Goal: Task Accomplishment & Management: Manage account settings

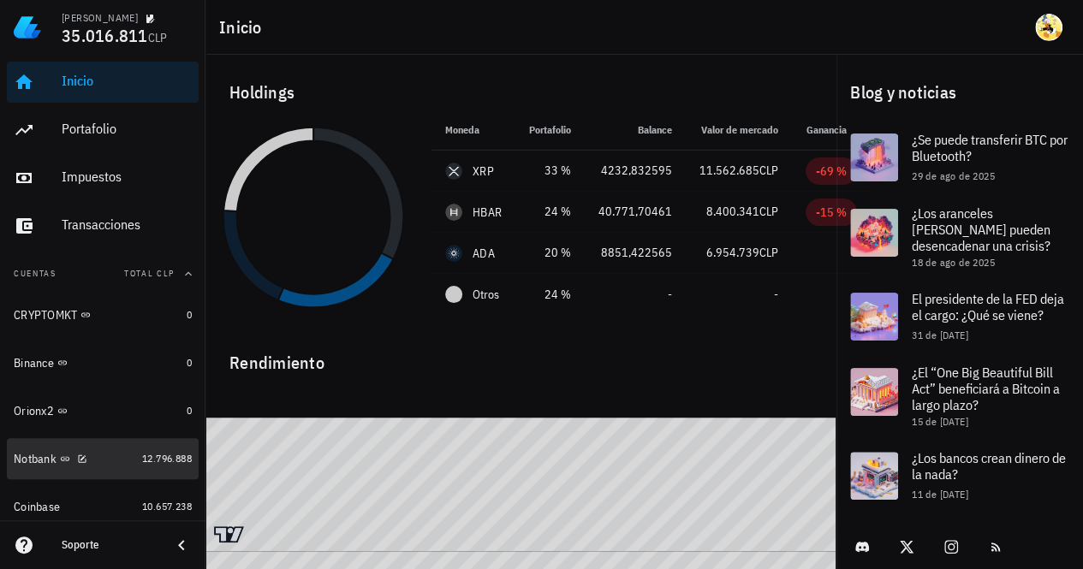
click at [113, 461] on div "Notbank" at bounding box center [75, 459] width 122 height 16
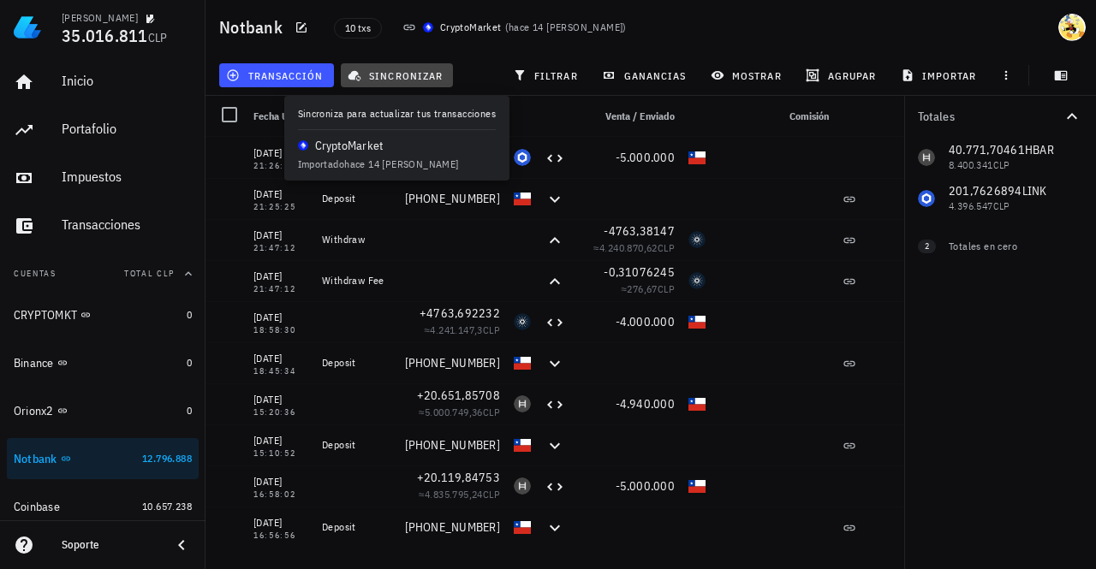
click at [404, 72] on span "sincronizar" at bounding box center [397, 75] width 92 height 14
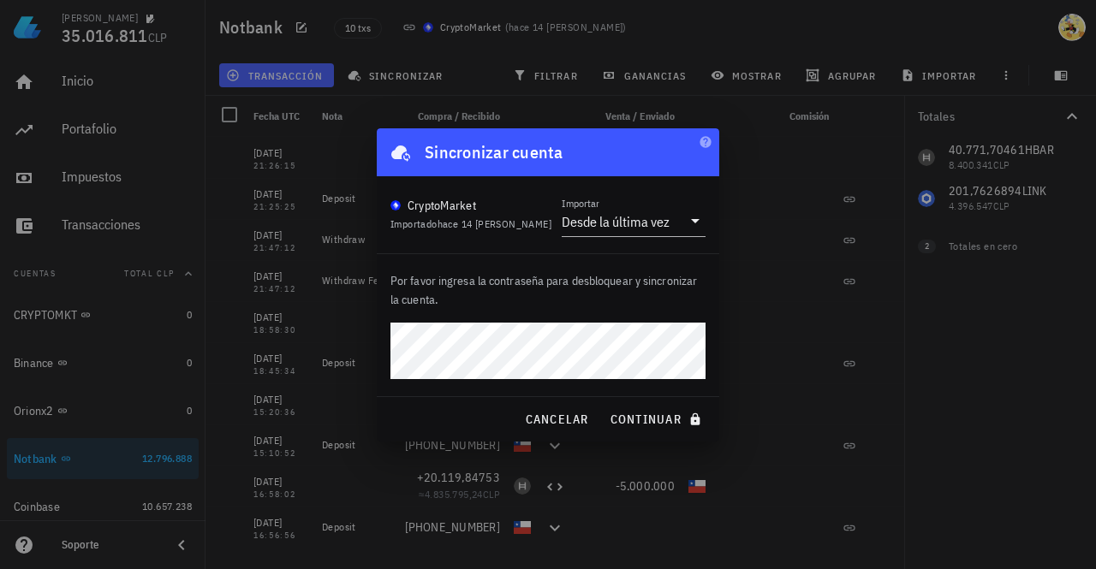
click at [603, 404] on button "continuar" at bounding box center [658, 419] width 110 height 31
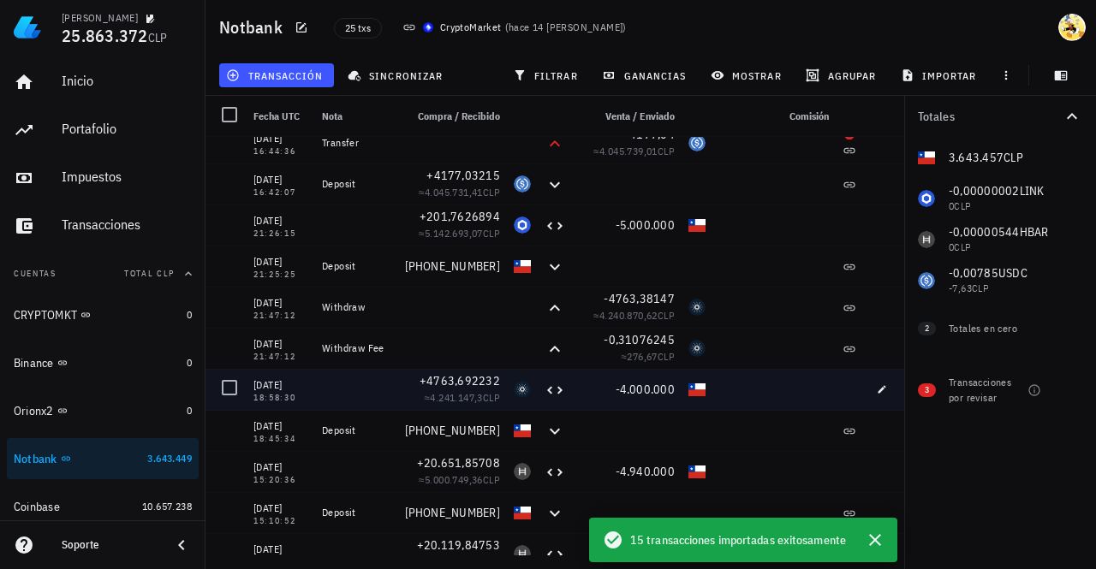
scroll to position [522, 0]
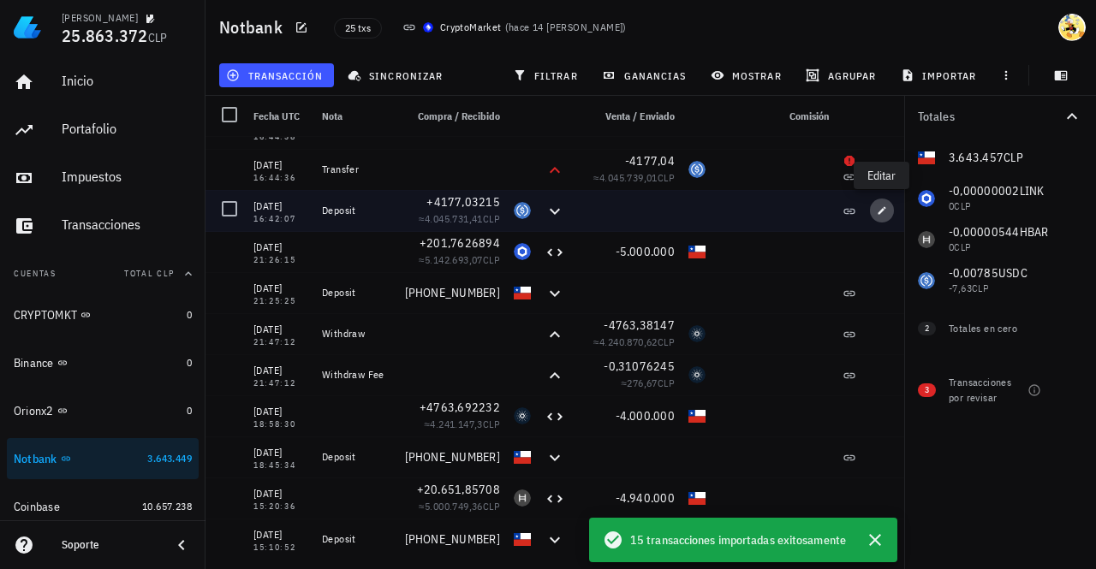
click at [883, 211] on icon "button" at bounding box center [882, 210] width 10 height 10
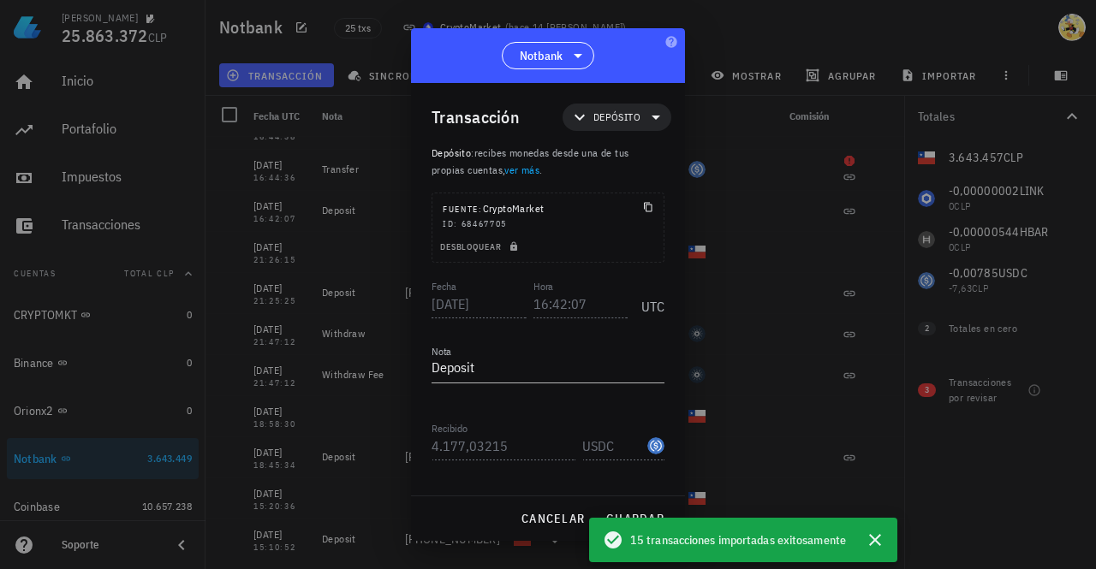
click at [743, 139] on div at bounding box center [548, 284] width 1096 height 569
click at [559, 527] on span "cancelar" at bounding box center [553, 518] width 64 height 15
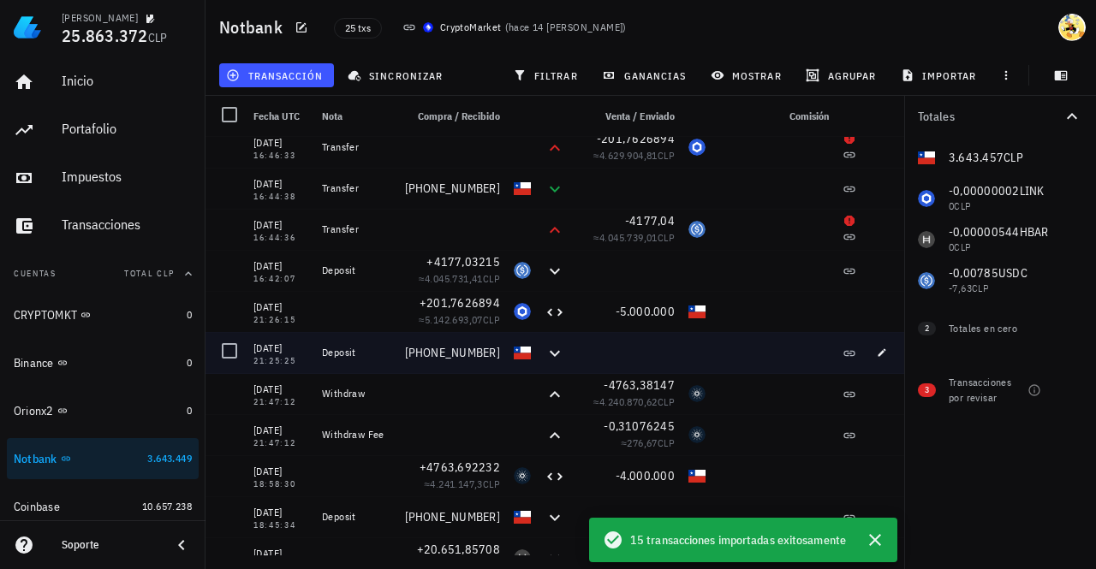
scroll to position [437, 0]
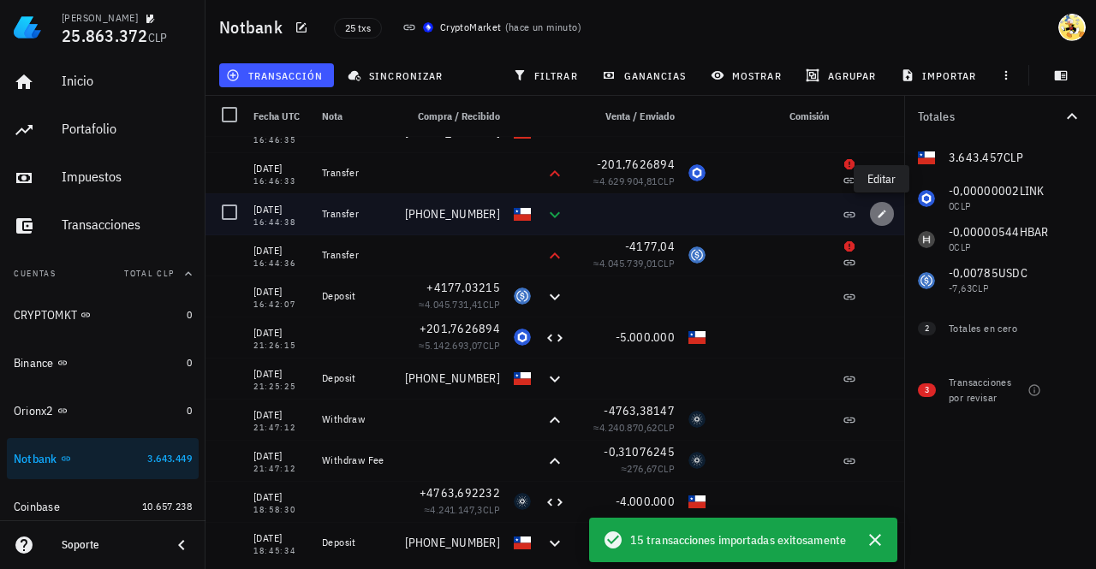
click at [879, 216] on icon "button" at bounding box center [882, 214] width 8 height 8
type input "16:44:38"
type textarea "Transfer"
type input "3.995.940"
type input "CLP"
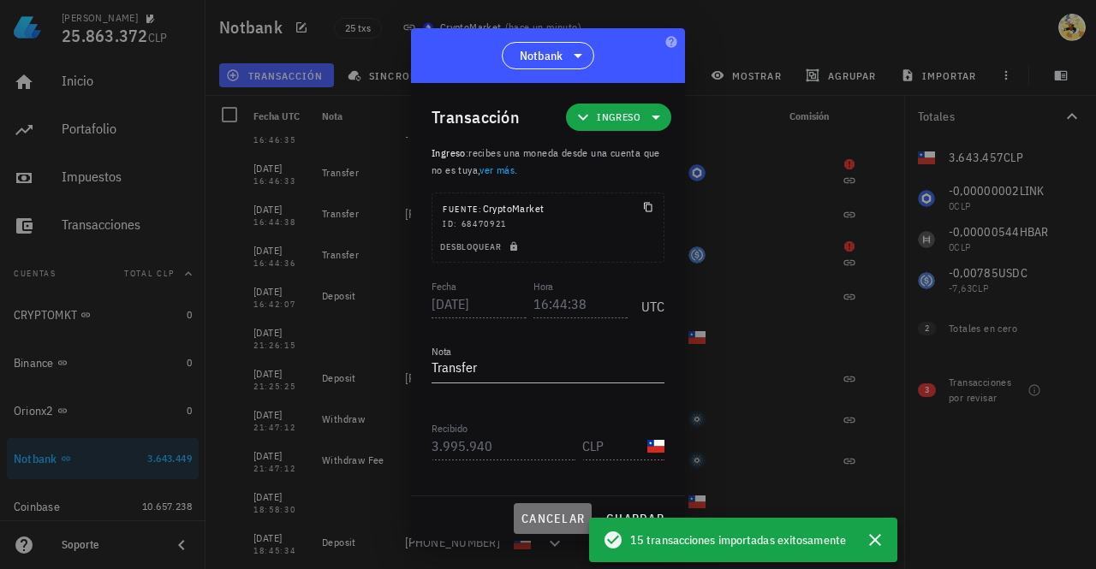
click at [557, 518] on span "cancelar" at bounding box center [553, 518] width 64 height 15
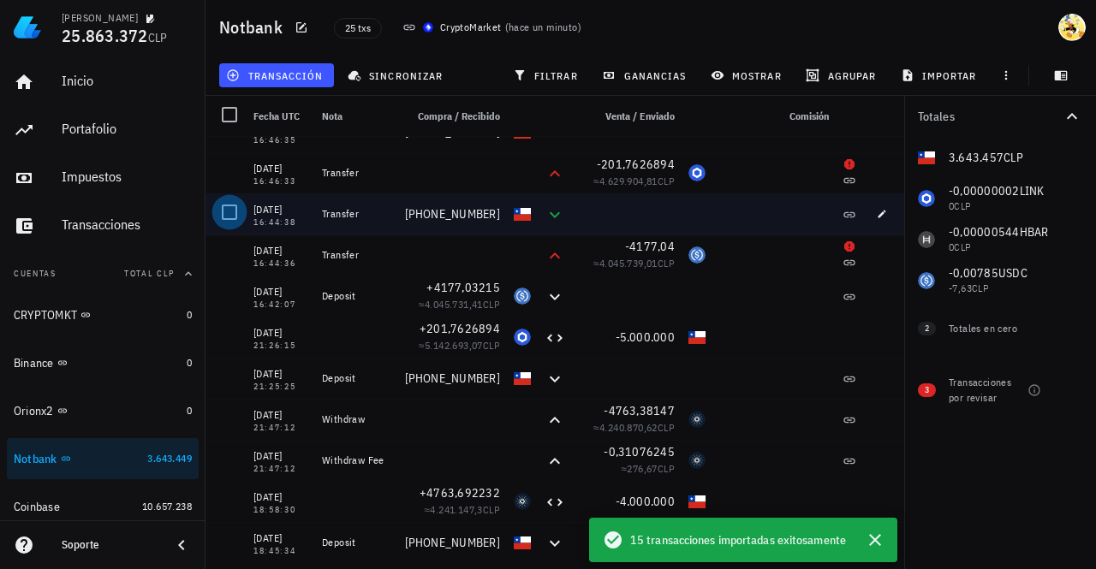
click at [227, 217] on div at bounding box center [229, 212] width 29 height 29
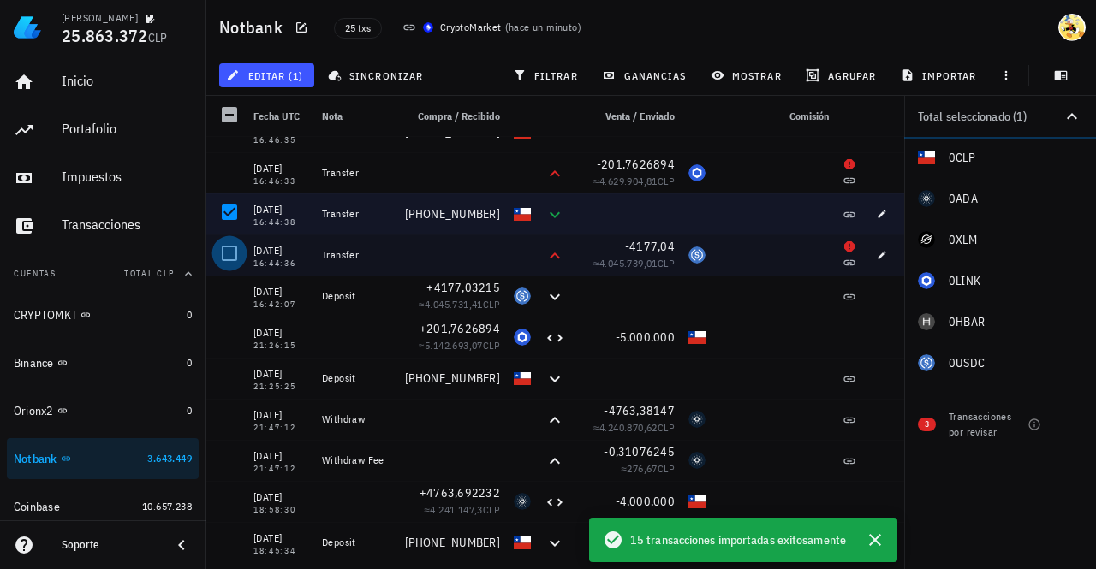
click at [233, 255] on div at bounding box center [229, 253] width 29 height 29
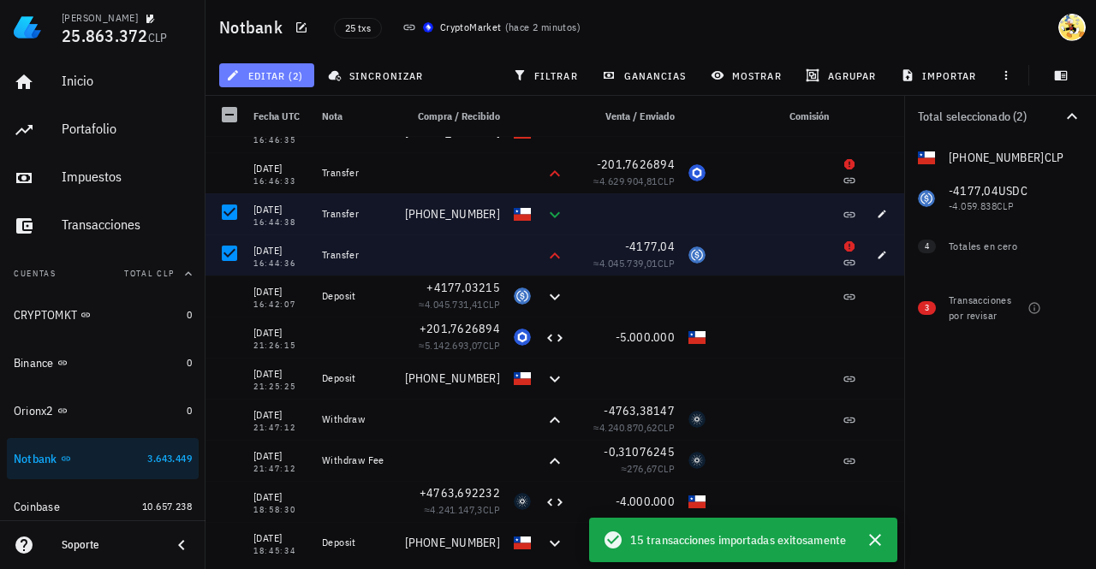
click at [292, 80] on span "editar (2)" at bounding box center [266, 75] width 74 height 14
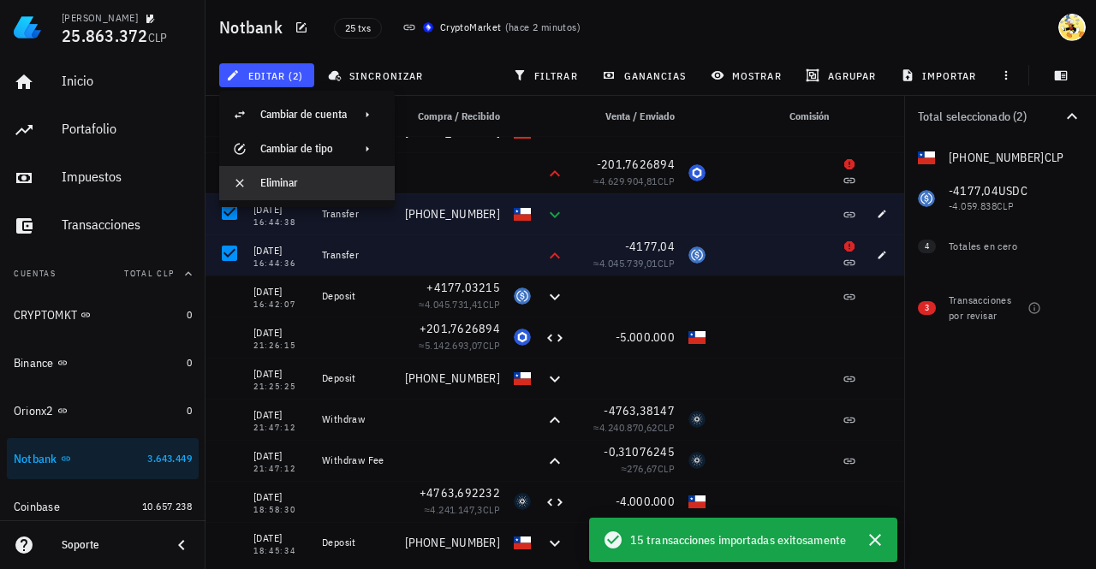
click at [303, 184] on div "Eliminar" at bounding box center [320, 183] width 121 height 14
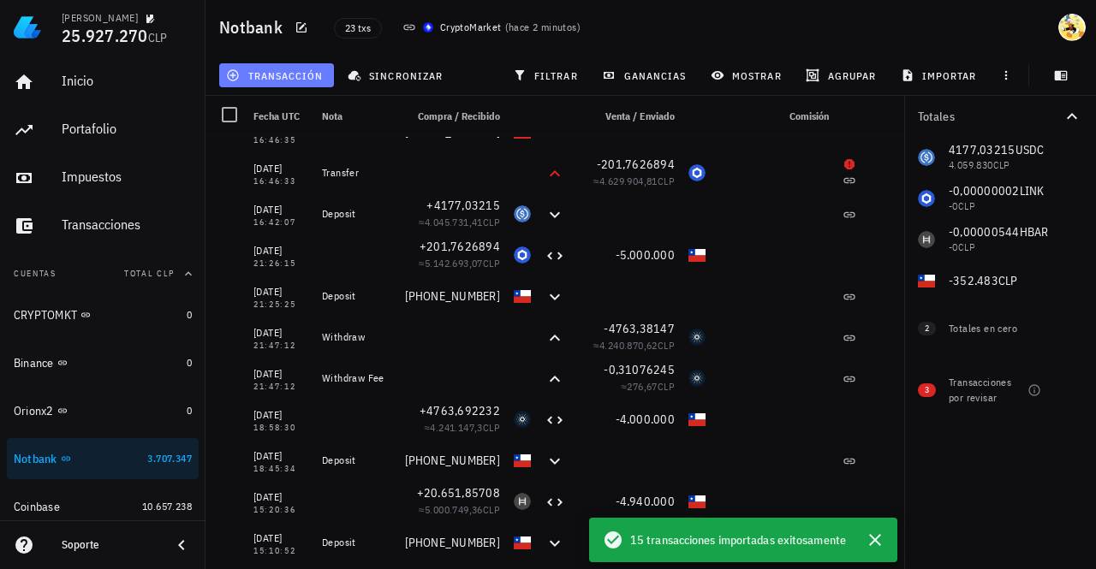
click at [303, 81] on span "transacción" at bounding box center [275, 75] width 93 height 14
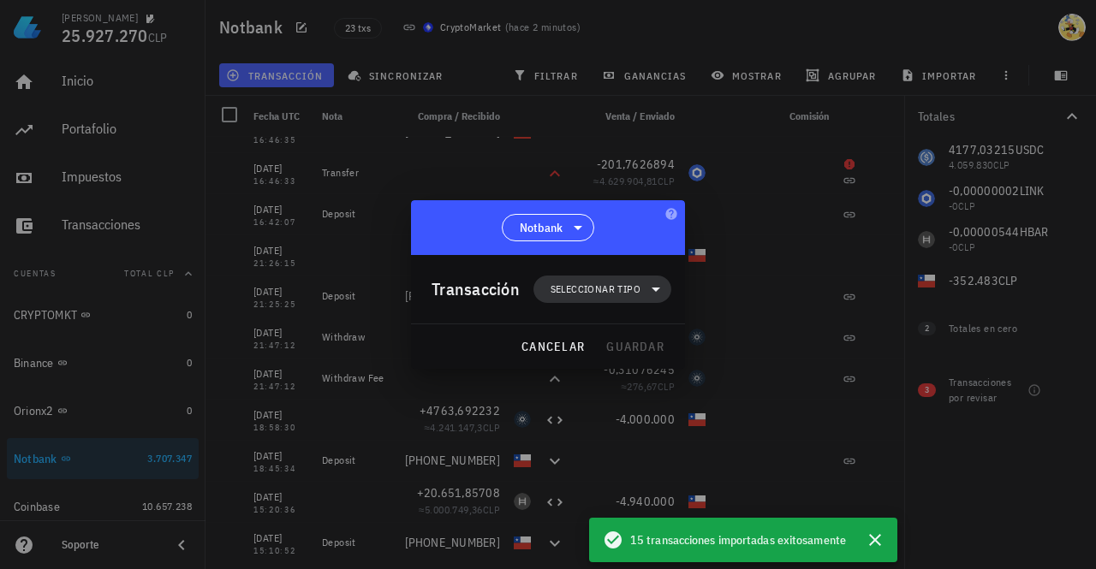
click at [616, 285] on span "Seleccionar tipo" at bounding box center [596, 289] width 90 height 17
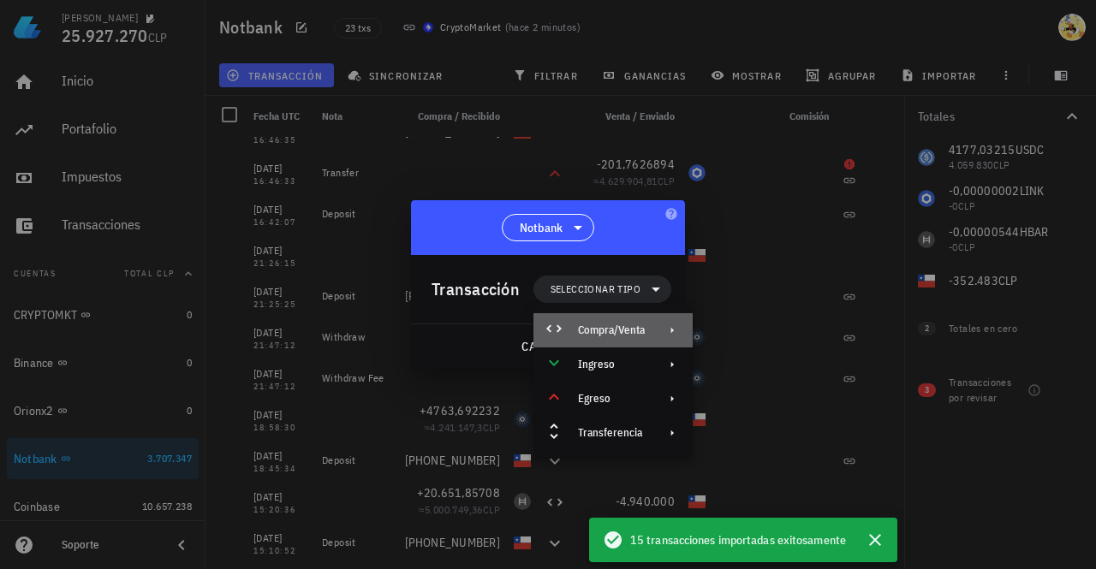
click at [633, 329] on div "Compra/Venta" at bounding box center [611, 331] width 67 height 14
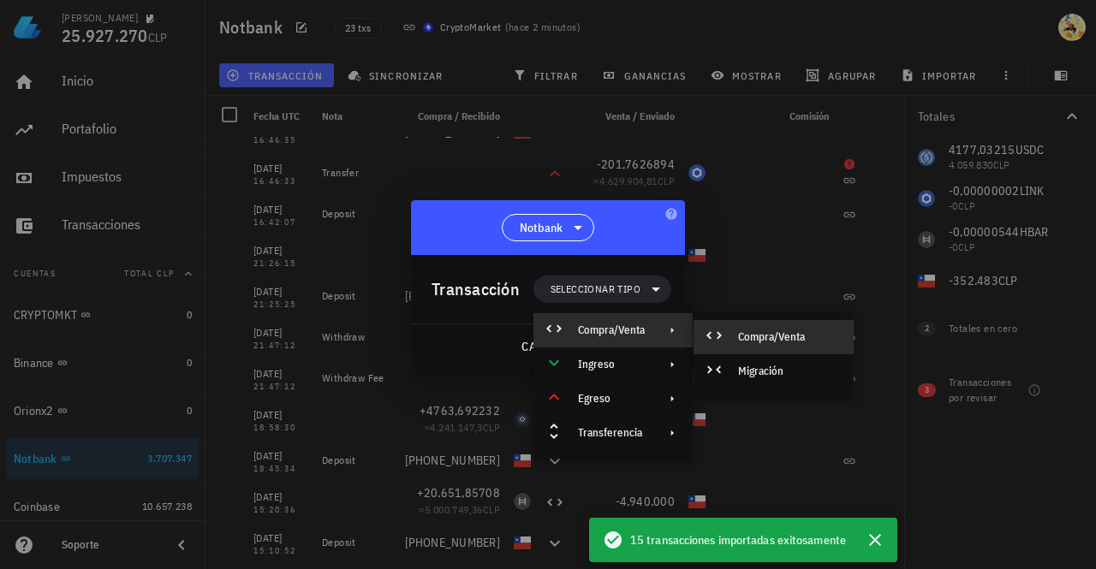
click at [785, 341] on div "Compra/Venta" at bounding box center [789, 337] width 102 height 14
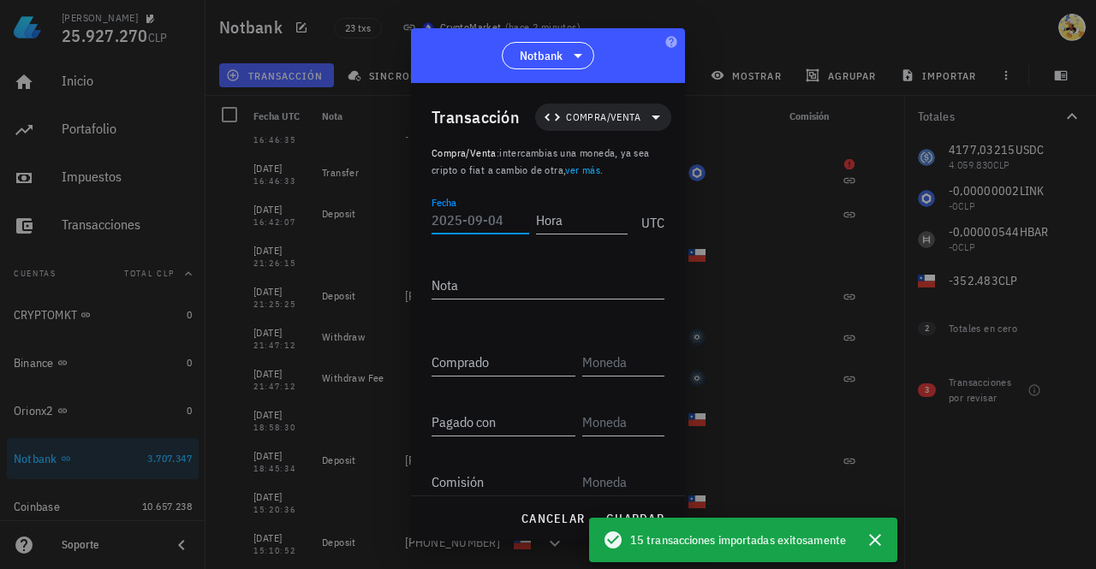
click at [484, 217] on input "Fecha" at bounding box center [481, 219] width 98 height 27
type input "[DATE]"
click at [568, 218] on input "Hora" at bounding box center [579, 219] width 98 height 27
type input "16:44:38"
click at [605, 366] on input "text" at bounding box center [621, 361] width 79 height 27
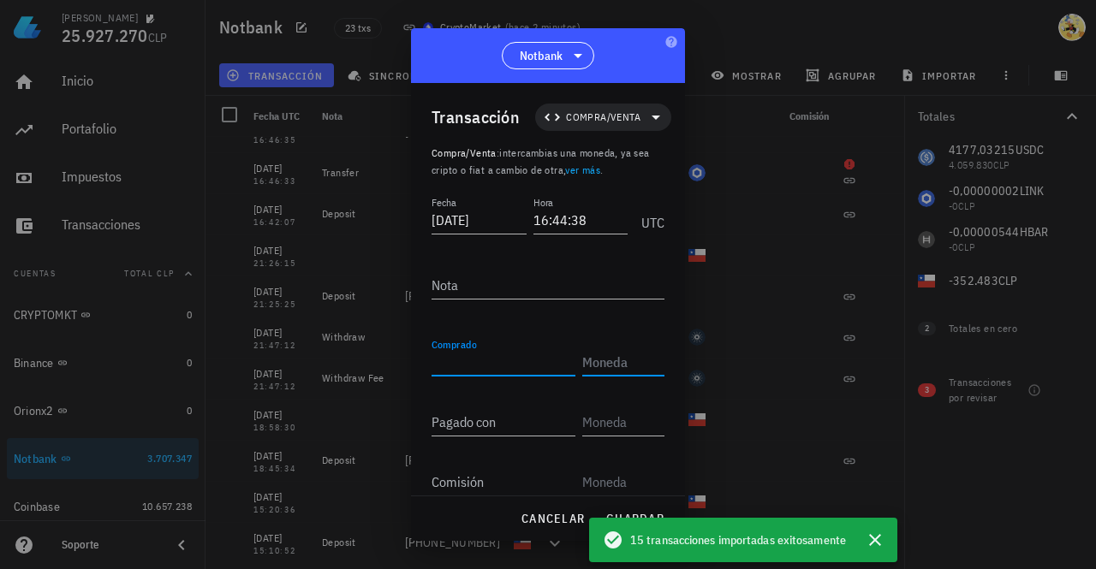
click at [496, 365] on input "Comprado" at bounding box center [504, 361] width 144 height 27
type input "3.995.940"
click at [599, 353] on input "text" at bounding box center [621, 361] width 79 height 27
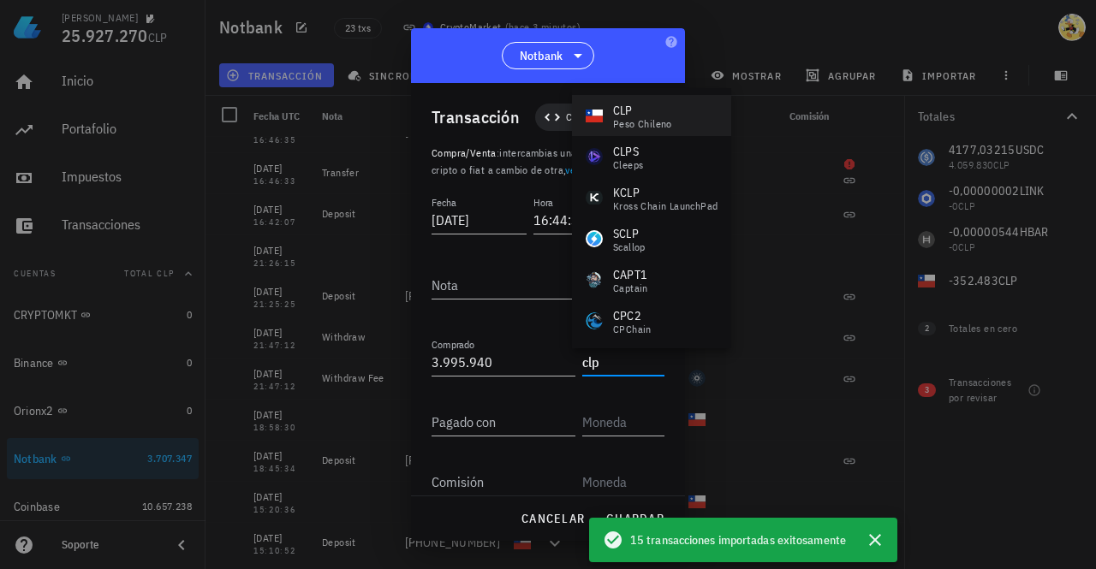
click at [662, 112] on div "CLP" at bounding box center [642, 110] width 59 height 17
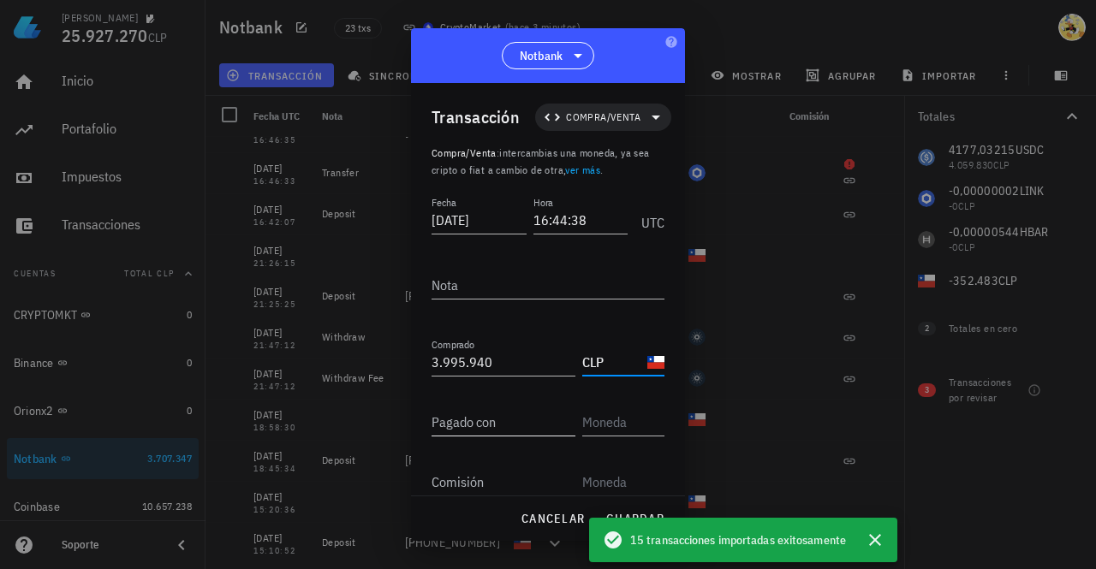
type input "CLP"
click at [490, 426] on input "Pagado con" at bounding box center [504, 421] width 144 height 27
type input "4.177,04"
click at [618, 423] on input "text" at bounding box center [621, 421] width 79 height 27
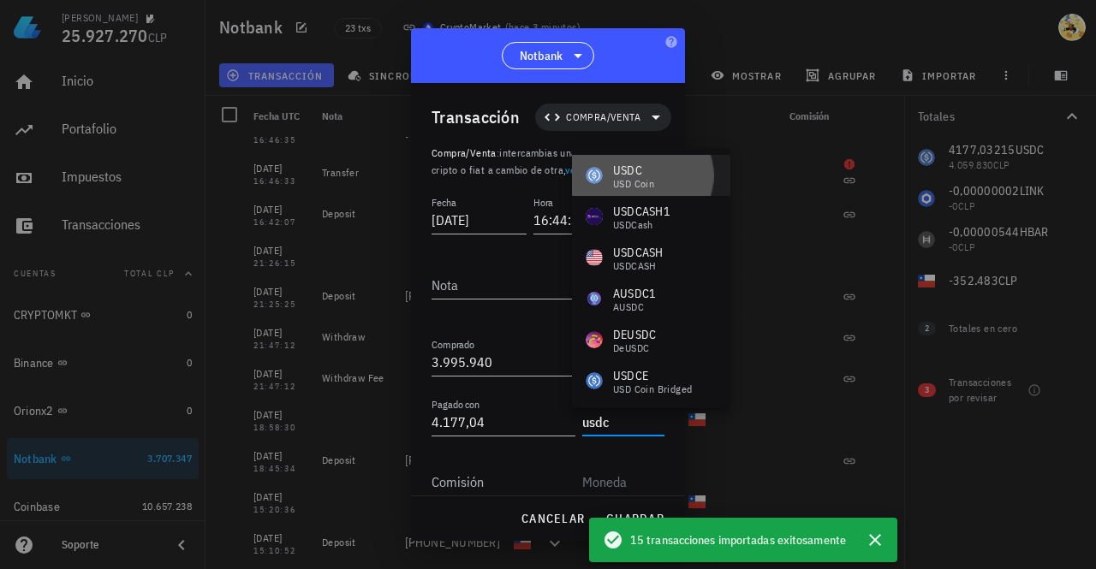
click at [642, 169] on div "USDC" at bounding box center [633, 170] width 41 height 17
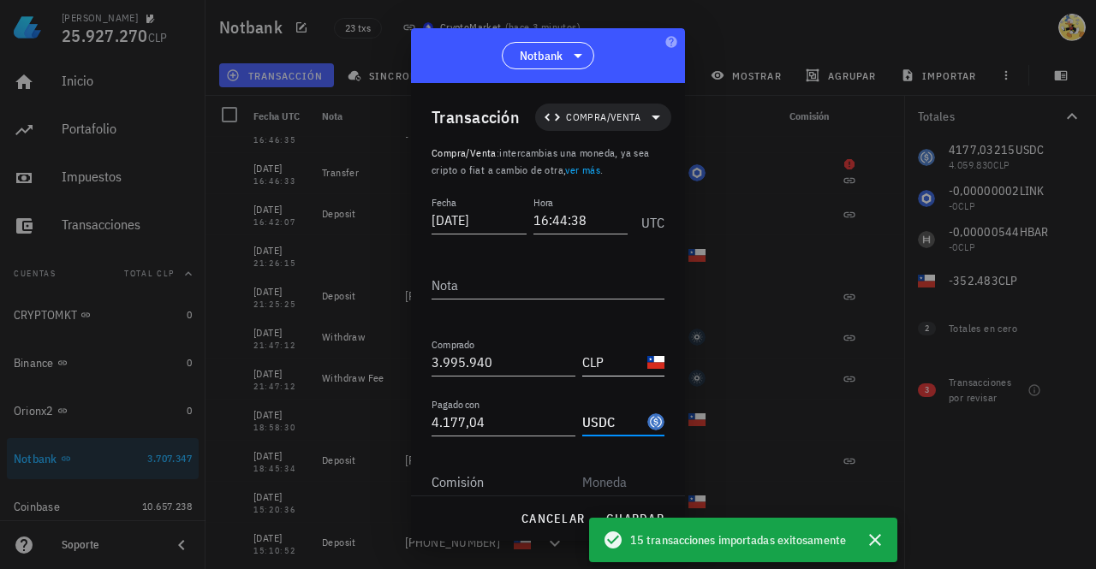
scroll to position [0, 0]
type input "USDC"
click at [651, 514] on span "guardar" at bounding box center [634, 518] width 59 height 15
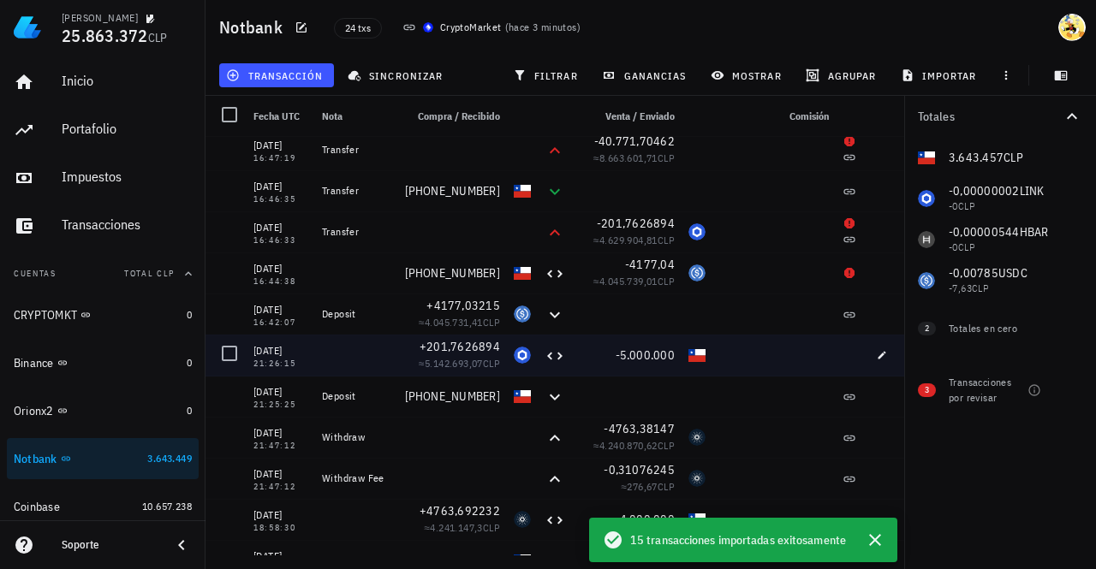
scroll to position [351, 0]
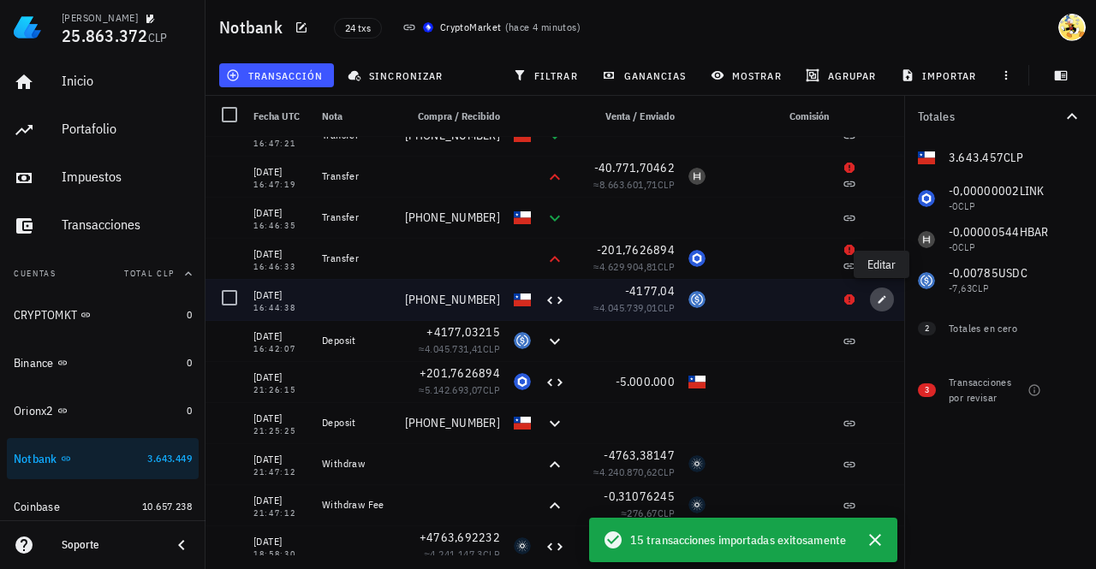
click at [882, 301] on icon "button" at bounding box center [882, 300] width 10 height 10
type input "4.177,04"
type input "USDC"
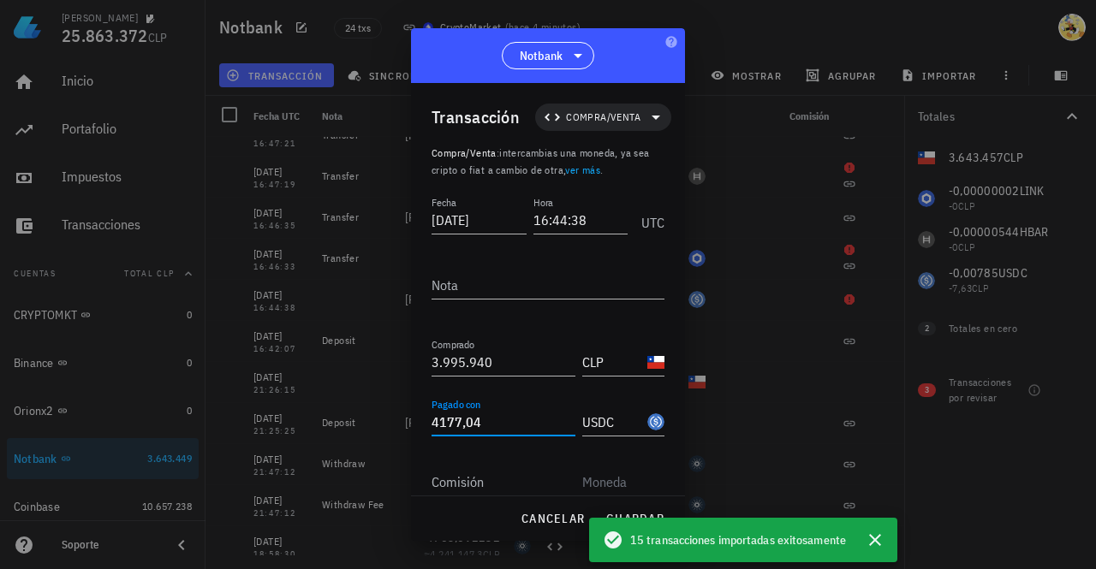
click at [500, 419] on input "4177,04" at bounding box center [504, 421] width 144 height 27
click at [460, 417] on input "41773215" at bounding box center [504, 421] width 144 height 27
click at [639, 515] on span "guardar" at bounding box center [634, 518] width 59 height 15
type input "4.177,04"
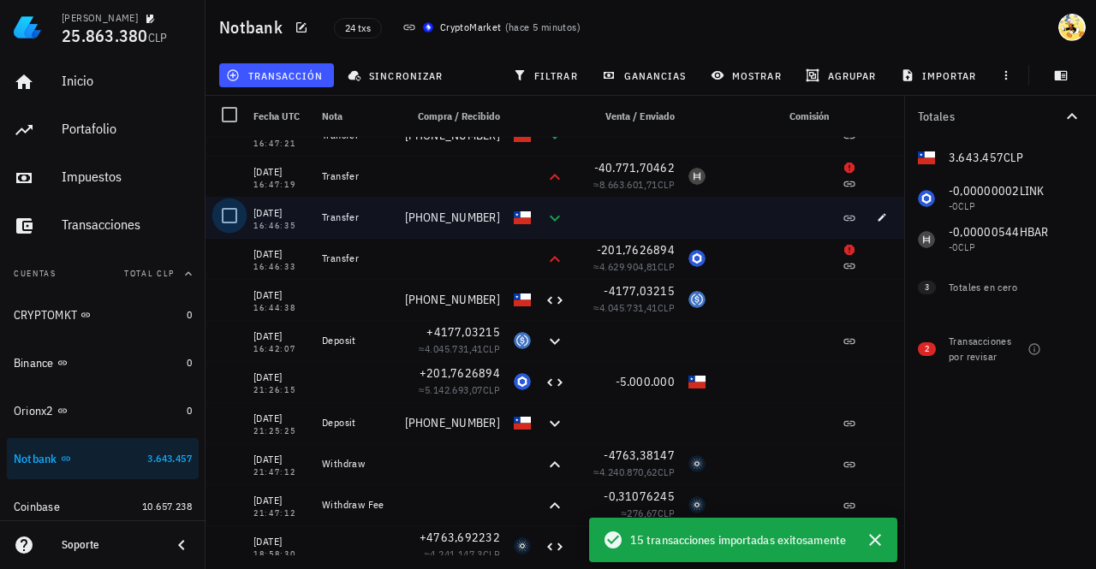
click at [224, 219] on div at bounding box center [229, 215] width 29 height 29
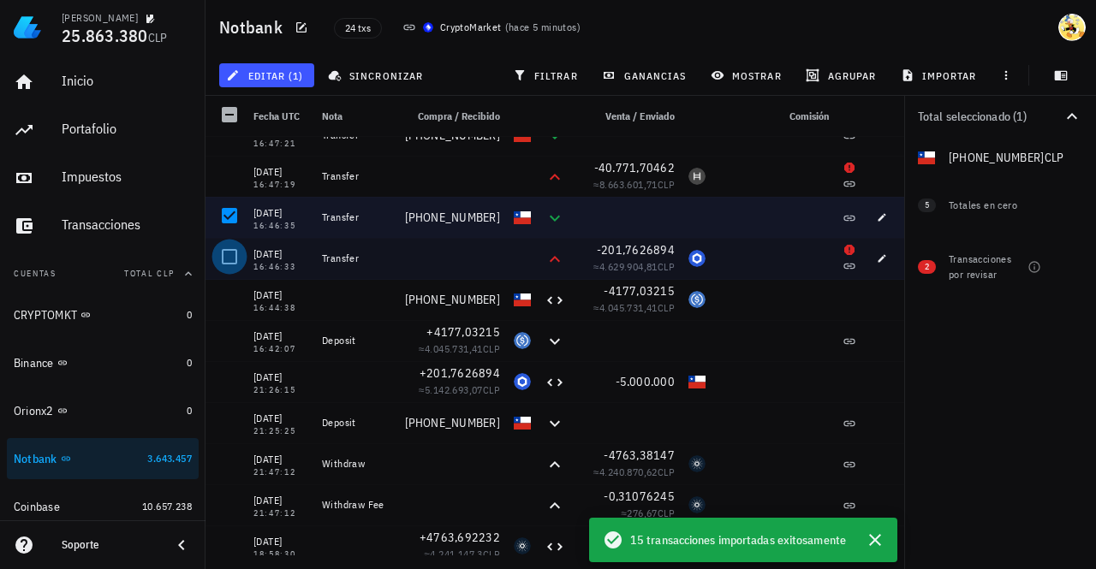
click at [227, 257] on div at bounding box center [229, 256] width 29 height 29
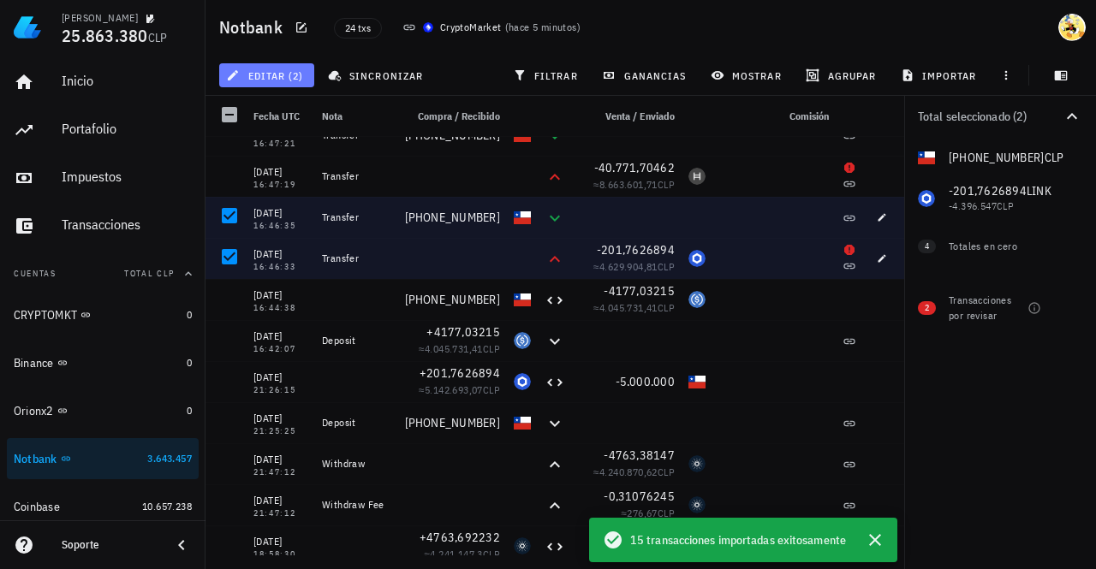
click at [288, 76] on span "editar (2)" at bounding box center [266, 75] width 74 height 14
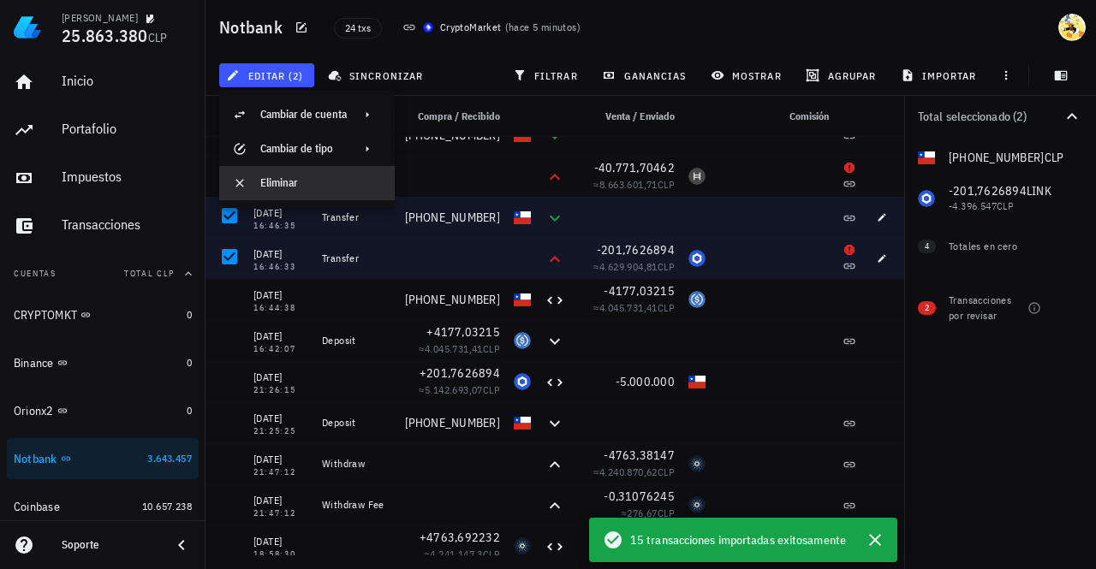
click at [281, 191] on div "Eliminar" at bounding box center [320, 183] width 121 height 27
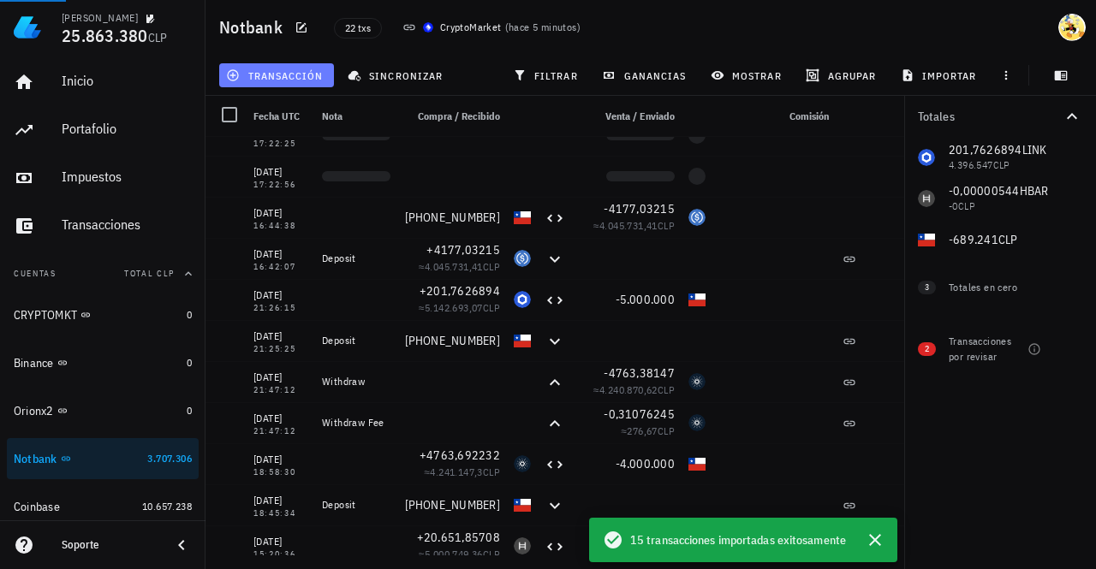
click at [298, 81] on span "transacción" at bounding box center [275, 75] width 93 height 14
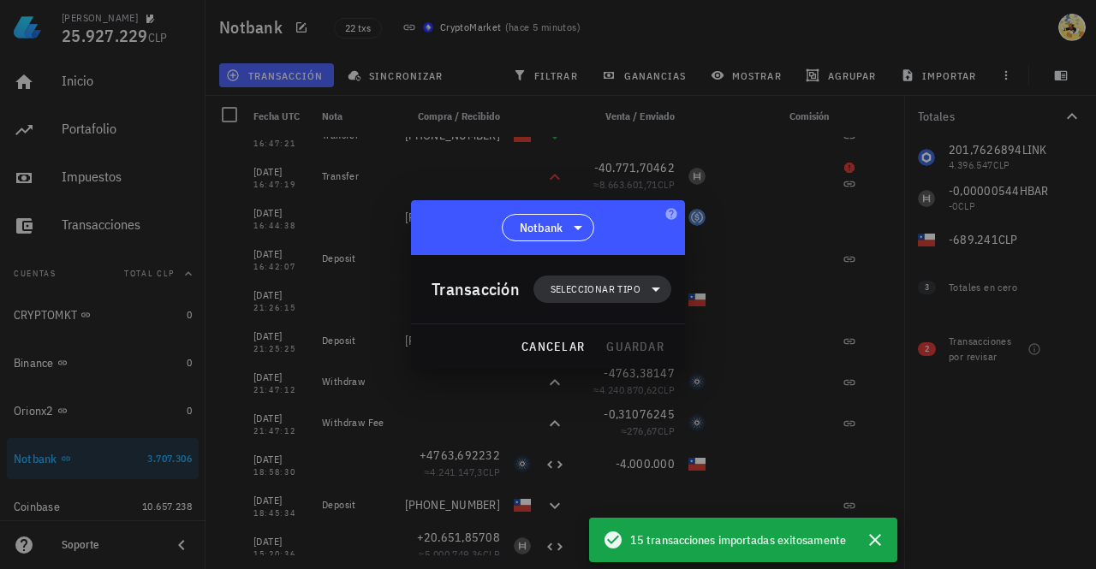
click at [612, 287] on span "Seleccionar tipo" at bounding box center [596, 289] width 90 height 17
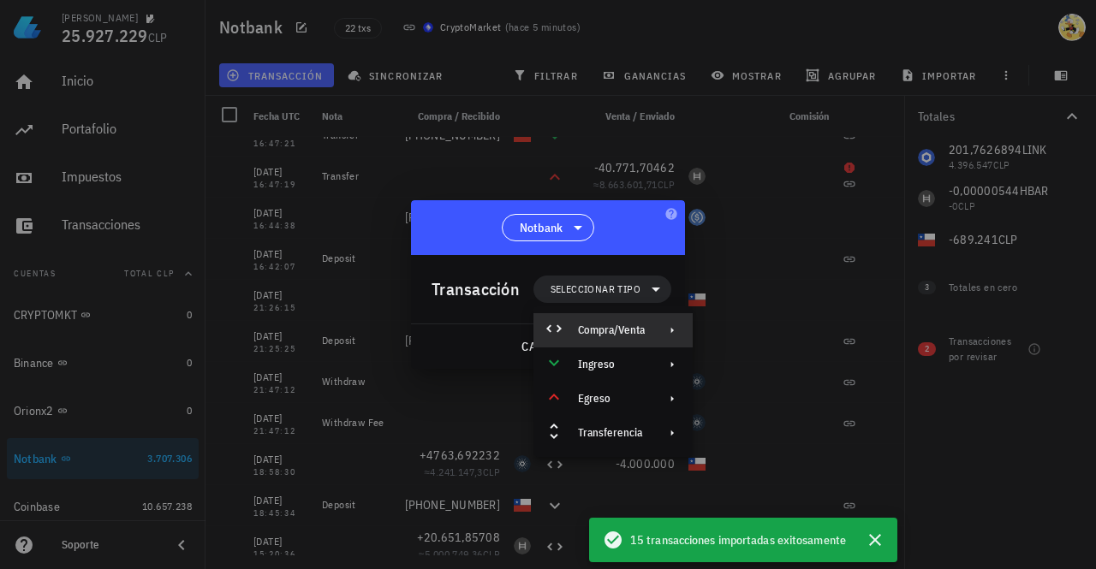
click at [615, 328] on div "Compra/Venta" at bounding box center [611, 331] width 67 height 14
click at [765, 325] on div "Compra/Venta" at bounding box center [773, 337] width 160 height 34
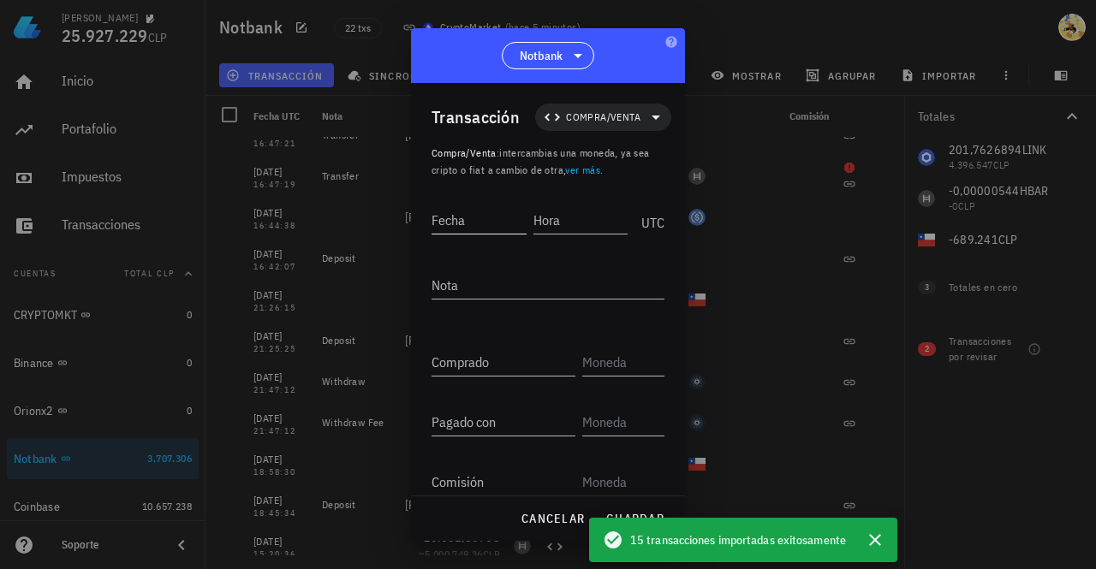
click at [488, 222] on input "Fecha" at bounding box center [479, 219] width 95 height 27
type input "[DATE]"
click at [589, 211] on input "Hora" at bounding box center [582, 219] width 92 height 27
type input "16:46:35"
click at [505, 360] on input "Comprado" at bounding box center [504, 361] width 144 height 27
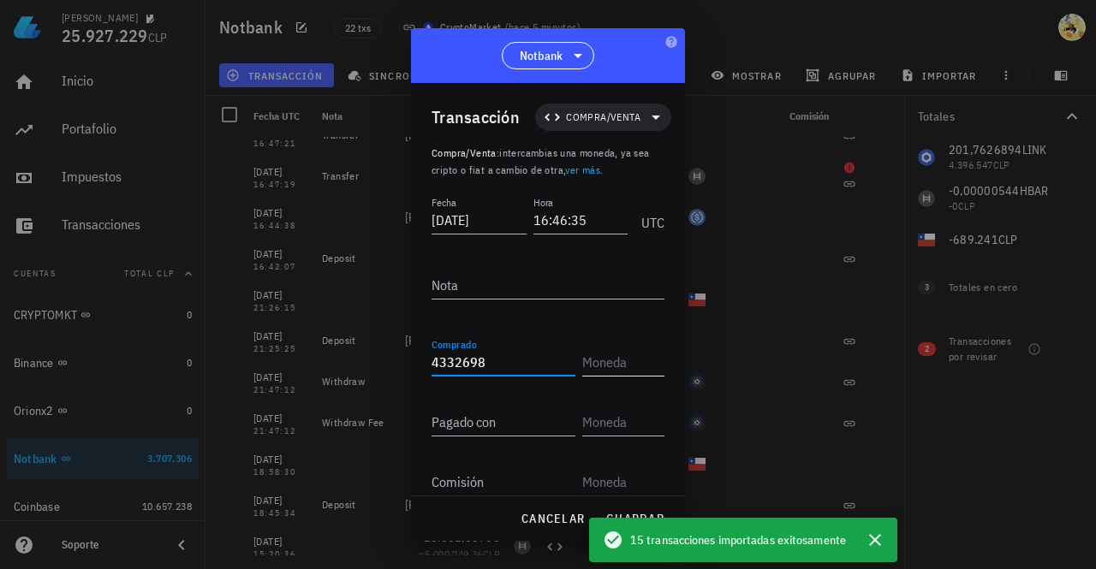
type input "4.332.698"
click at [627, 365] on input "text" at bounding box center [621, 361] width 79 height 27
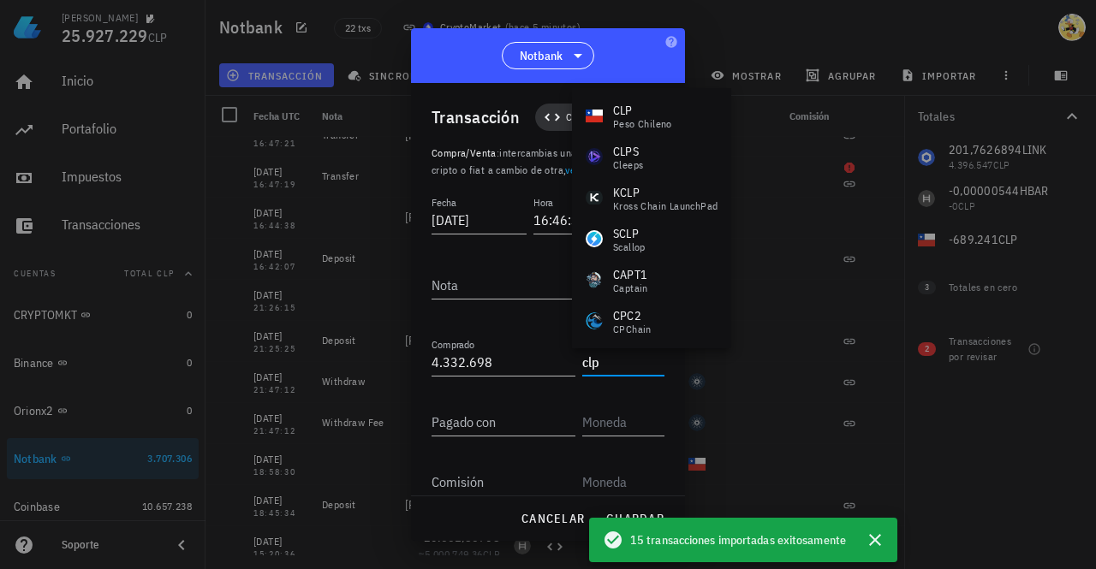
click at [631, 114] on div "CLP" at bounding box center [642, 110] width 59 height 17
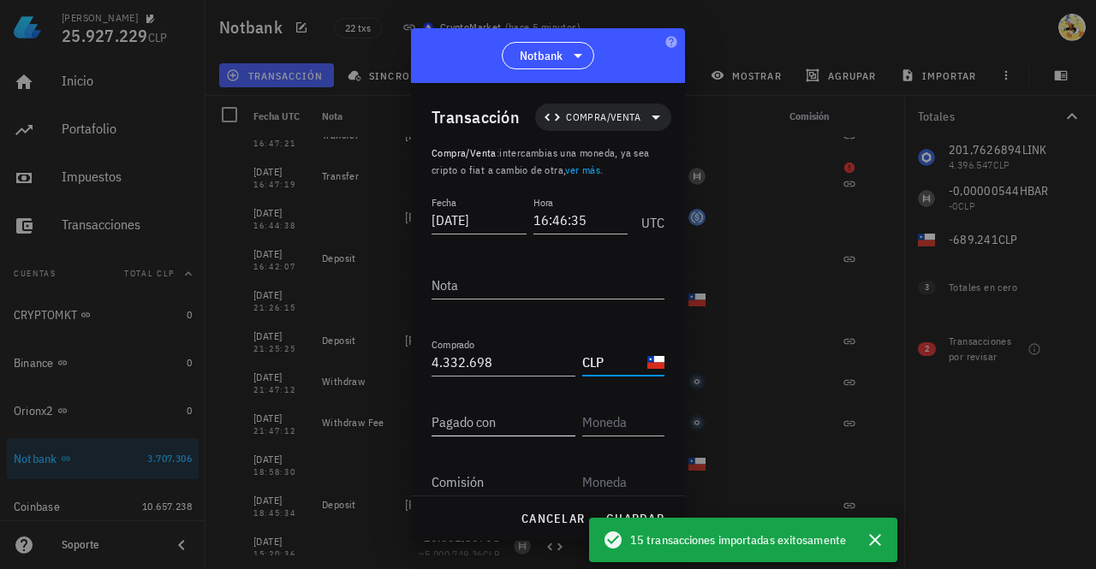
type input "CLP"
click at [518, 422] on input "Pagado con" at bounding box center [504, 421] width 144 height 27
type input "201,7626894"
click at [610, 414] on input "text" at bounding box center [621, 421] width 79 height 27
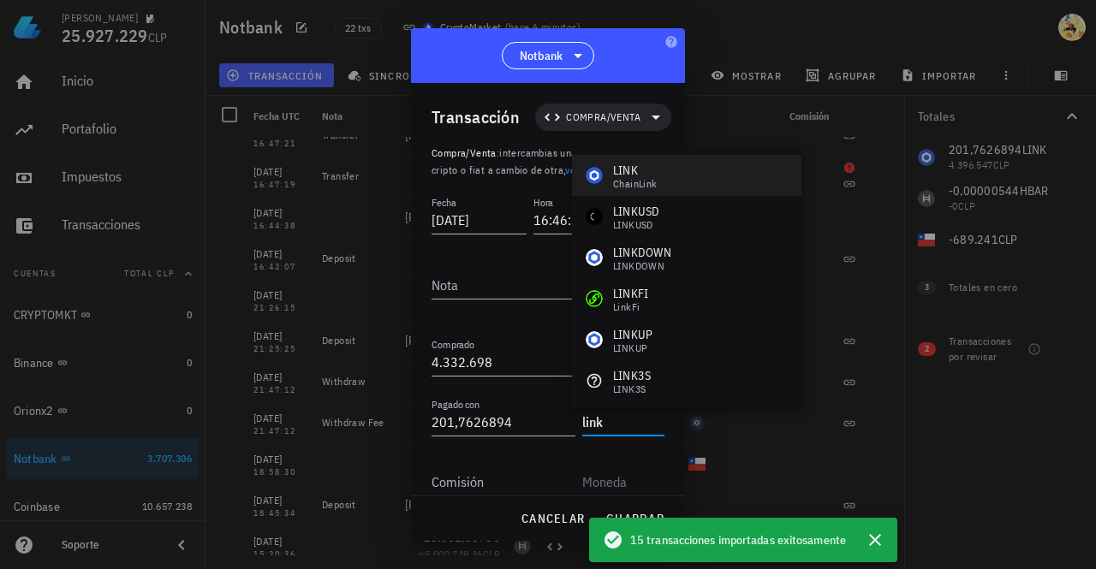
click at [636, 175] on div "LINK" at bounding box center [635, 170] width 45 height 17
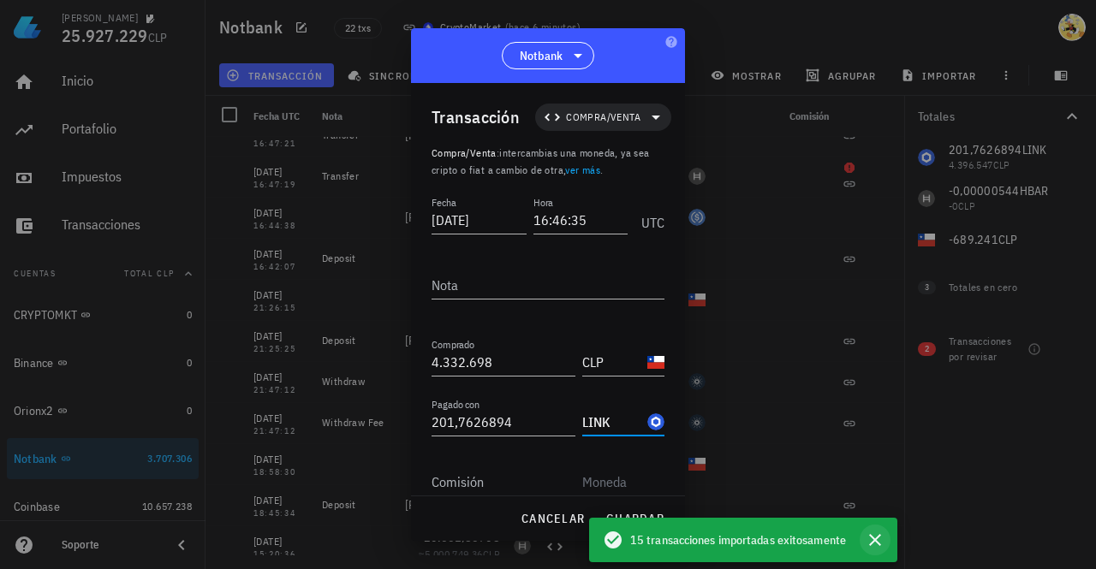
type input "LINK"
click at [871, 539] on icon "button" at bounding box center [875, 540] width 21 height 21
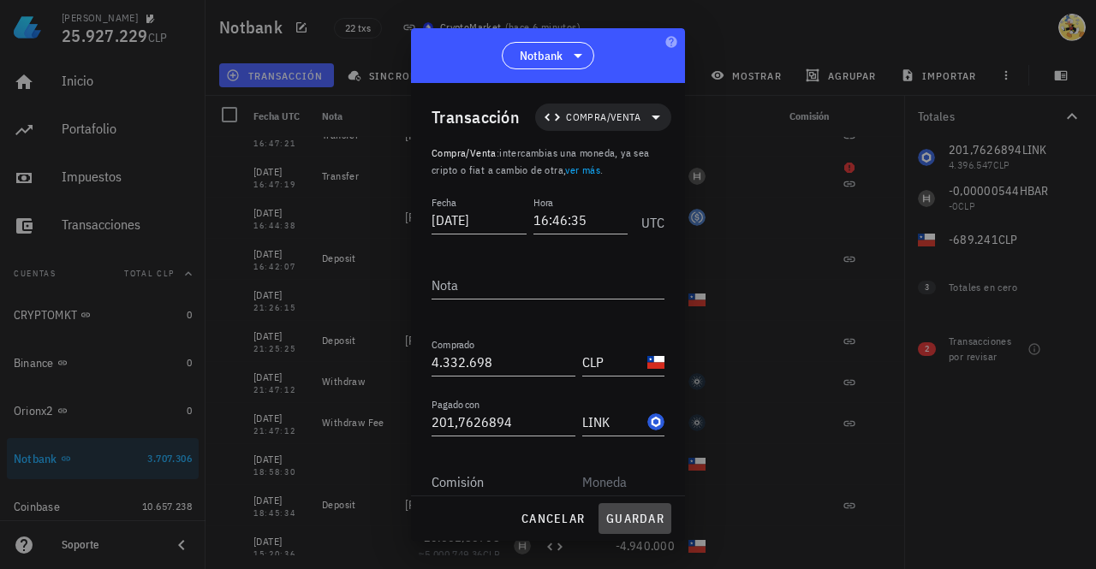
click at [628, 520] on span "guardar" at bounding box center [634, 518] width 59 height 15
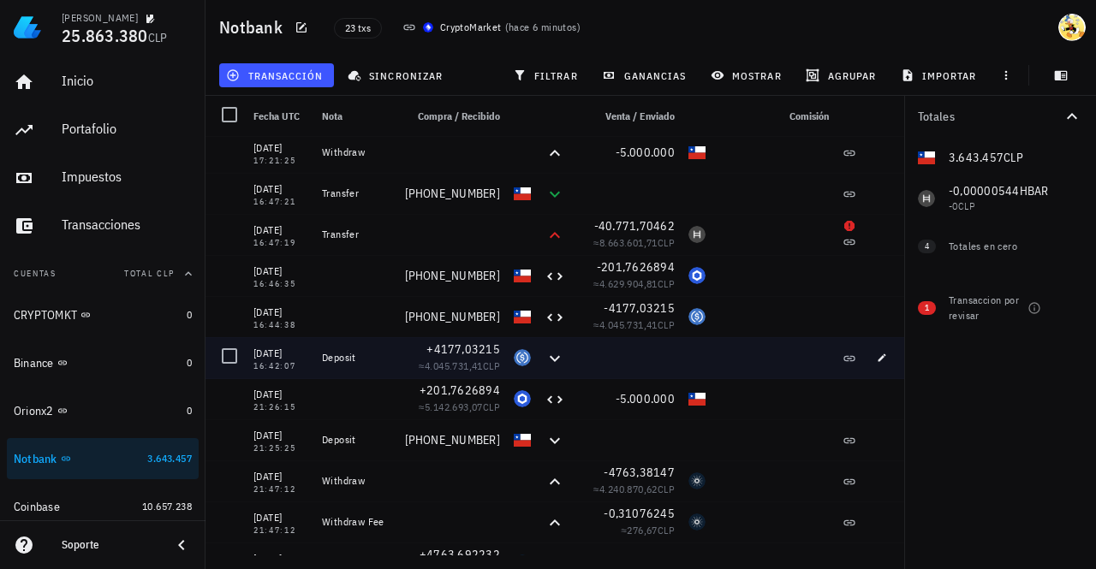
scroll to position [265, 0]
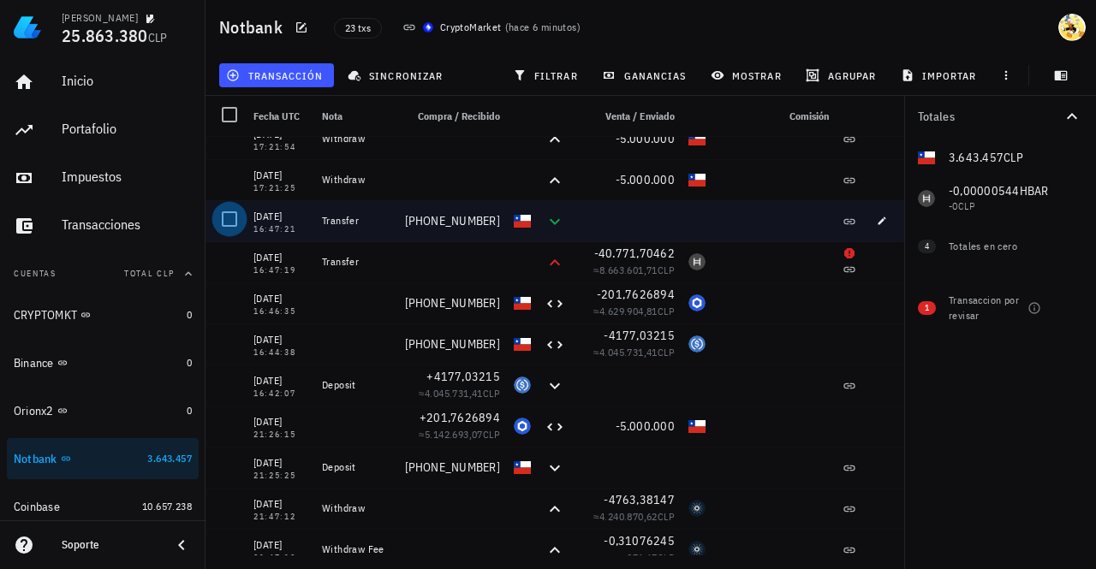
click at [231, 218] on div at bounding box center [229, 219] width 29 height 29
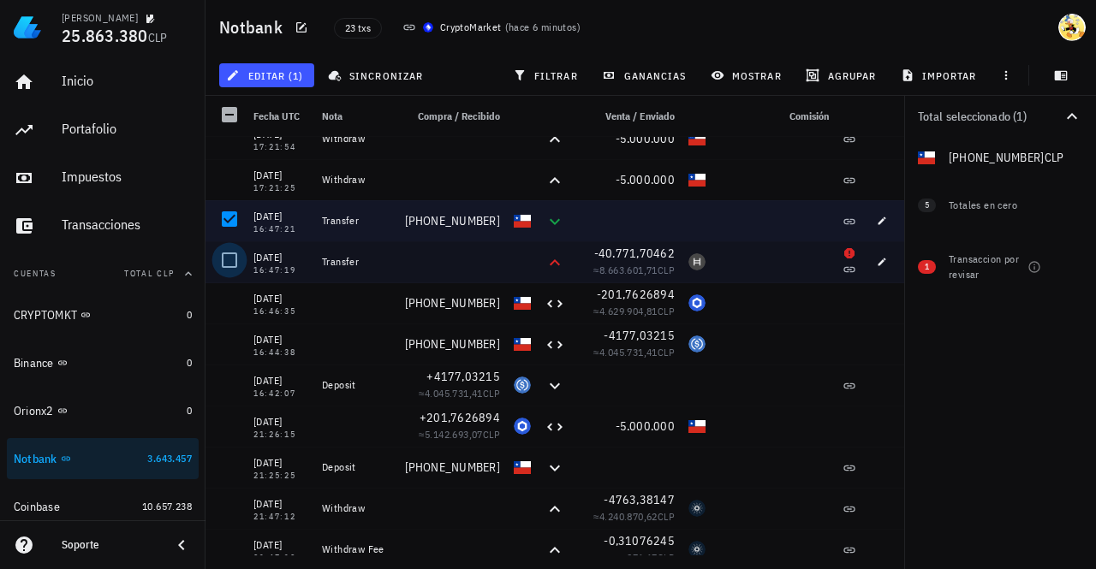
click at [225, 264] on div at bounding box center [229, 260] width 29 height 29
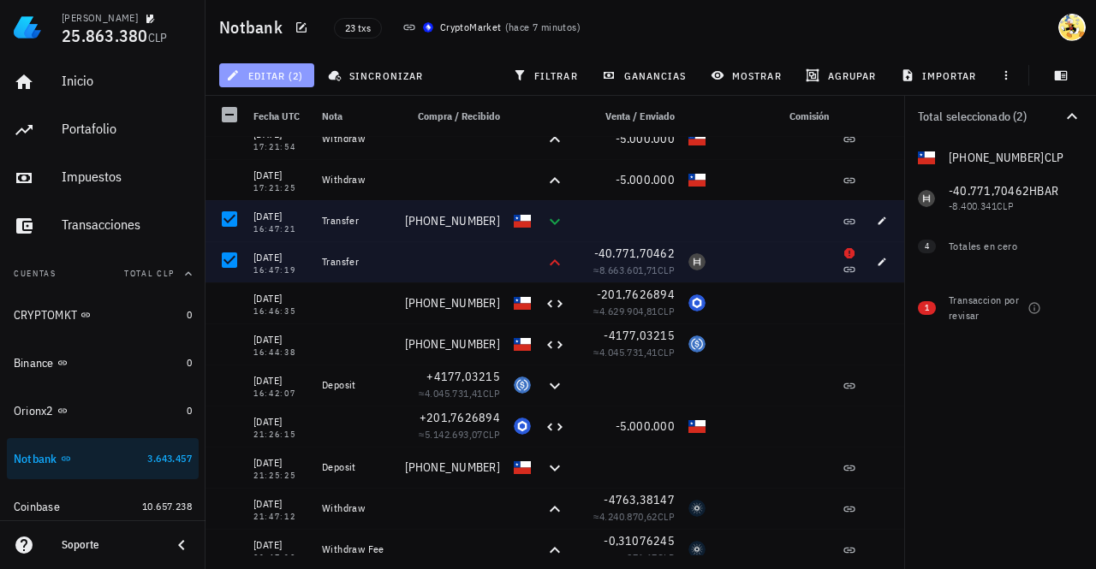
click at [295, 76] on span "editar (2)" at bounding box center [266, 75] width 74 height 14
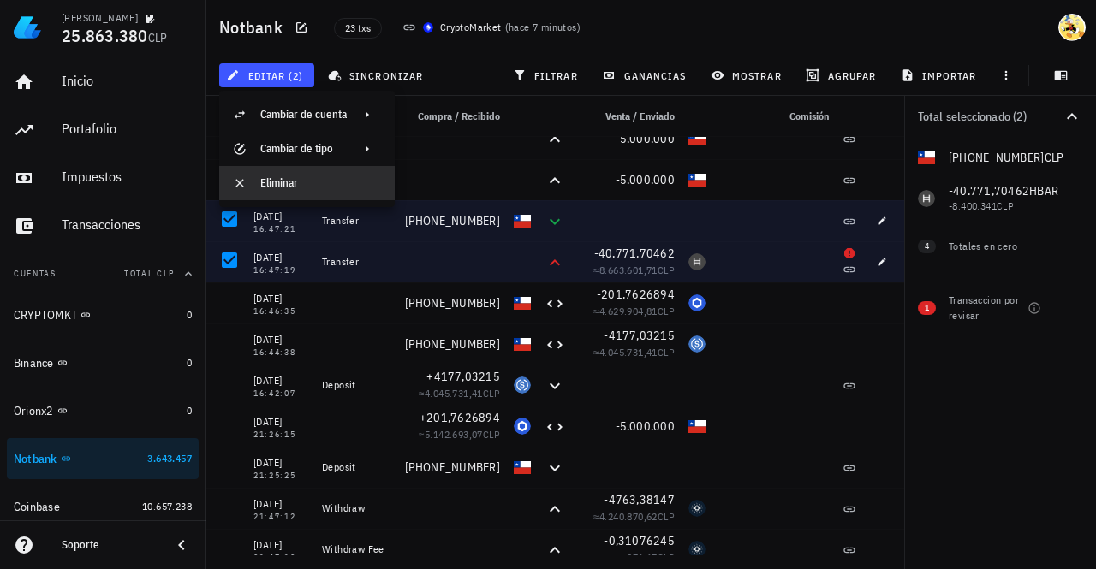
click at [295, 184] on div "Eliminar" at bounding box center [320, 183] width 121 height 14
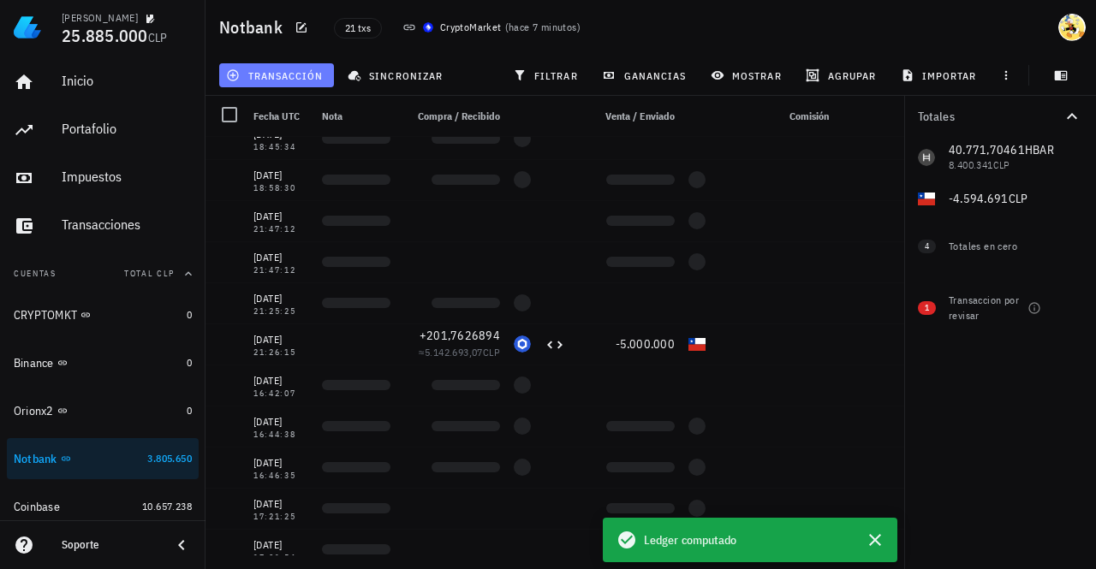
click at [302, 77] on span "transacción" at bounding box center [275, 75] width 93 height 14
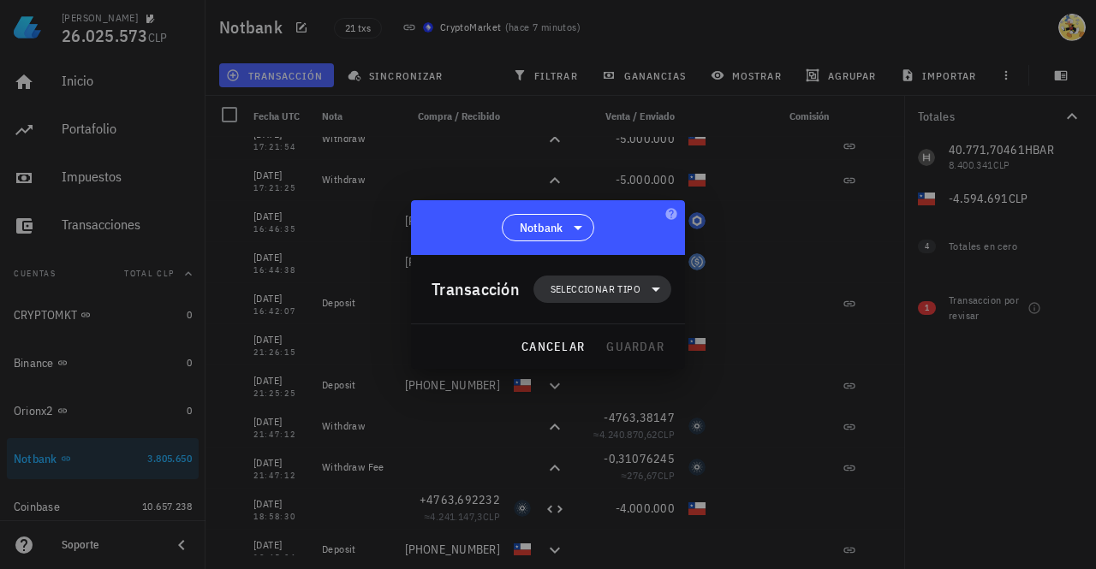
click at [589, 295] on span "Seleccionar tipo" at bounding box center [596, 289] width 90 height 17
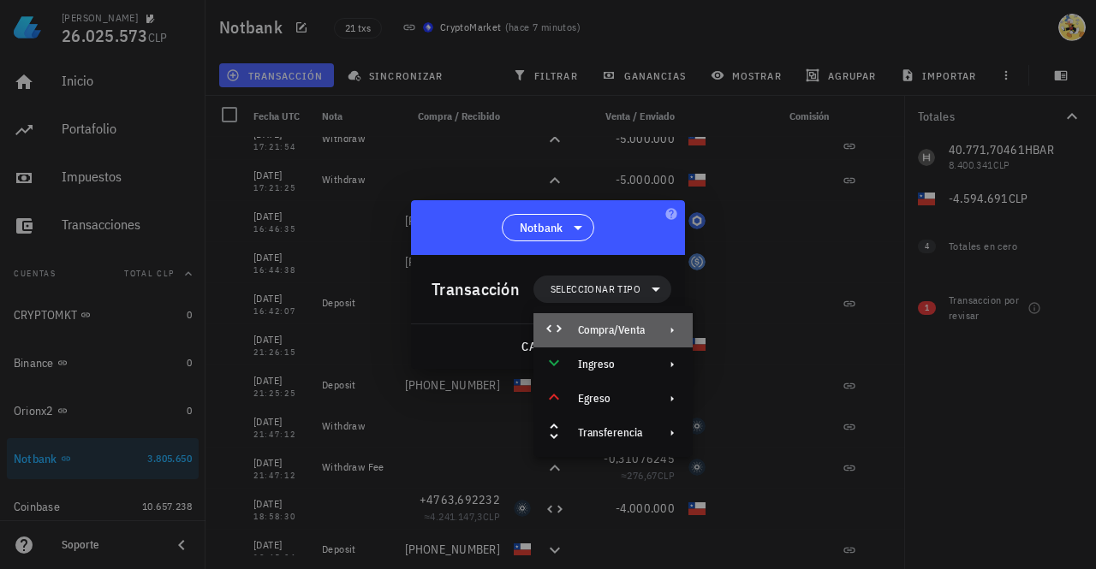
click at [605, 326] on div "Compra/Venta" at bounding box center [611, 331] width 67 height 14
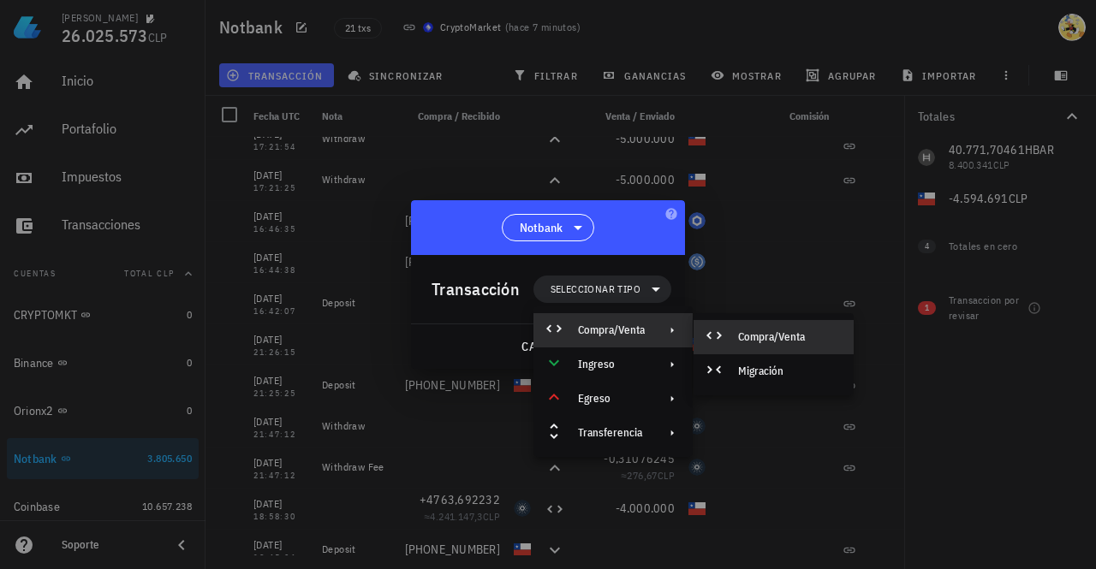
click at [795, 338] on div "Compra/Venta" at bounding box center [789, 337] width 102 height 14
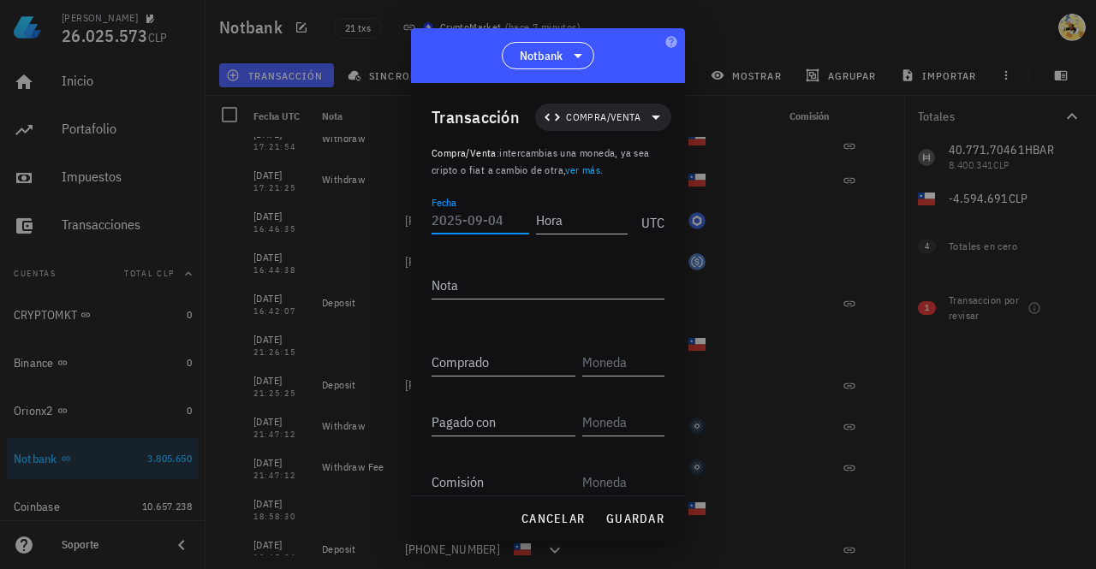
click at [467, 212] on input "Fecha" at bounding box center [481, 219] width 98 height 27
click at [568, 225] on input "Hora" at bounding box center [582, 219] width 92 height 27
type input "16:49:21"
click at [449, 223] on input "Fecha" at bounding box center [481, 219] width 98 height 27
type input "[DATE]"
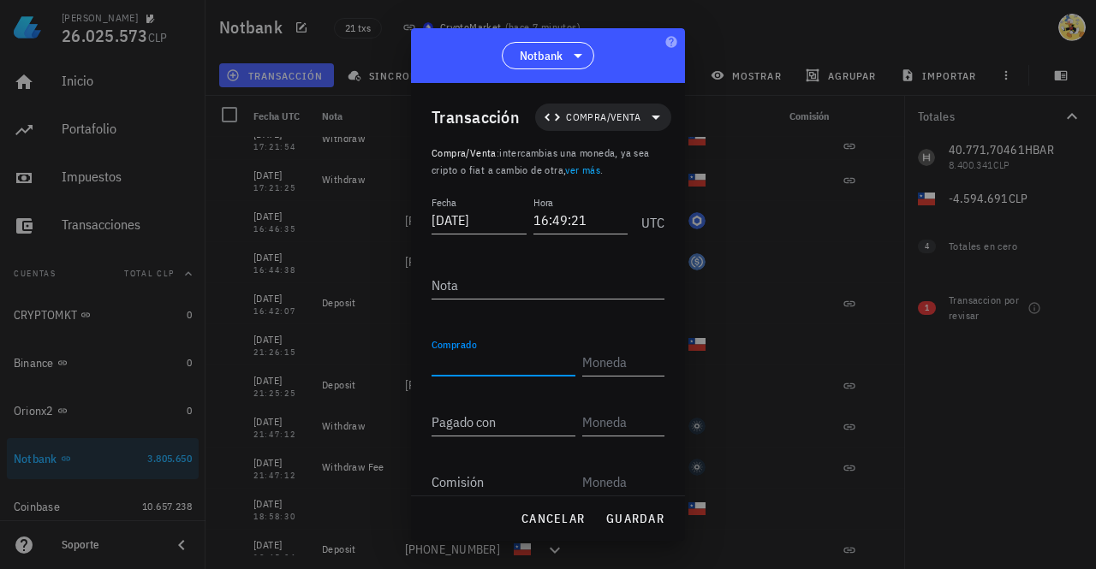
click at [506, 357] on input "Comprado" at bounding box center [504, 361] width 144 height 27
type input "8.238.148"
click at [600, 366] on input "text" at bounding box center [621, 361] width 79 height 27
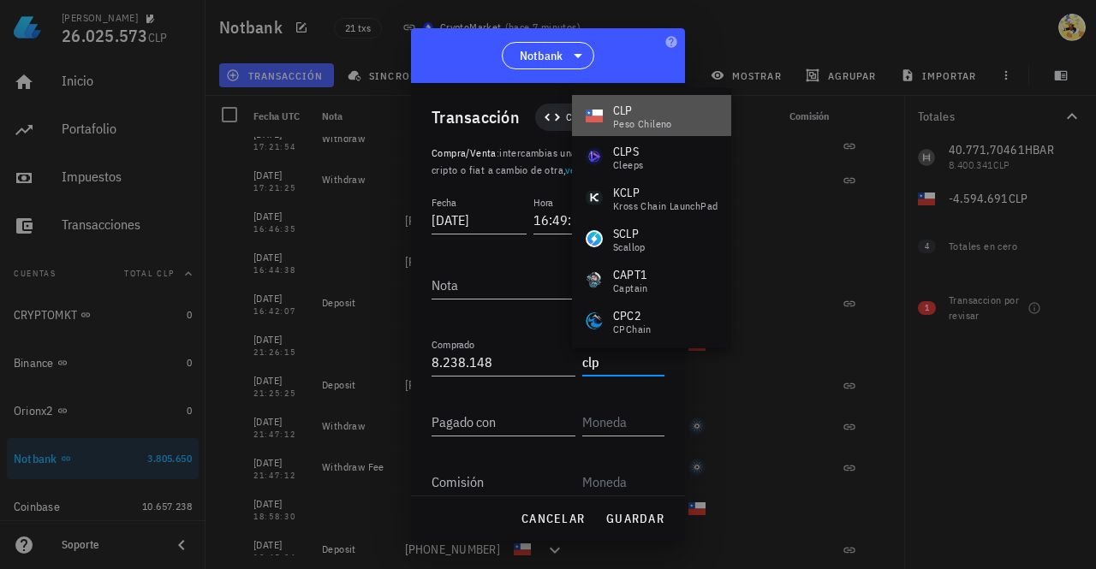
click at [646, 119] on div "peso chileno" at bounding box center [642, 124] width 59 height 10
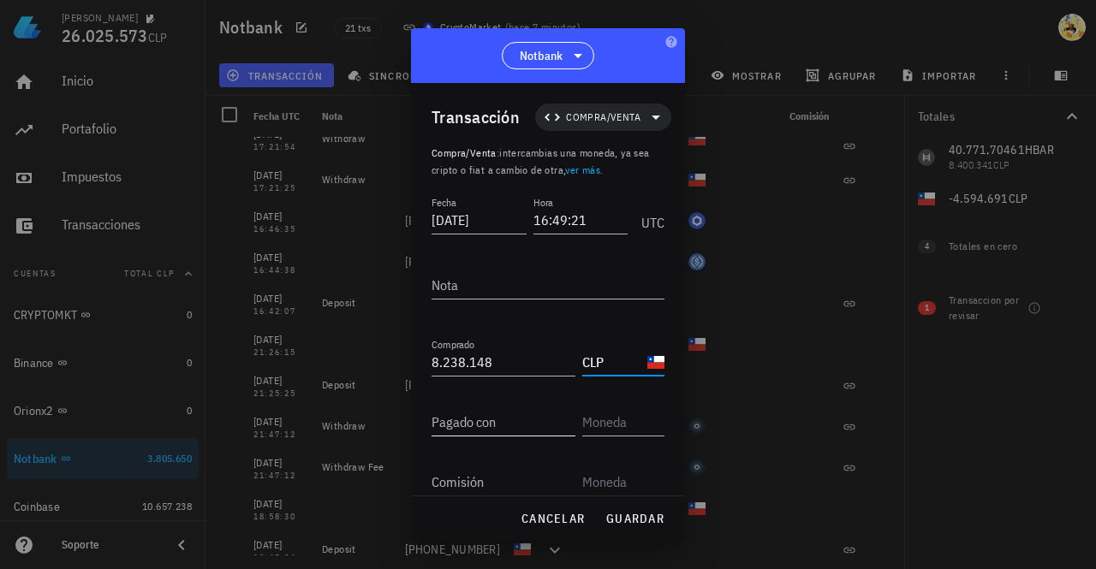
type input "CLP"
click at [490, 421] on input "Pagado con" at bounding box center [504, 421] width 144 height 27
type input "40.771,70462"
click at [620, 432] on input "text" at bounding box center [621, 421] width 79 height 27
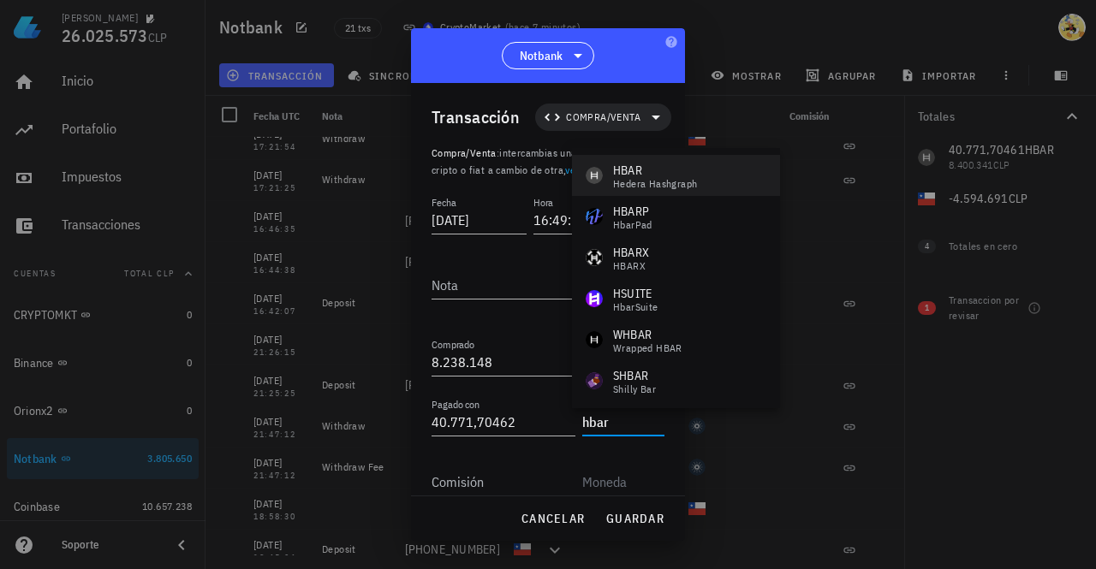
click at [657, 176] on div "HBAR" at bounding box center [655, 170] width 84 height 17
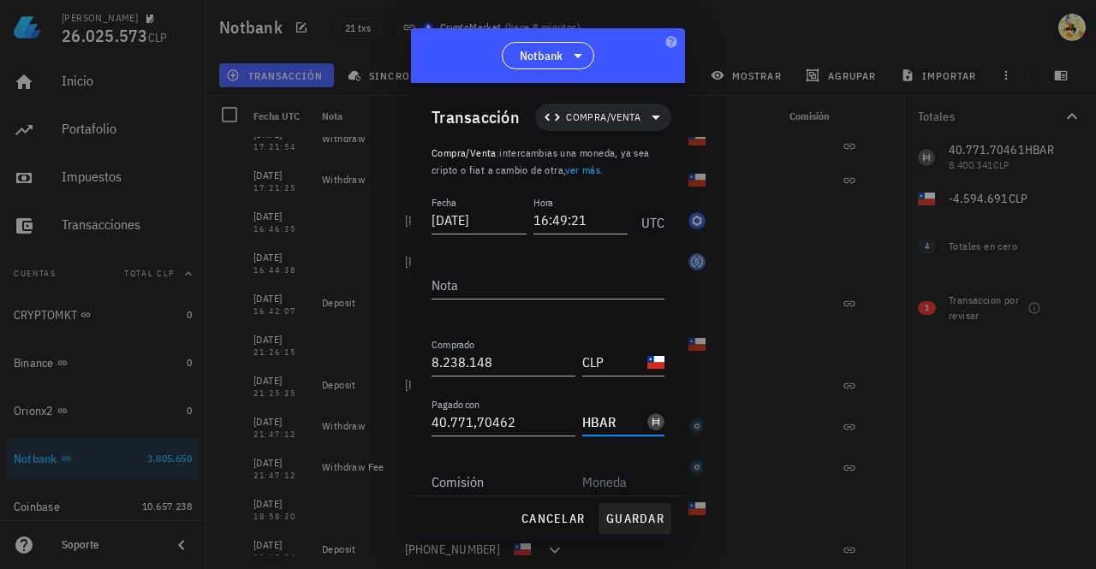
type input "HBAR"
click at [633, 515] on span "guardar" at bounding box center [634, 518] width 59 height 15
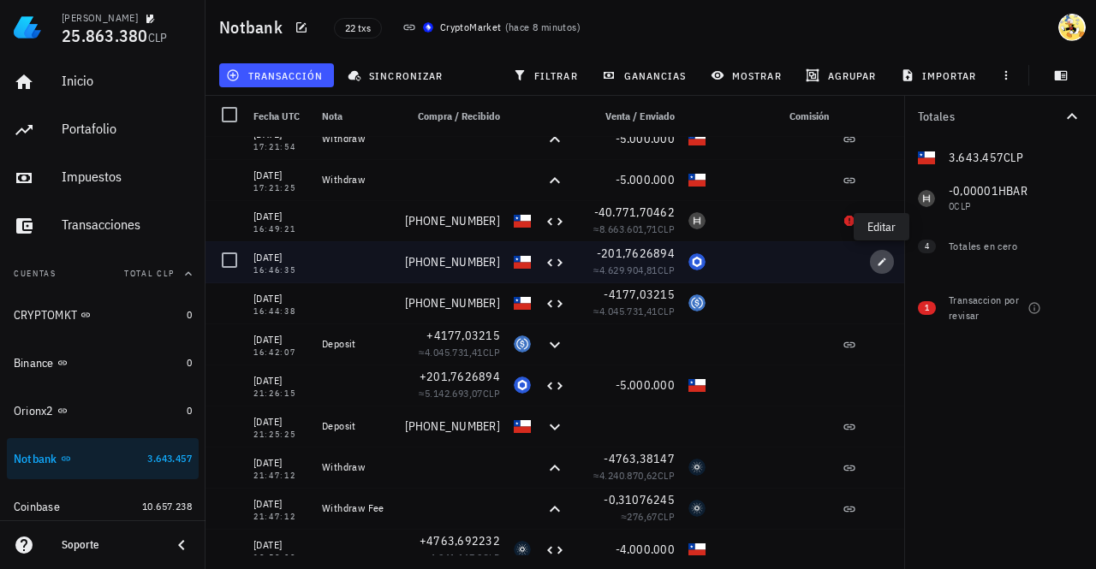
click at [878, 264] on icon "button" at bounding box center [882, 262] width 8 height 8
type input "16:46:35"
type input "4.332.698"
type input "201,7626894"
type input "LINK"
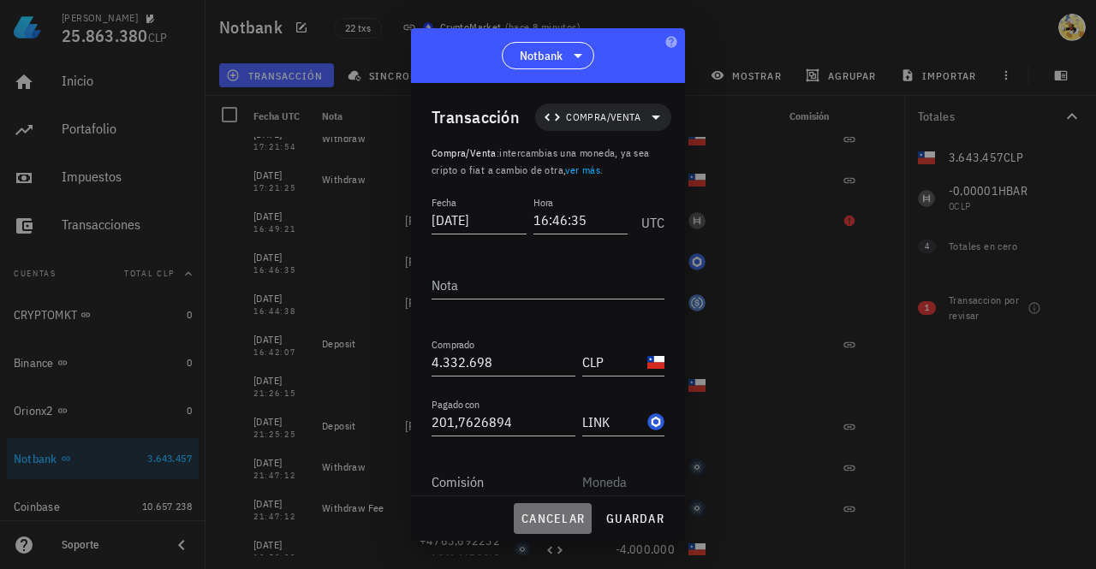
click at [545, 523] on span "cancelar" at bounding box center [553, 518] width 64 height 15
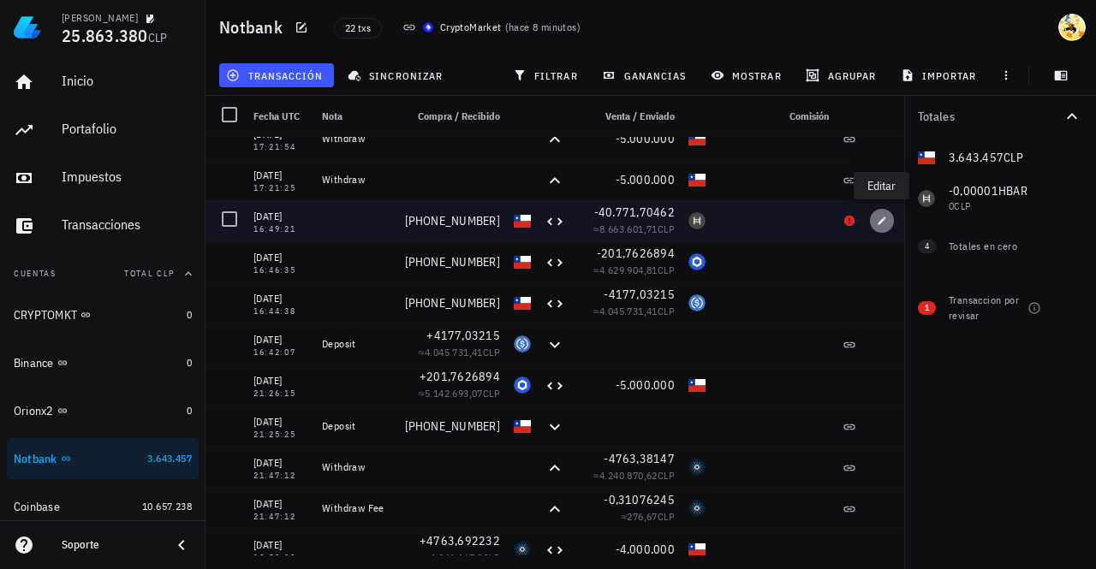
click at [880, 223] on icon "button" at bounding box center [882, 221] width 8 height 8
type input "16:49:21"
type input "8.238.148"
type input "40.771,70462"
type input "HBAR"
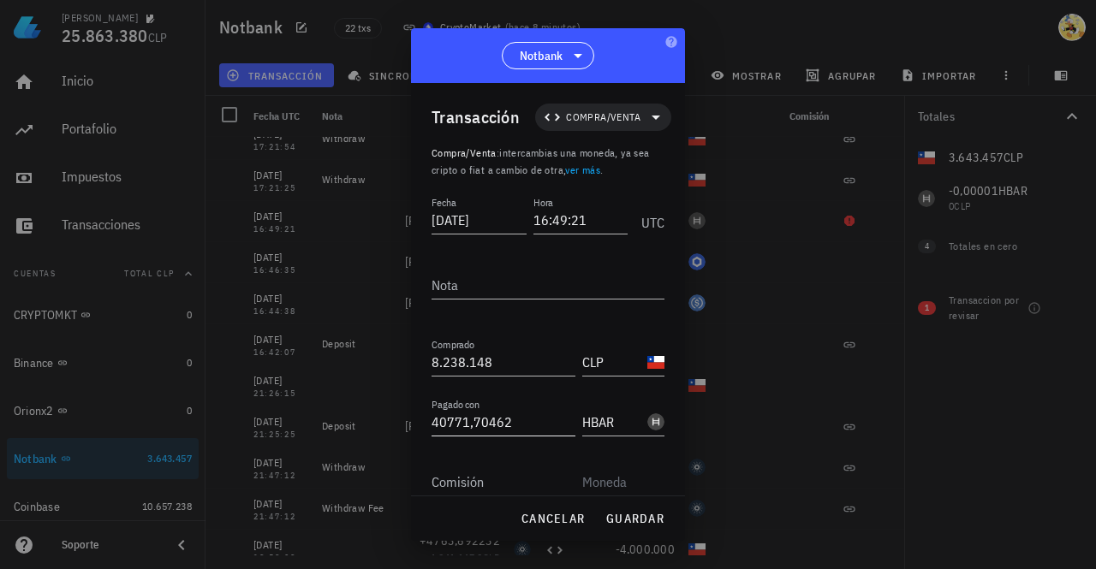
click at [538, 424] on input "40771,70462" at bounding box center [504, 421] width 144 height 27
click at [640, 517] on span "guardar" at bounding box center [634, 518] width 59 height 15
type input "40.771,70462"
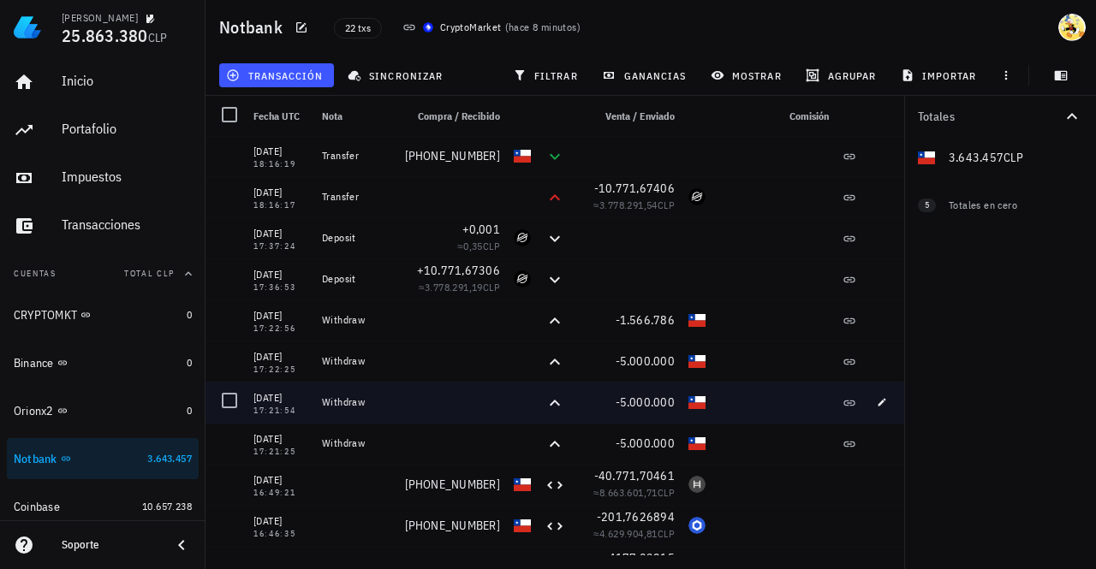
scroll to position [0, 0]
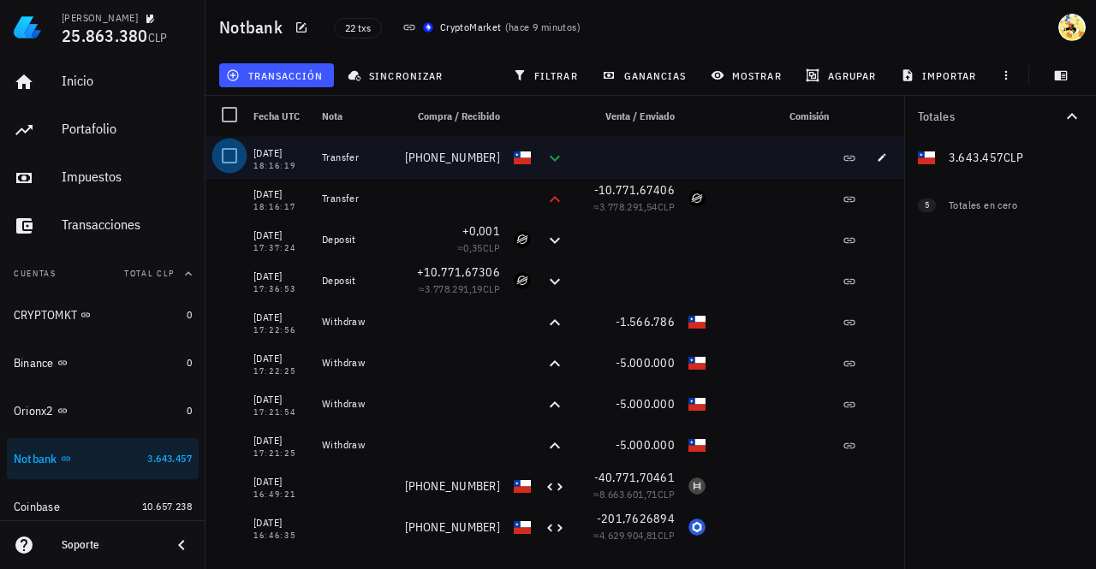
click at [228, 162] on div at bounding box center [229, 155] width 29 height 29
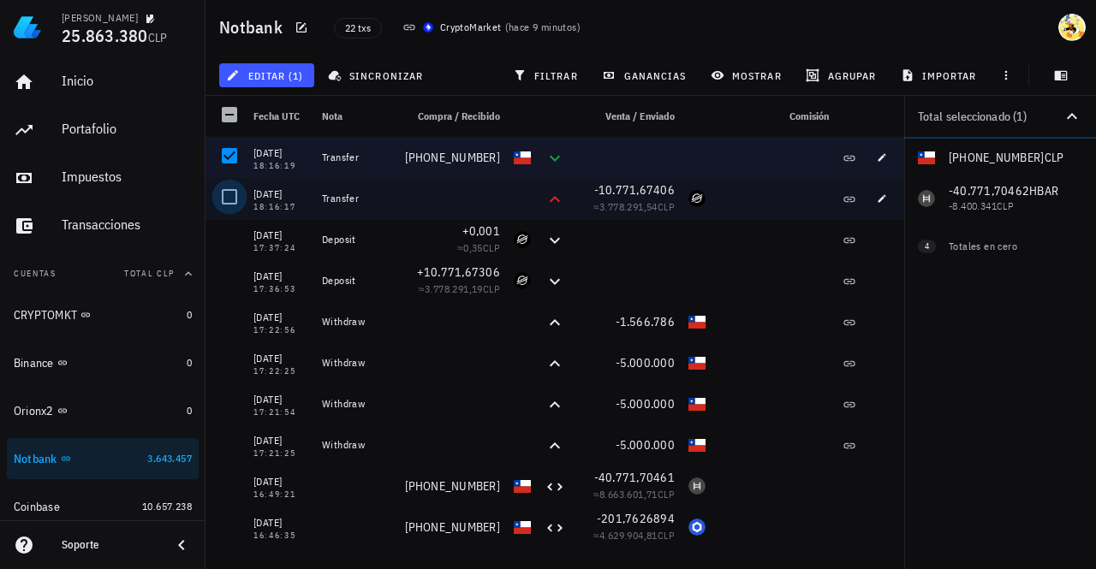
click at [226, 193] on div at bounding box center [229, 196] width 29 height 29
click at [286, 77] on span "editar (2)" at bounding box center [266, 75] width 74 height 14
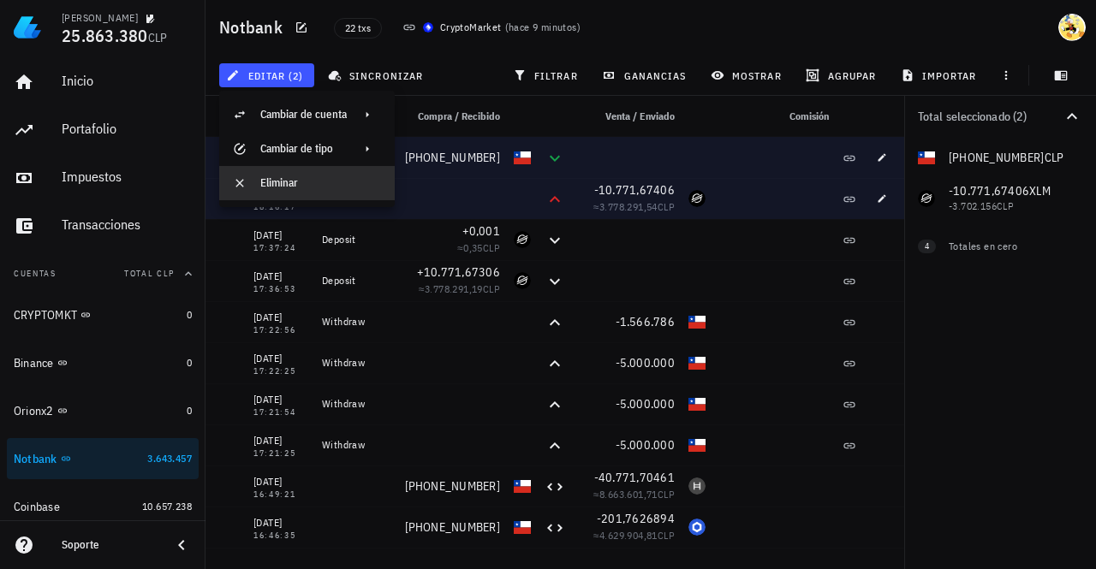
click at [275, 186] on div "Eliminar" at bounding box center [320, 183] width 121 height 14
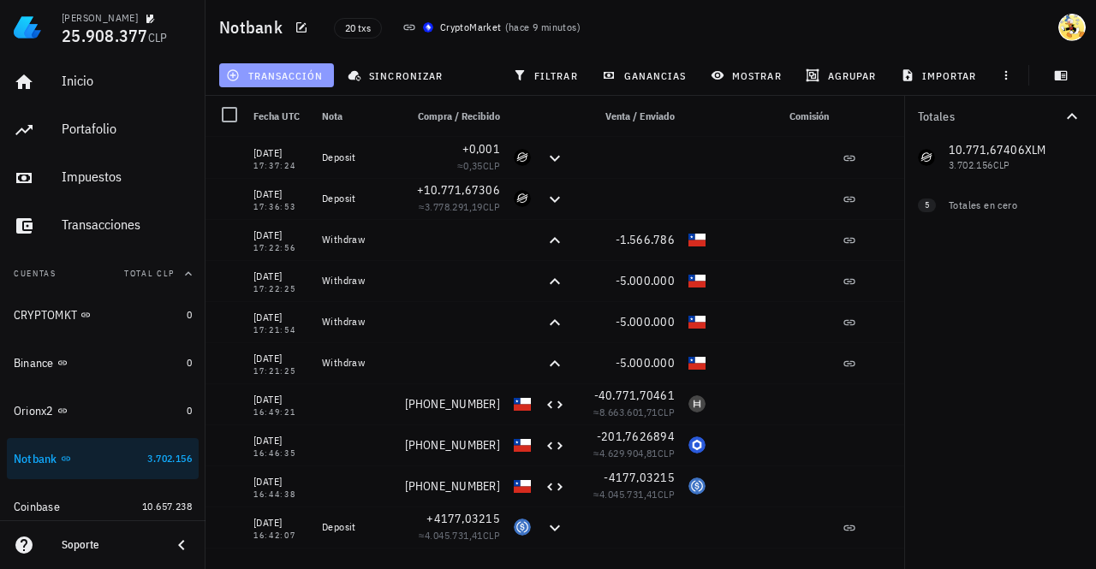
click at [299, 80] on span "transacción" at bounding box center [275, 75] width 93 height 14
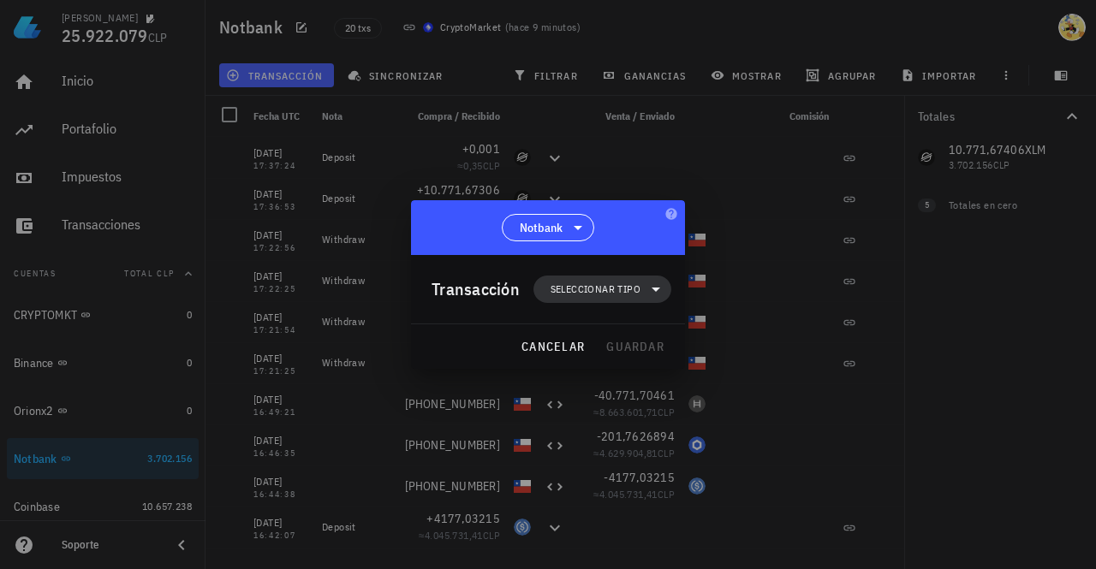
click at [604, 287] on span "Seleccionar tipo" at bounding box center [596, 289] width 90 height 17
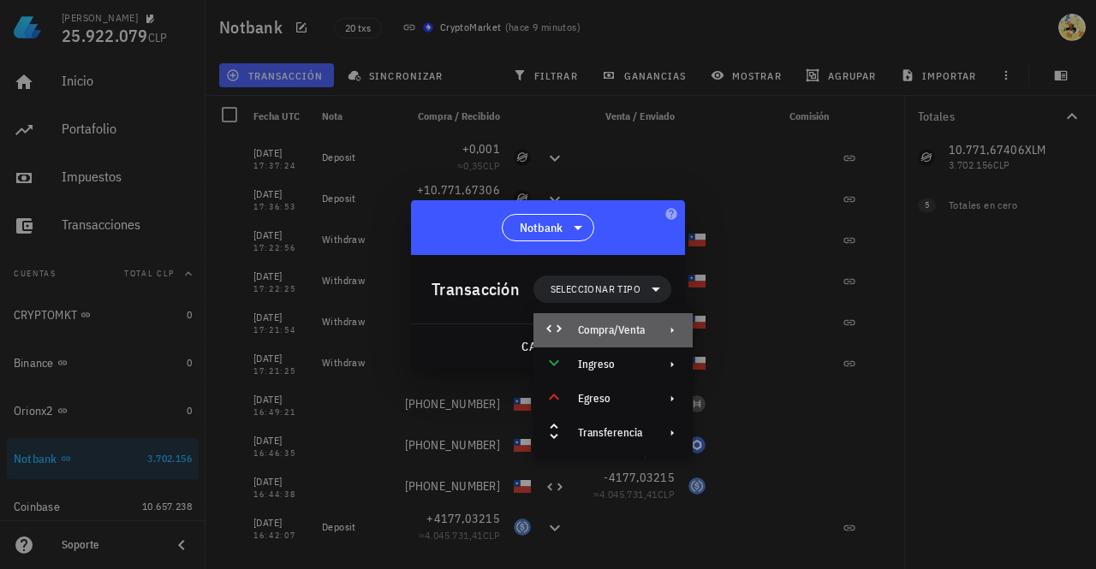
click at [611, 324] on div "Compra/Venta" at bounding box center [611, 331] width 67 height 14
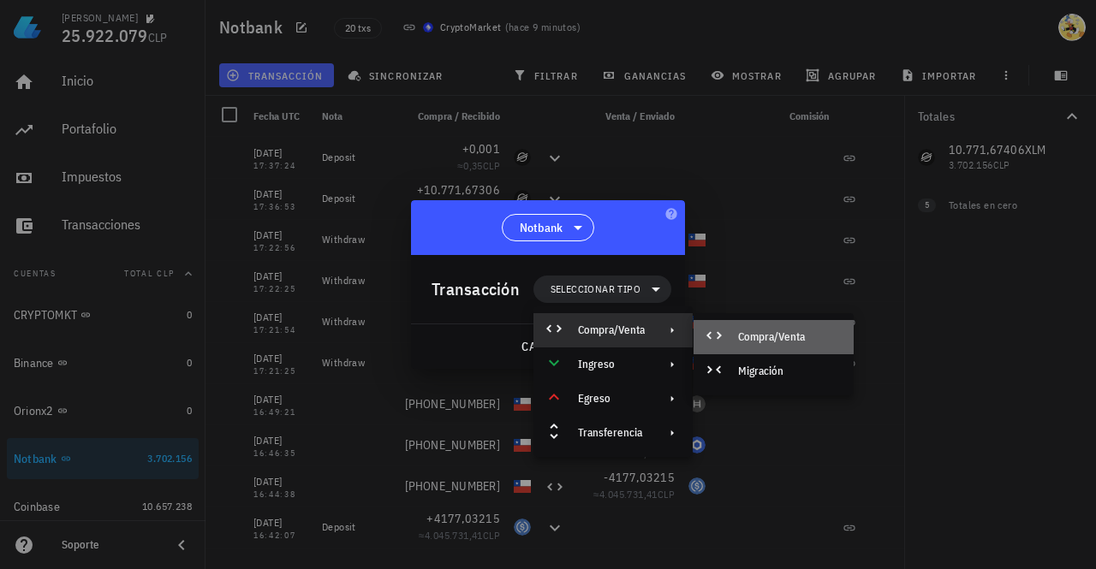
click at [752, 340] on div "Compra/Venta" at bounding box center [789, 337] width 102 height 14
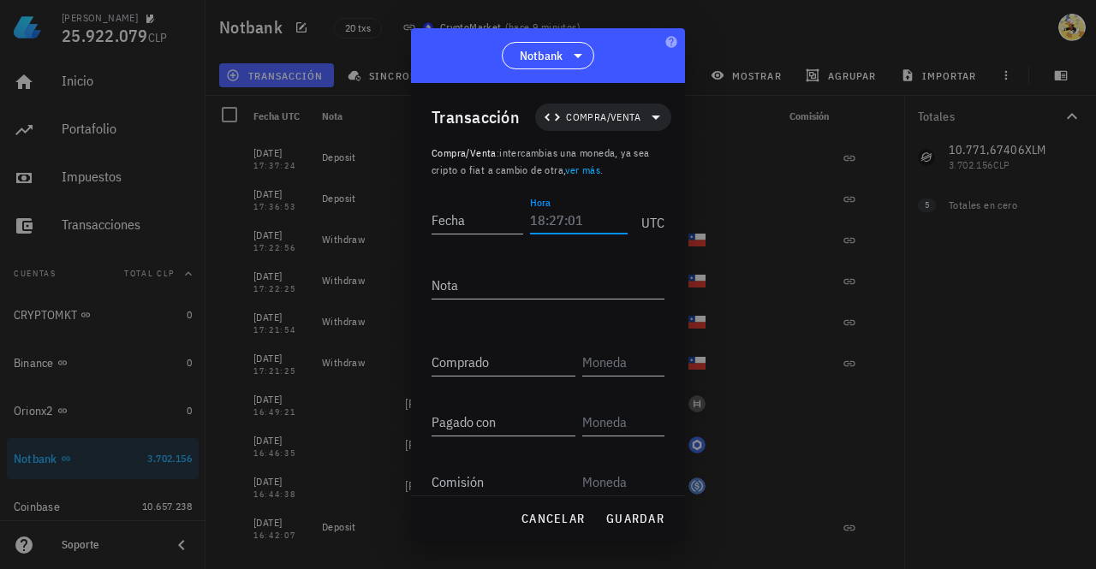
click at [572, 220] on input "Hora" at bounding box center [579, 219] width 98 height 27
type input "19:16:17"
click at [473, 223] on input "Fecha" at bounding box center [478, 219] width 92 height 27
type input "[DATE]"
click at [513, 359] on input "Comprado" at bounding box center [504, 361] width 144 height 27
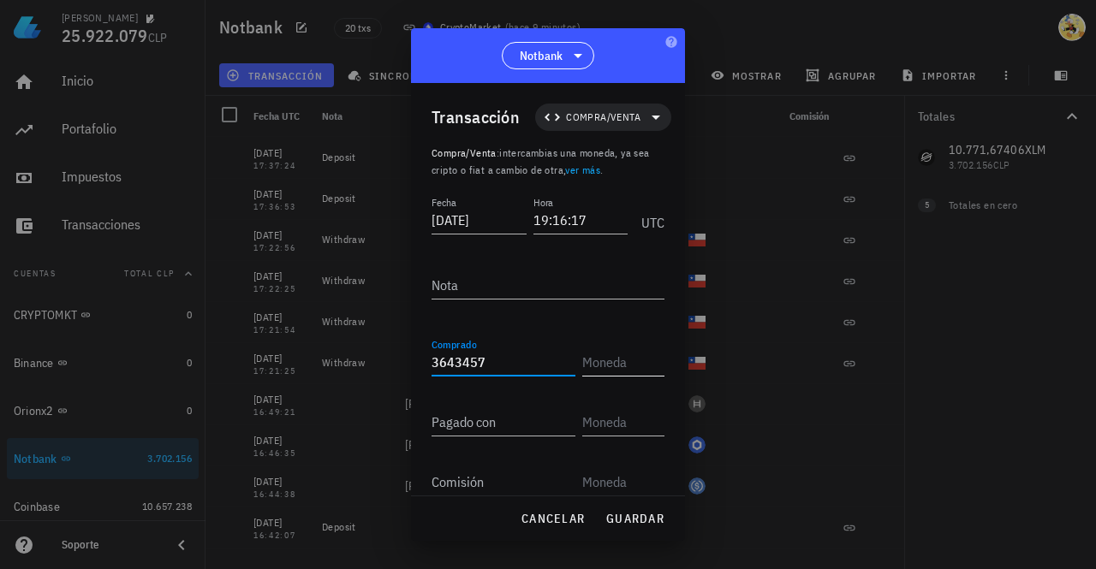
type input "3.643.457"
click at [627, 371] on input "text" at bounding box center [621, 361] width 79 height 27
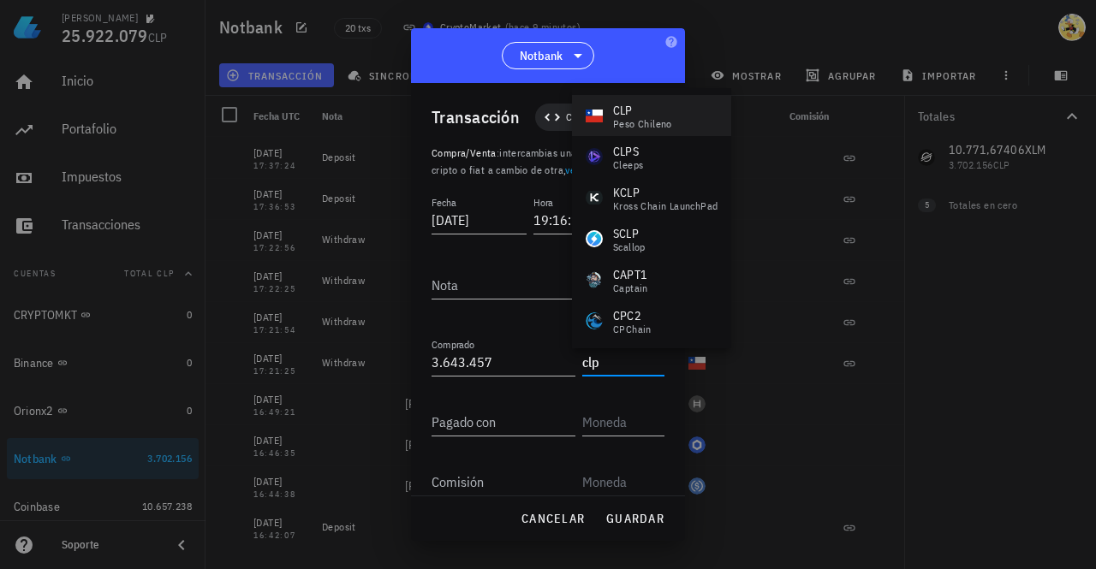
click at [645, 121] on div "peso chileno" at bounding box center [642, 124] width 59 height 10
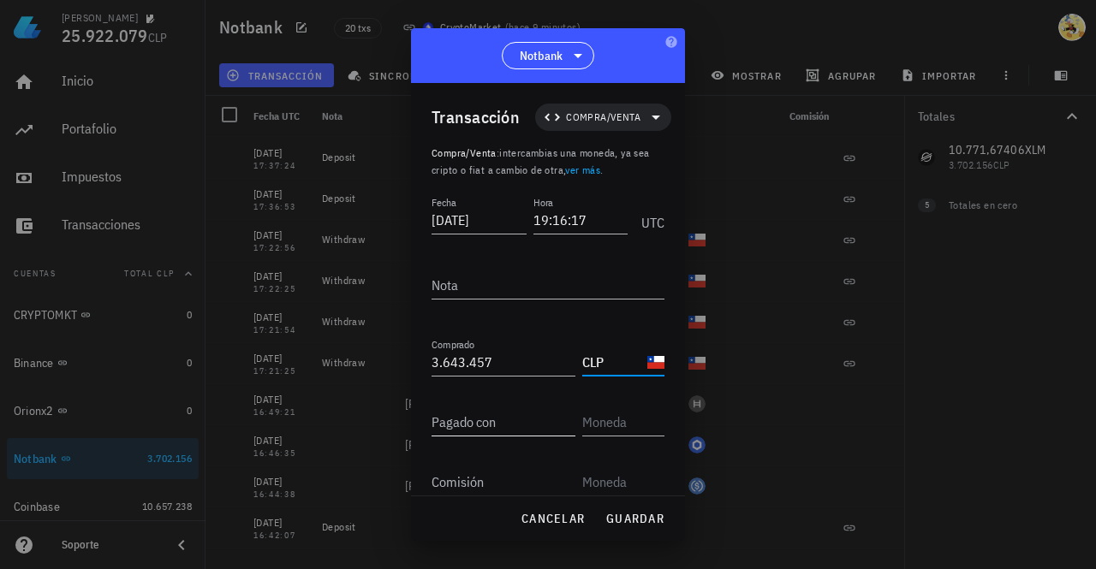
type input "CLP"
click at [490, 420] on input "Pagado con" at bounding box center [504, 421] width 144 height 27
type input "10.771,67406"
click at [635, 425] on input "text" at bounding box center [621, 421] width 79 height 27
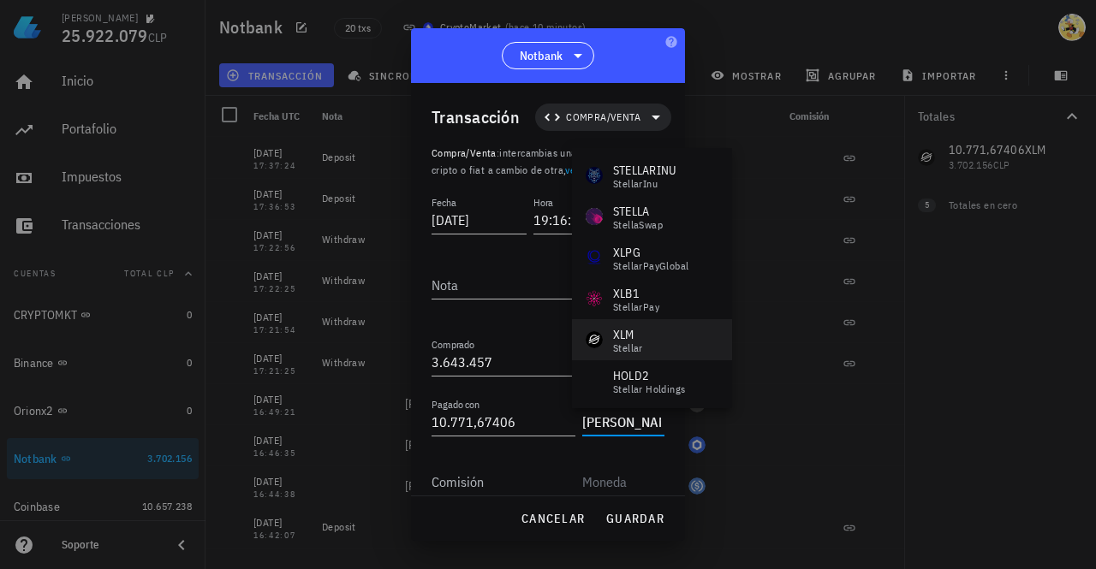
click at [658, 333] on div "XLM Stellar" at bounding box center [652, 339] width 160 height 41
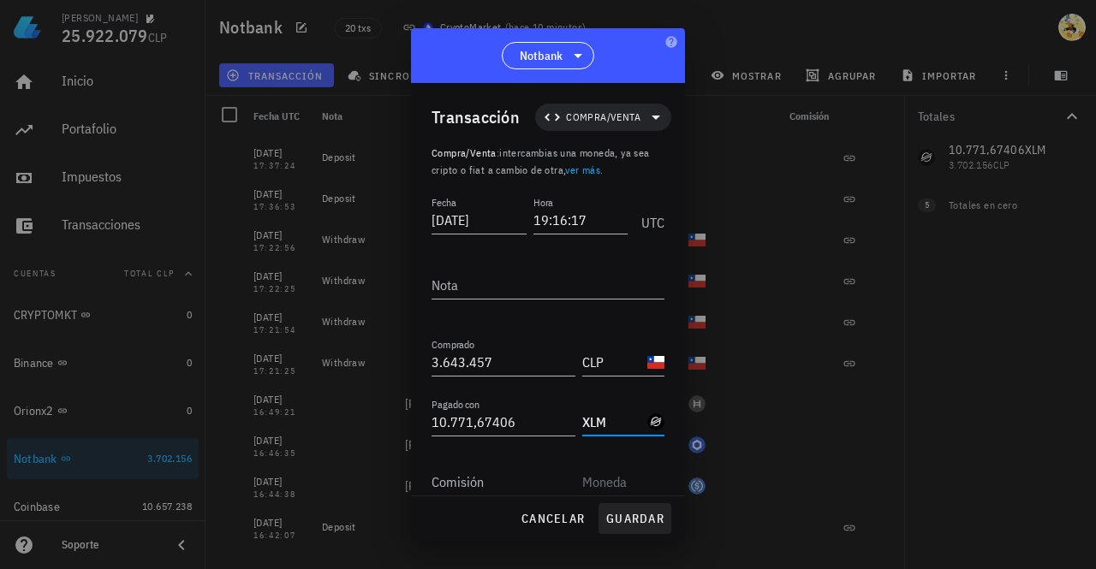
type input "XLM"
click at [644, 520] on span "guardar" at bounding box center [634, 518] width 59 height 15
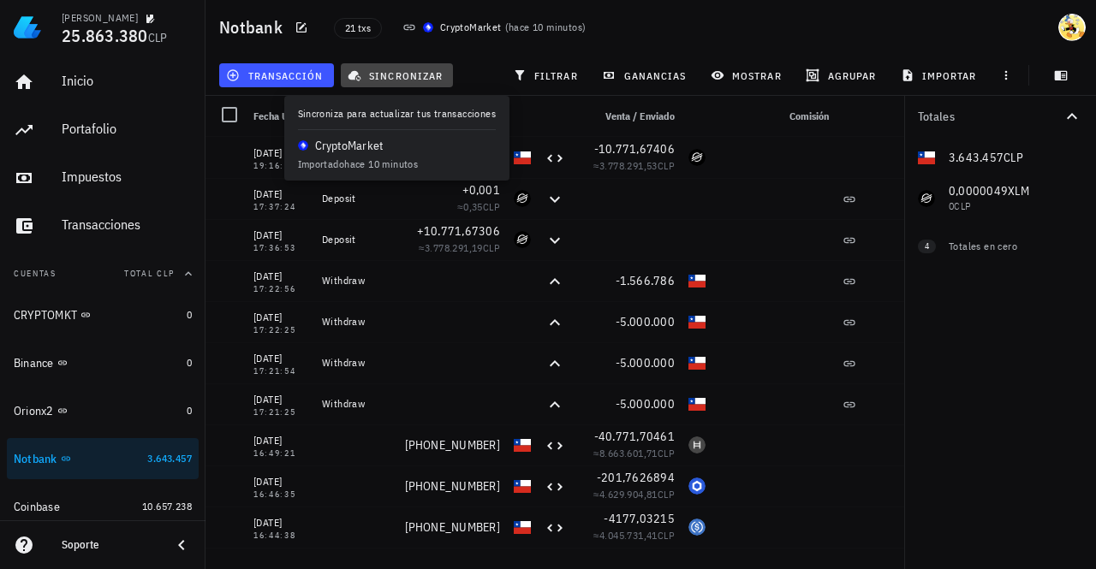
click at [415, 79] on span "sincronizar" at bounding box center [397, 75] width 92 height 14
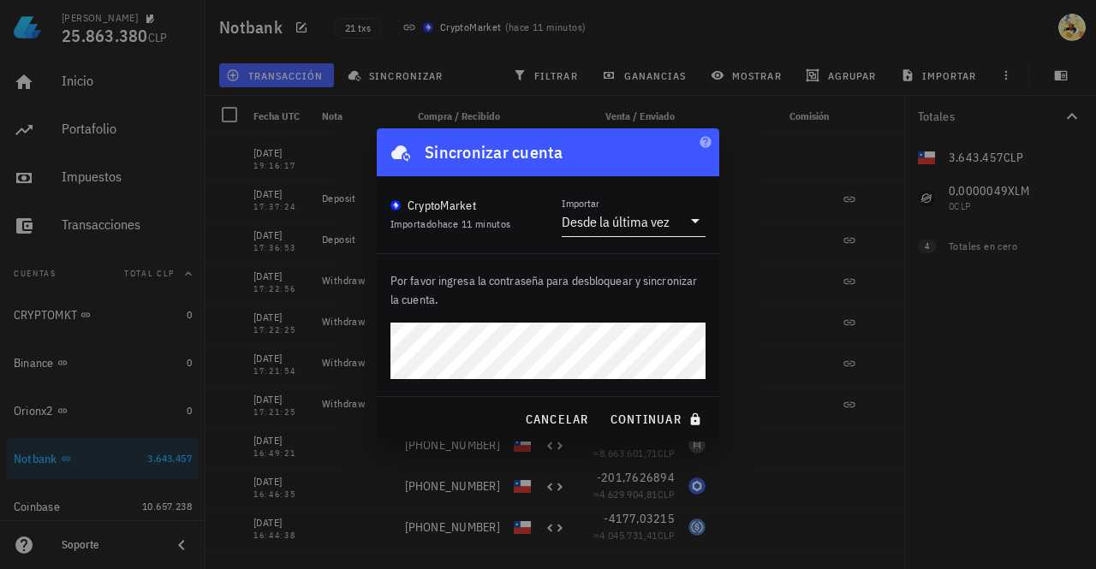
click at [603, 404] on button "continuar" at bounding box center [658, 419] width 110 height 31
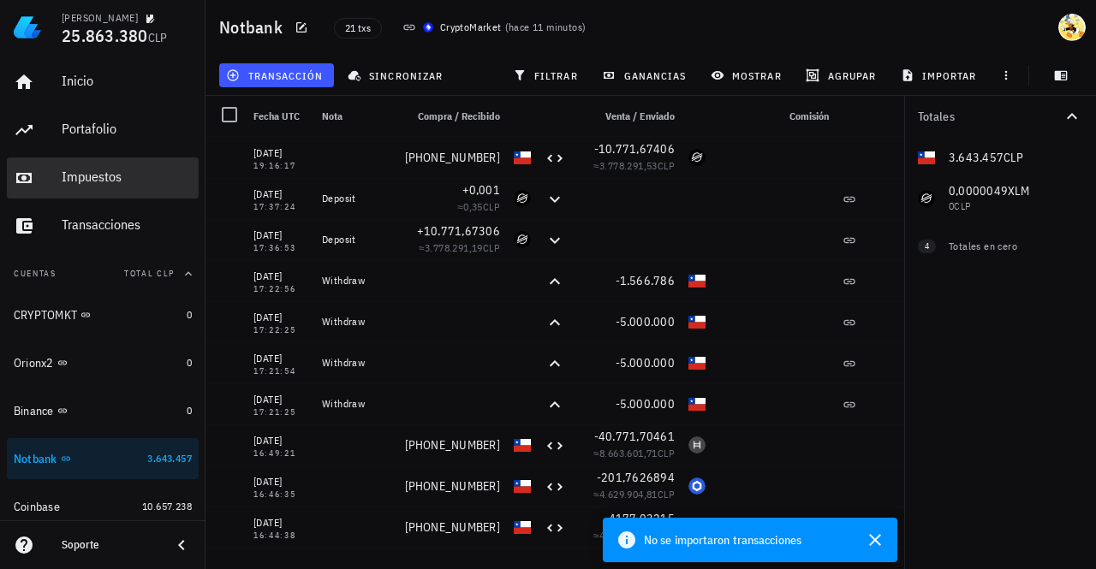
click at [103, 179] on div "Impuestos" at bounding box center [127, 177] width 130 height 16
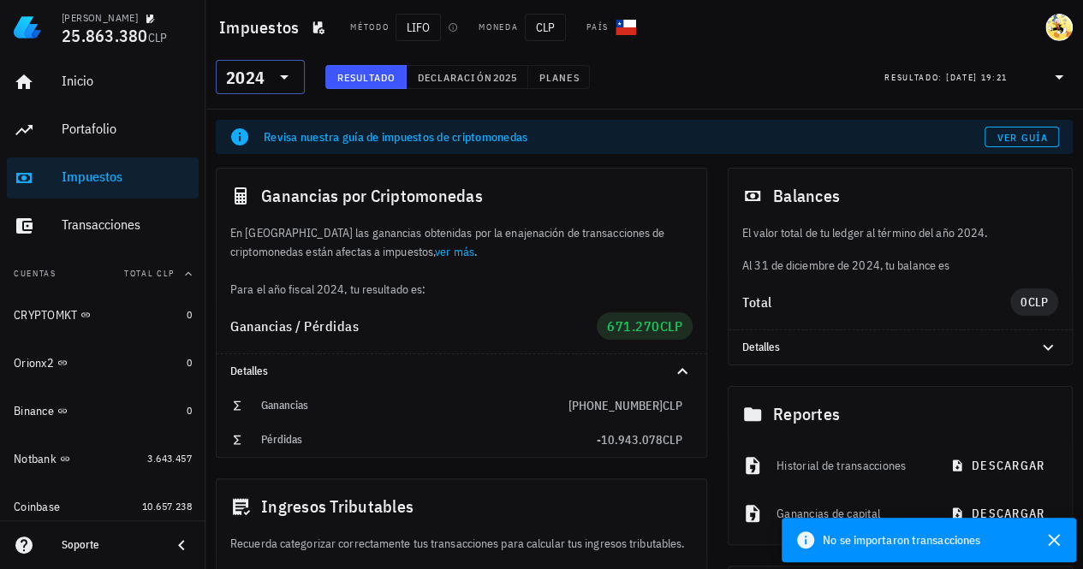
click at [284, 82] on icon at bounding box center [284, 77] width 21 height 21
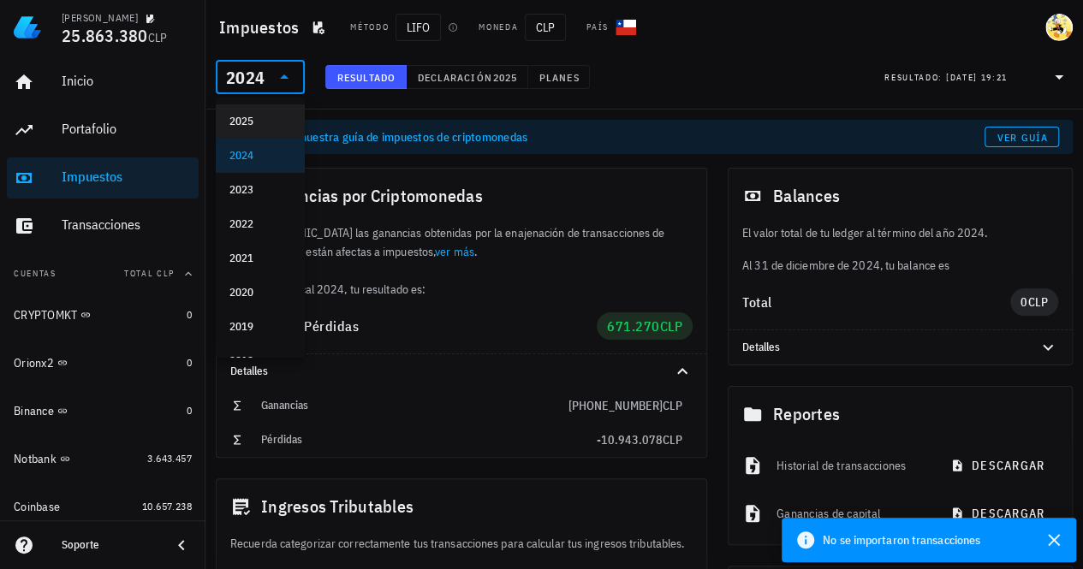
click at [253, 123] on div "2025" at bounding box center [260, 122] width 62 height 14
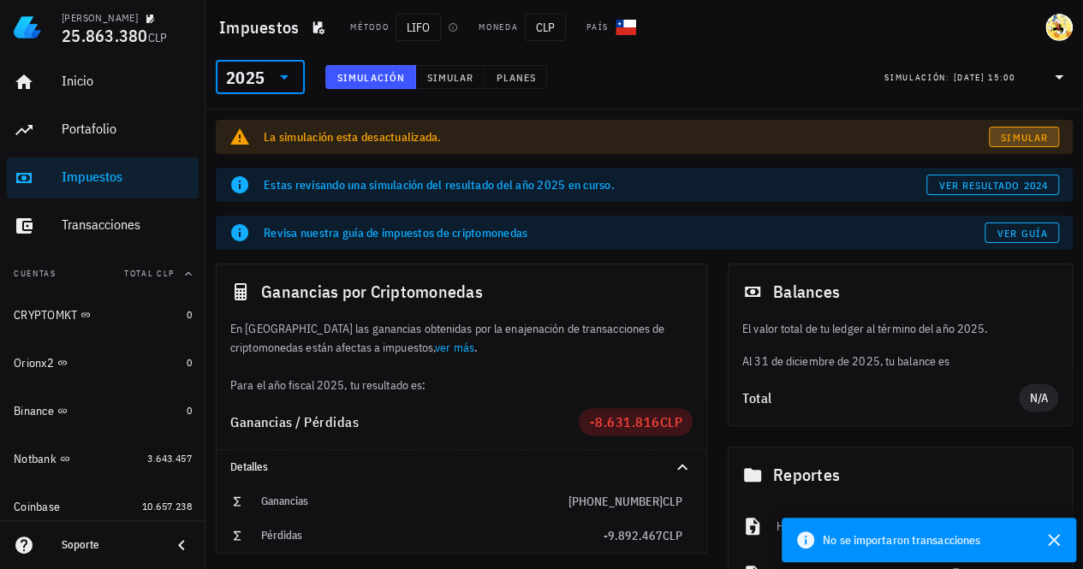
click at [1033, 138] on span "Simular" at bounding box center [1024, 137] width 48 height 13
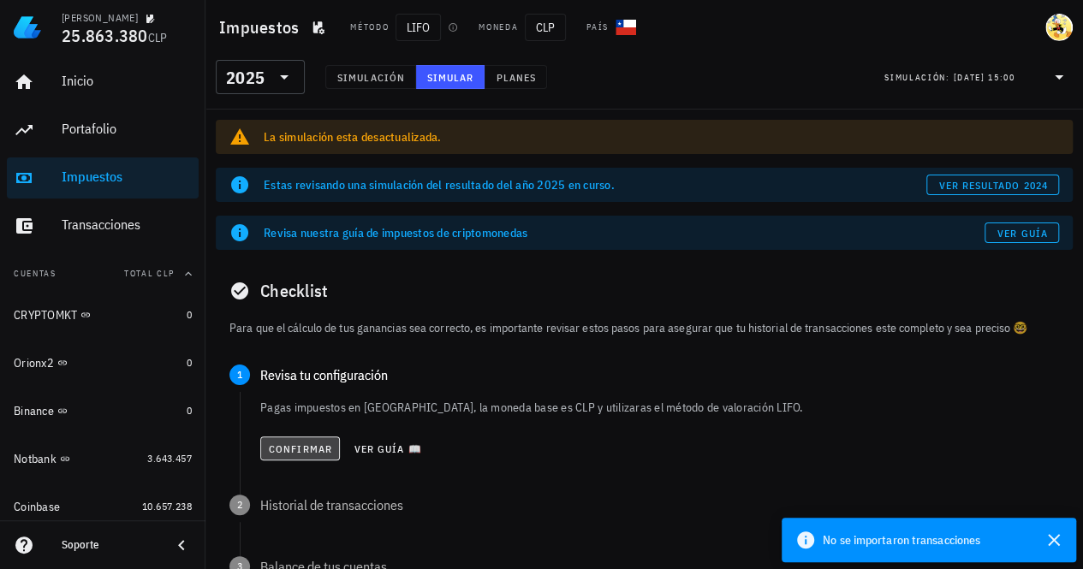
click at [310, 453] on span "Confirmar" at bounding box center [300, 449] width 64 height 13
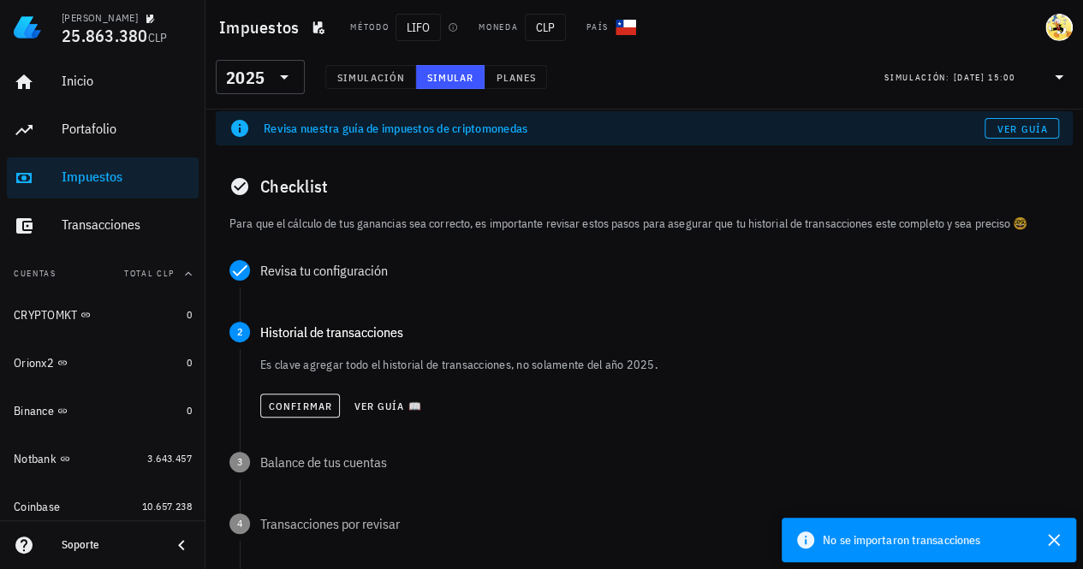
scroll to position [171, 0]
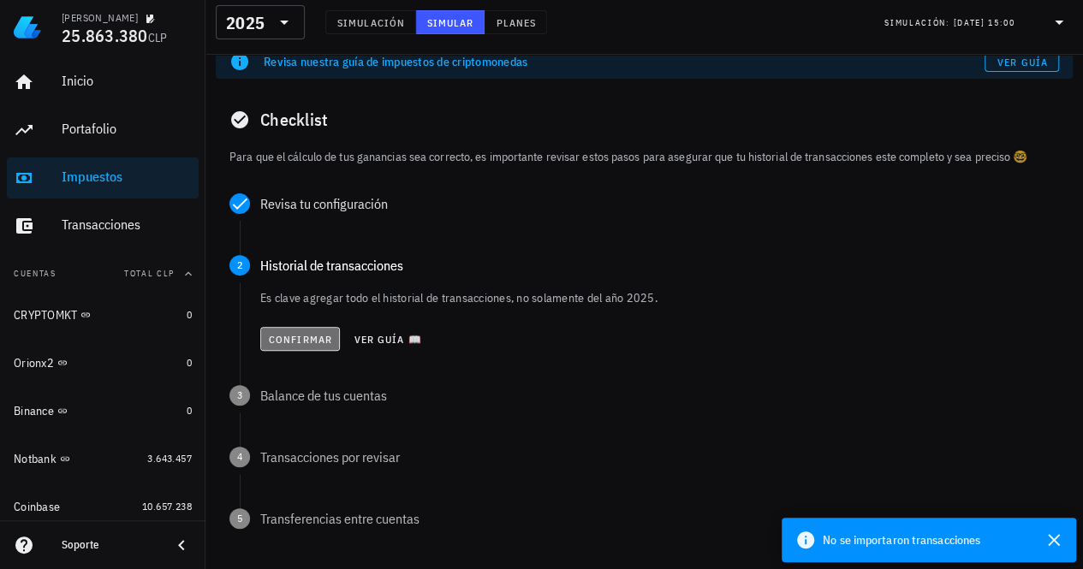
click at [307, 337] on span "Confirmar" at bounding box center [300, 339] width 64 height 13
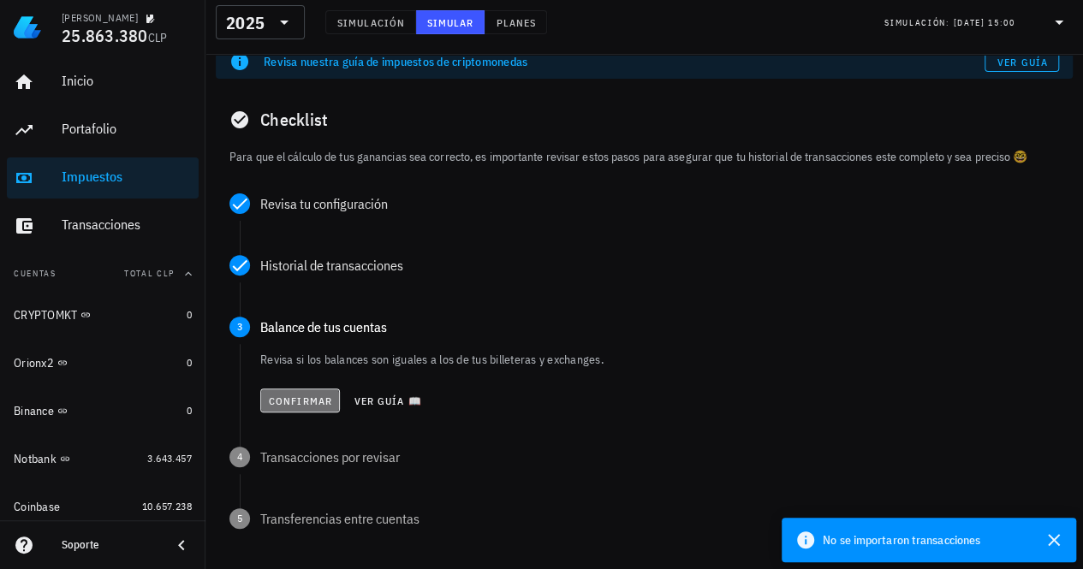
click at [301, 393] on button "Confirmar" at bounding box center [300, 401] width 80 height 24
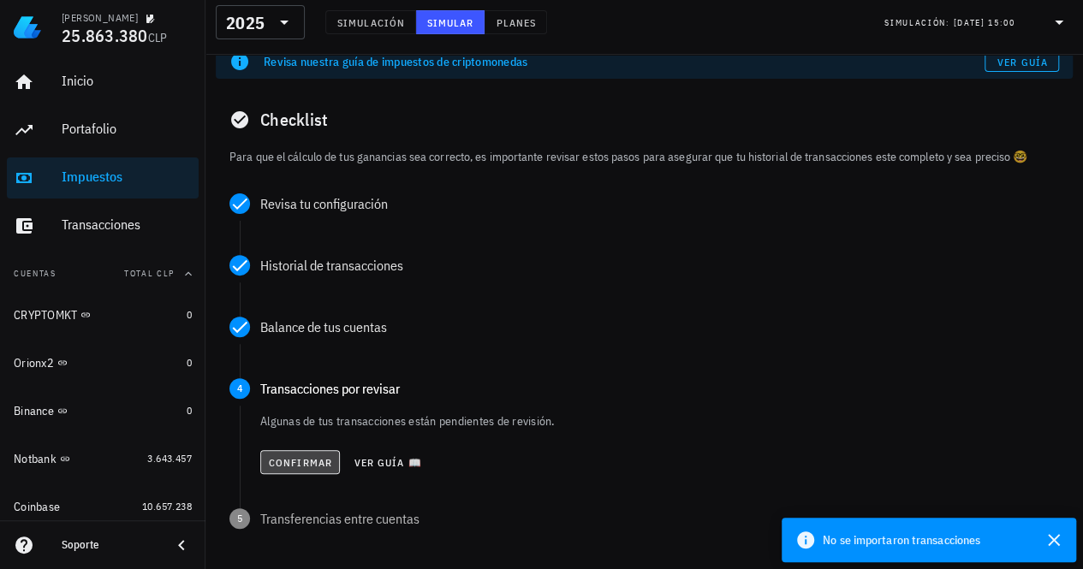
click at [298, 457] on span "Confirmar" at bounding box center [300, 462] width 64 height 13
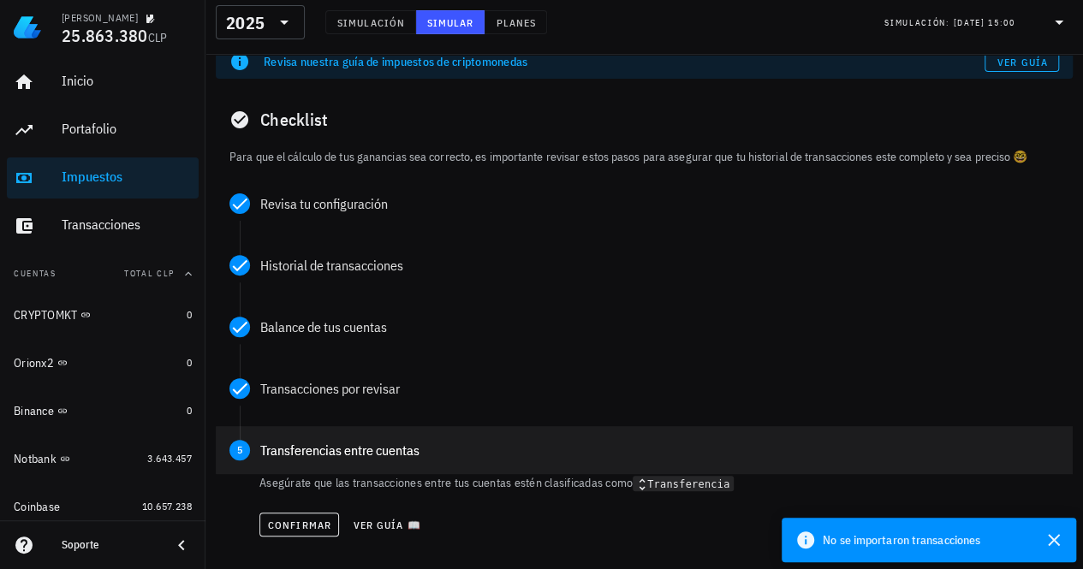
scroll to position [257, 0]
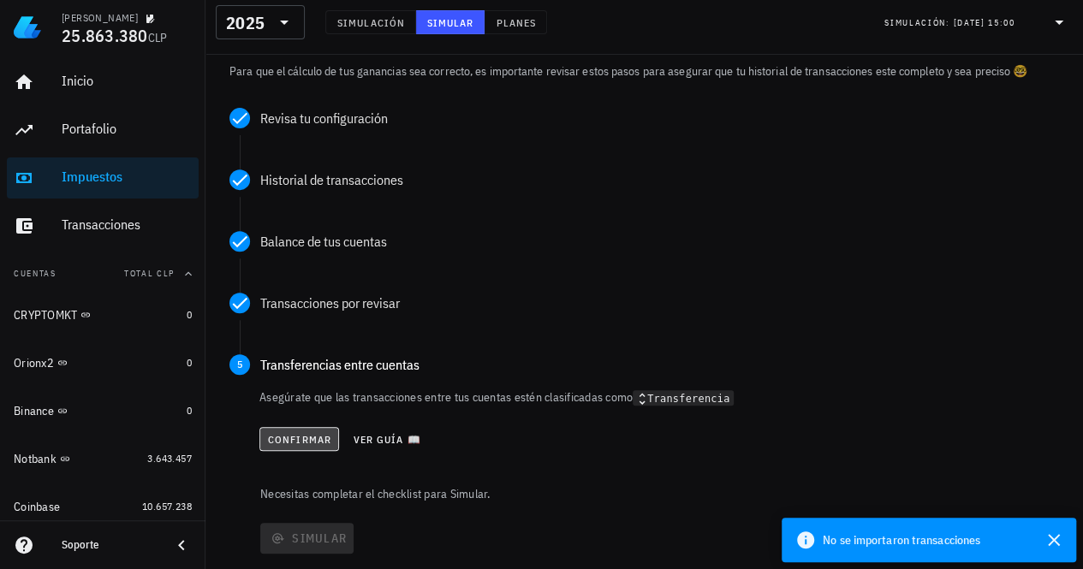
click at [303, 432] on button "Confirmar" at bounding box center [299, 439] width 80 height 24
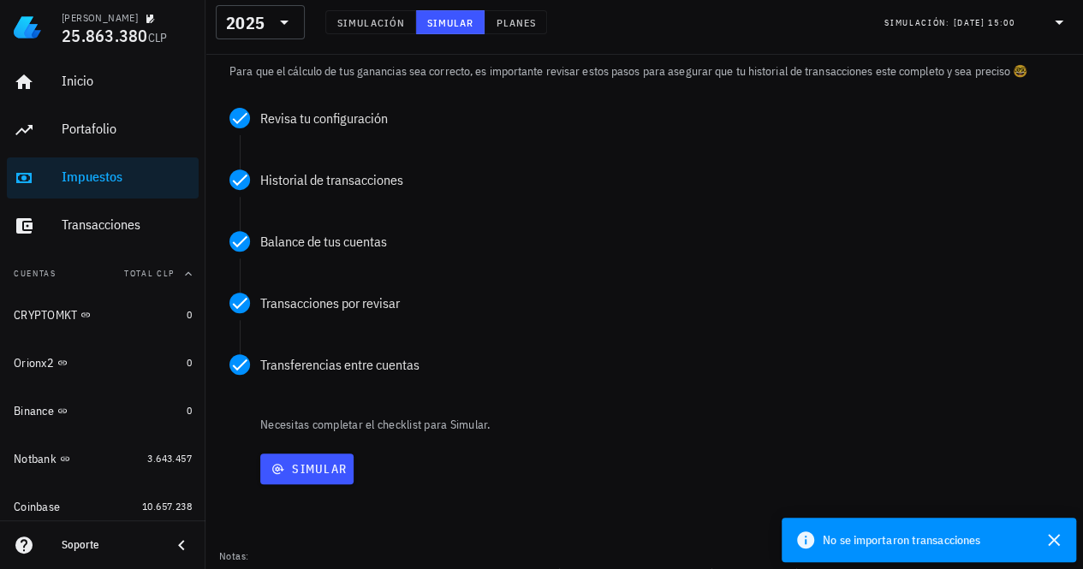
scroll to position [325, 0]
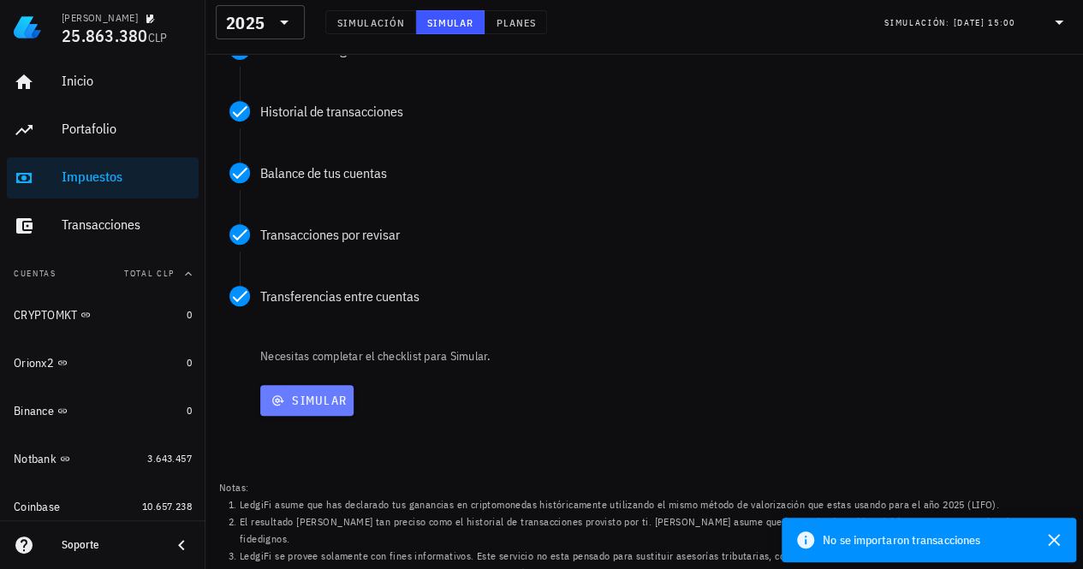
click at [319, 397] on span "Simular" at bounding box center [307, 400] width 80 height 15
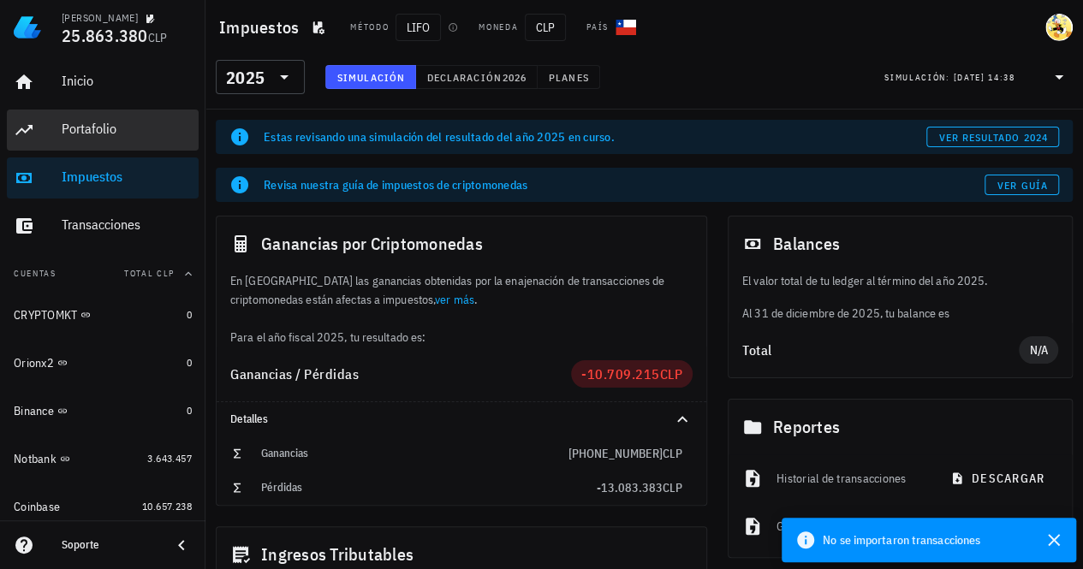
click at [83, 139] on div "Portafolio" at bounding box center [127, 129] width 130 height 39
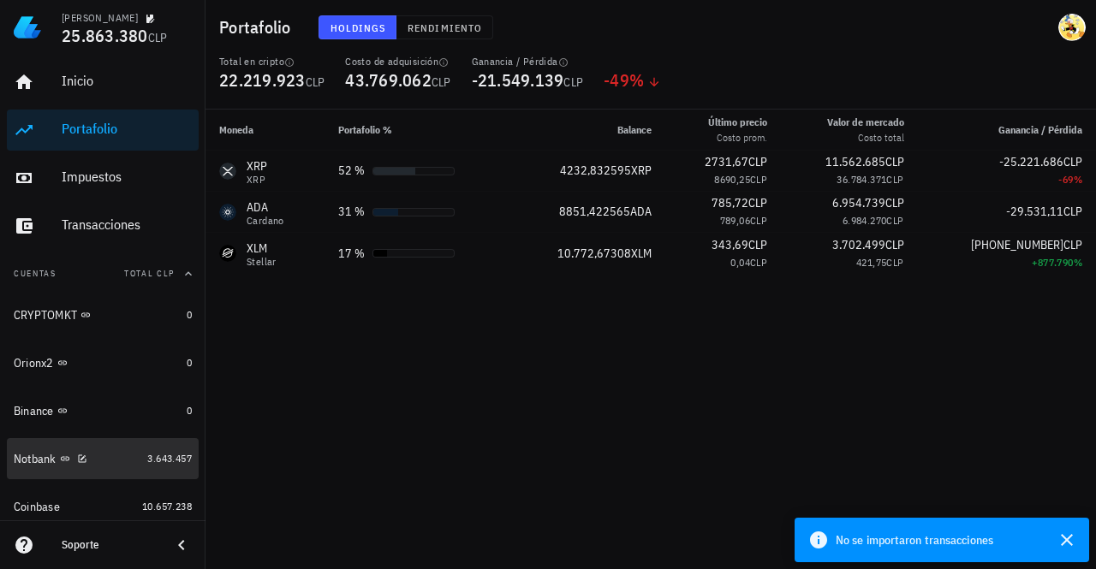
click at [125, 467] on div "Notbank" at bounding box center [77, 459] width 127 height 37
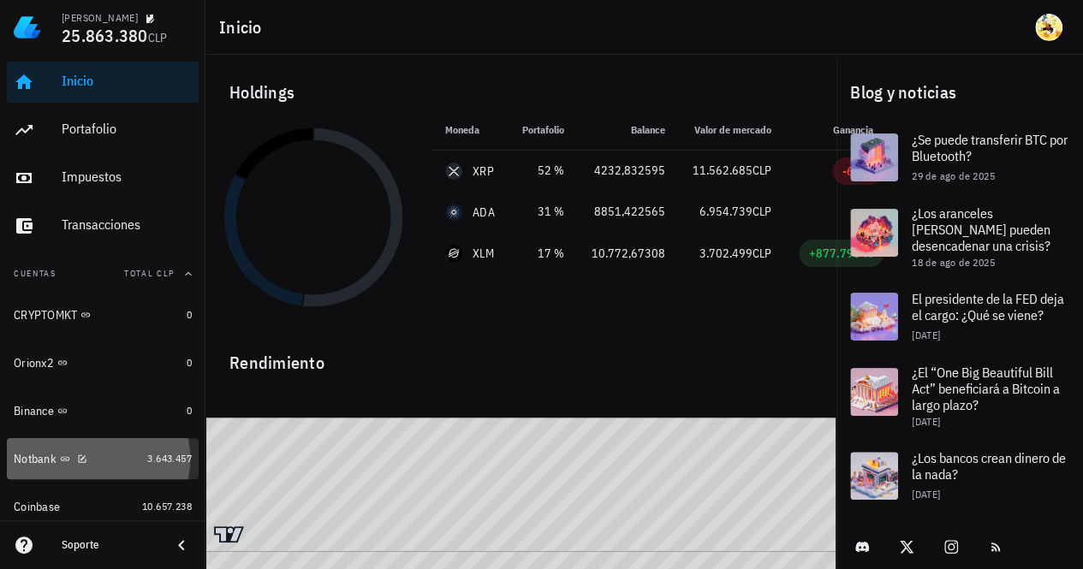
click at [115, 460] on div "Notbank" at bounding box center [77, 459] width 127 height 16
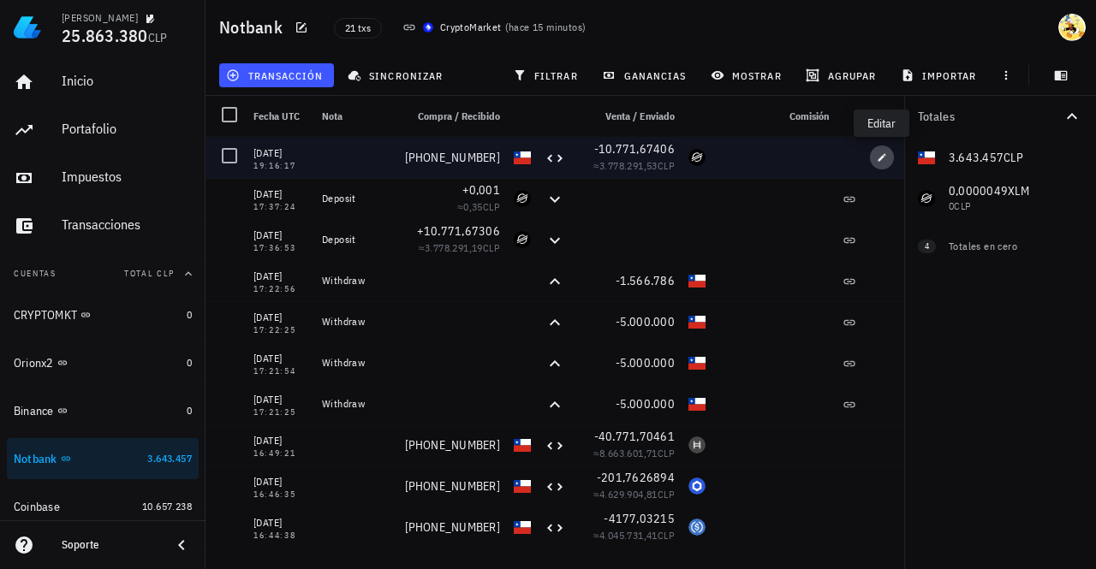
click at [877, 164] on button "button" at bounding box center [882, 158] width 24 height 24
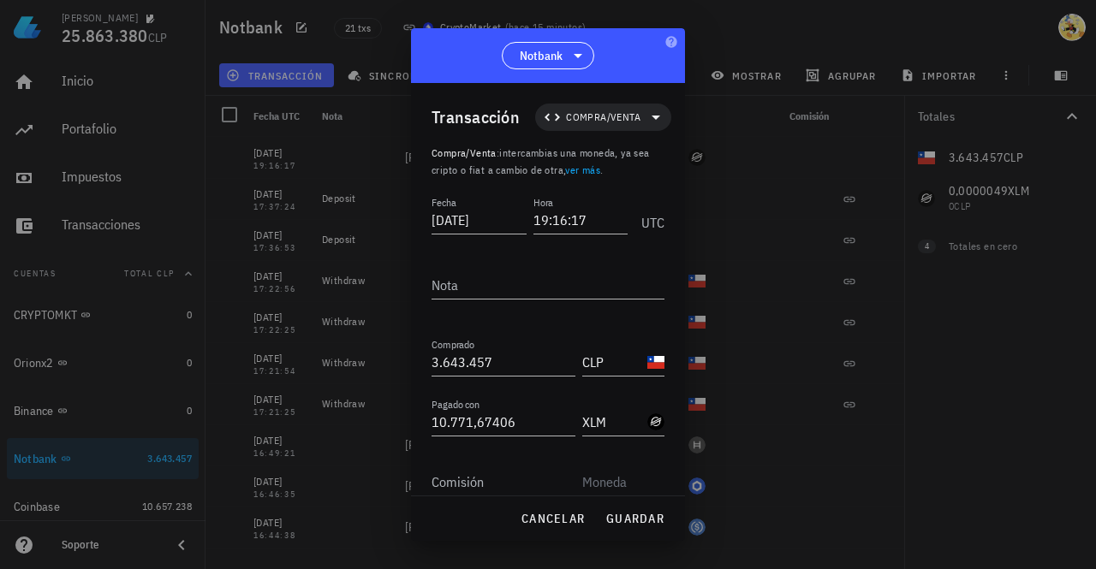
scroll to position [70, 0]
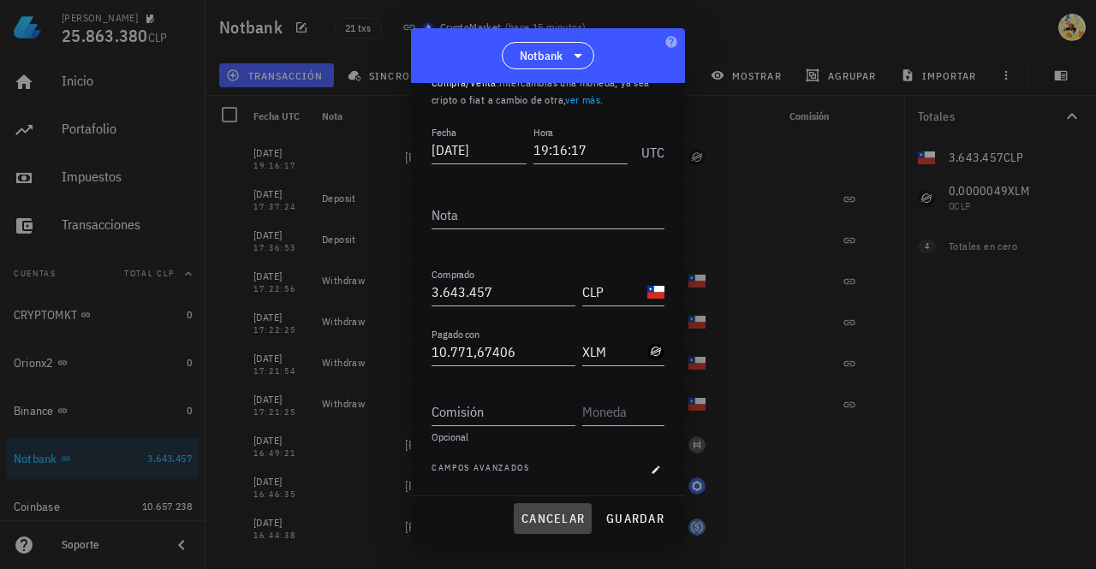
click at [567, 521] on span "cancelar" at bounding box center [553, 518] width 64 height 15
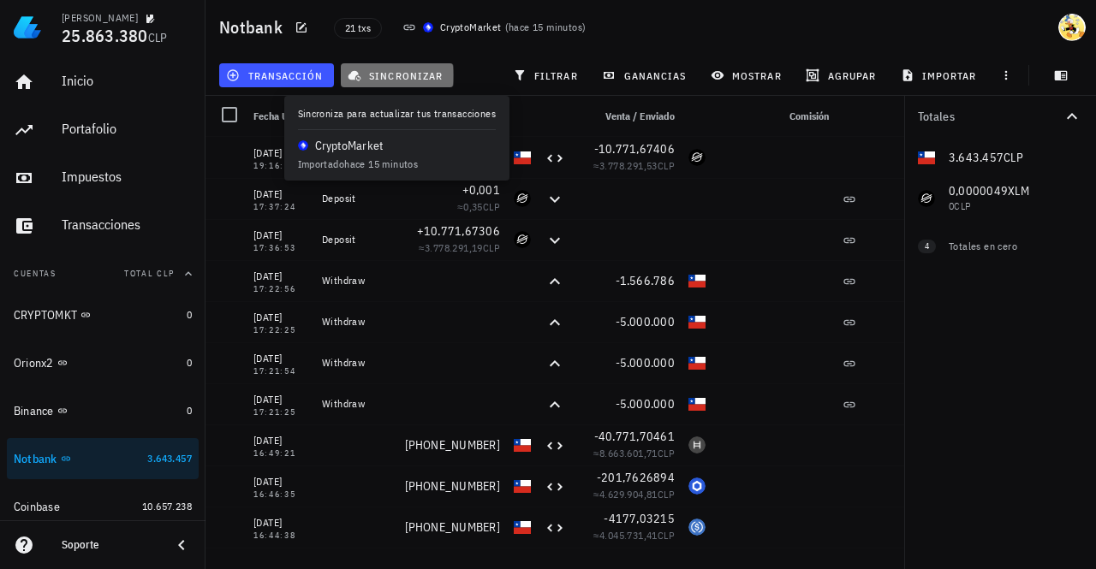
click at [418, 76] on span "sincronizar" at bounding box center [397, 75] width 92 height 14
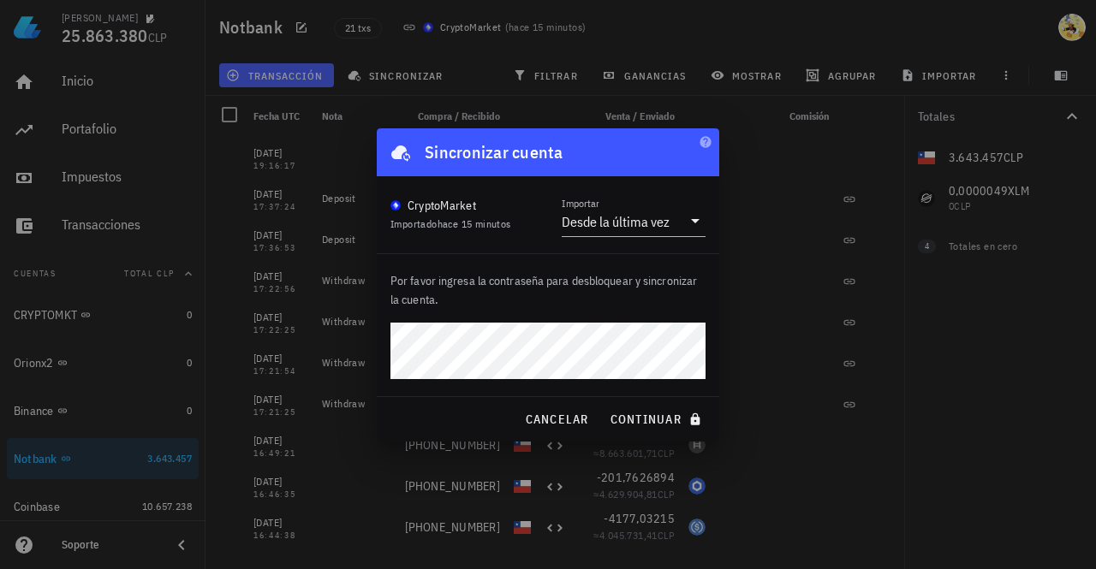
click at [603, 404] on button "continuar" at bounding box center [658, 419] width 110 height 31
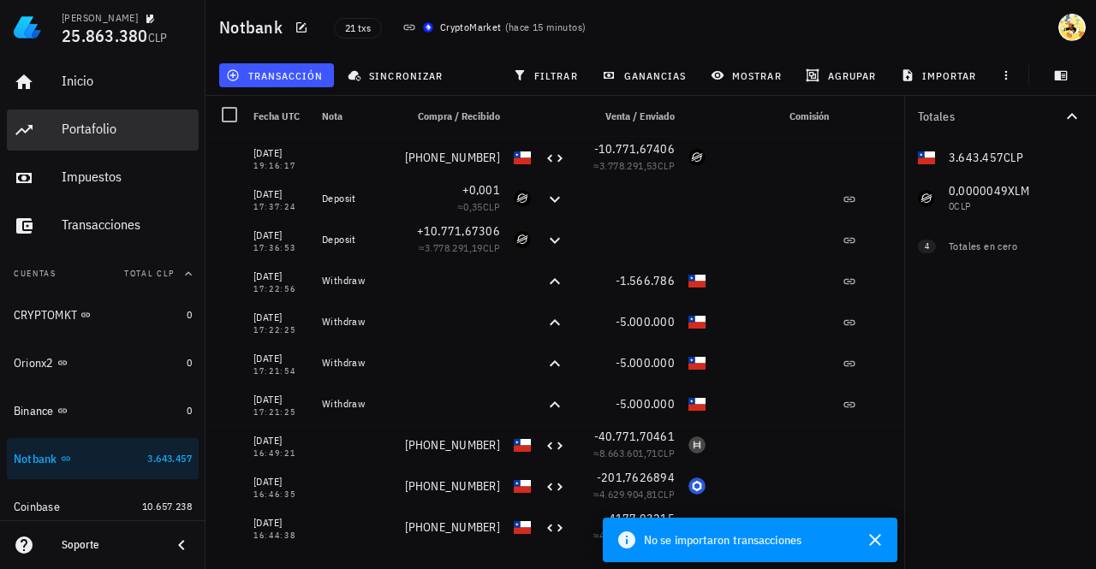
click at [104, 128] on div "Portafolio" at bounding box center [127, 129] width 130 height 16
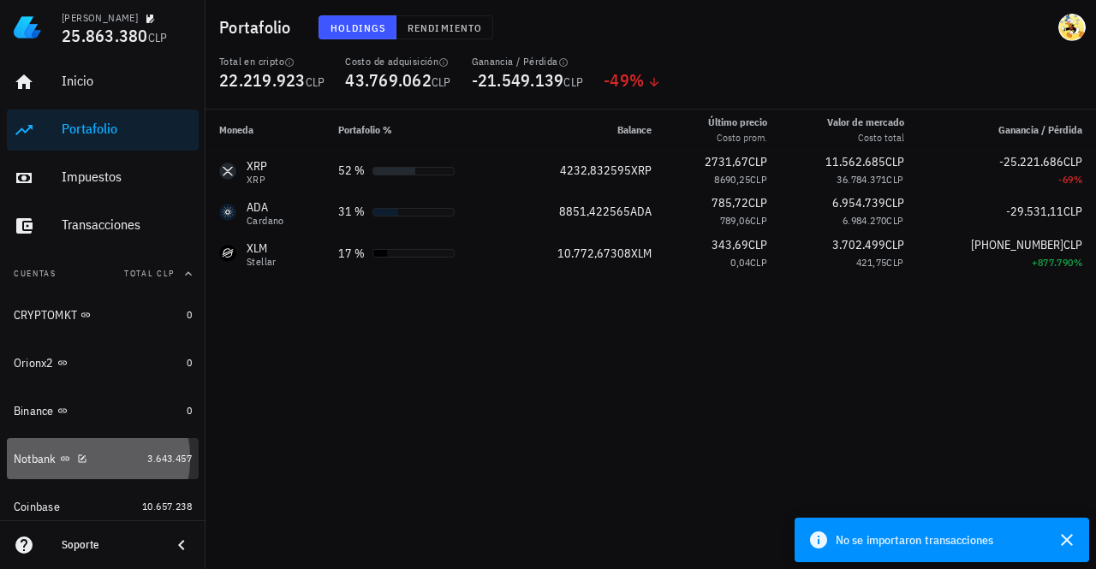
click at [118, 458] on div "Notbank" at bounding box center [77, 459] width 127 height 16
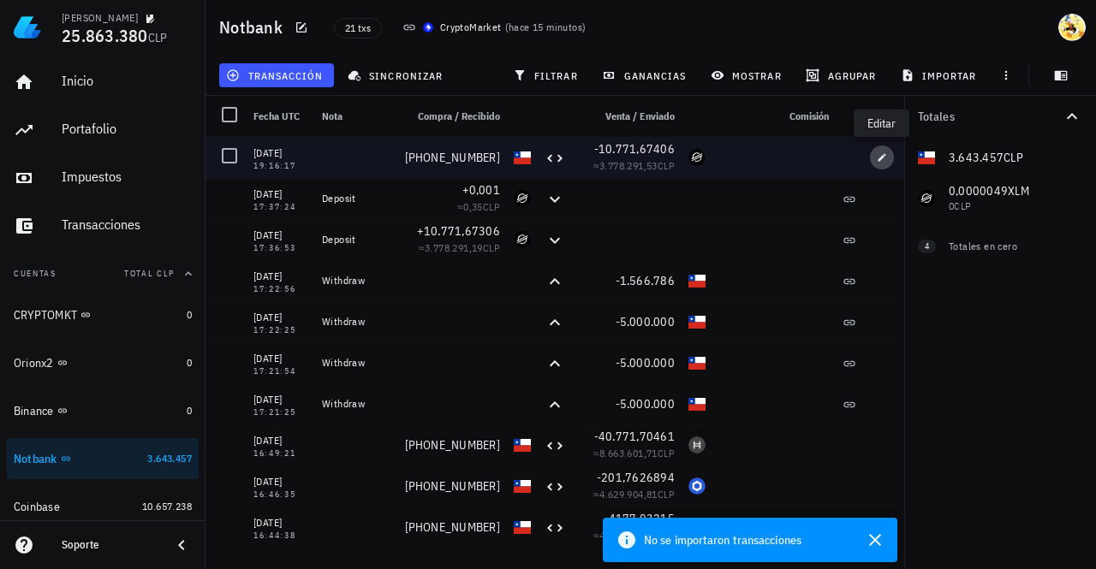
click at [882, 164] on button "button" at bounding box center [882, 158] width 24 height 24
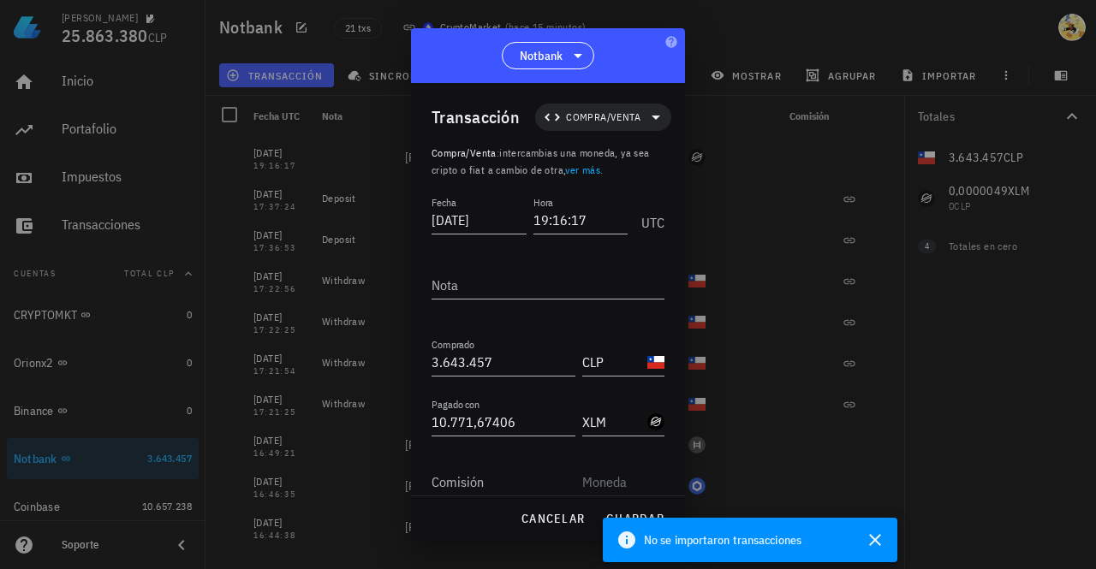
scroll to position [70, 0]
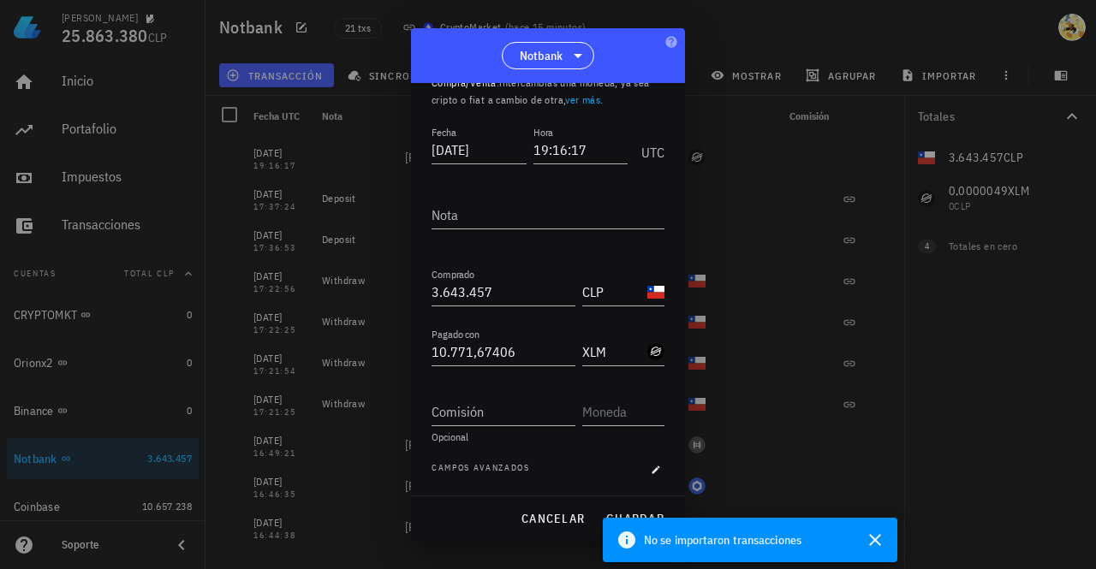
click at [625, 519] on div "No se importaron transacciones" at bounding box center [731, 540] width 257 height 45
click at [634, 514] on span "guardar" at bounding box center [634, 518] width 59 height 15
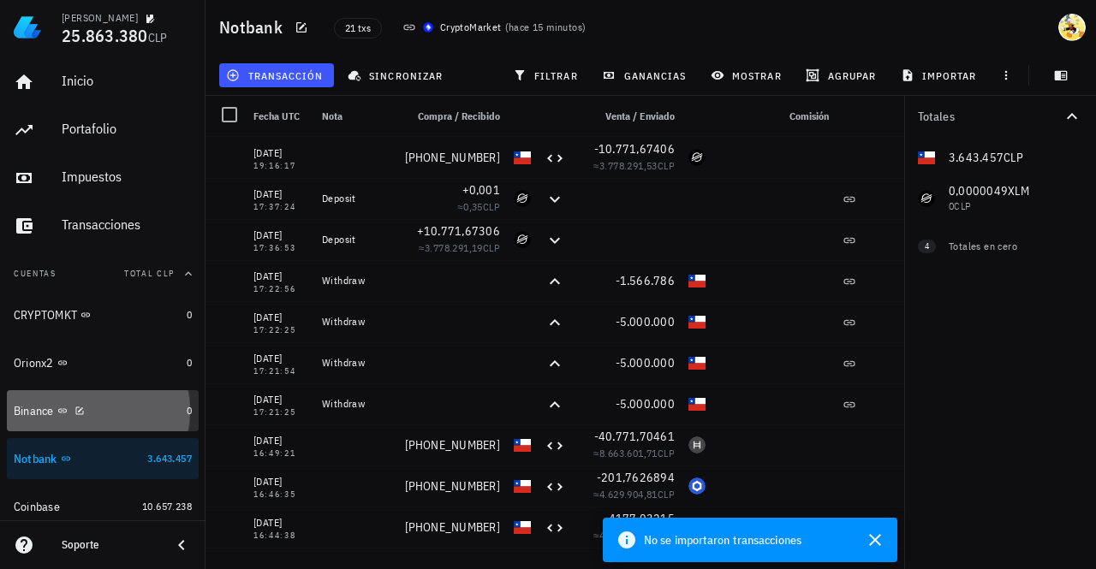
click at [130, 414] on div "Binance" at bounding box center [97, 411] width 166 height 16
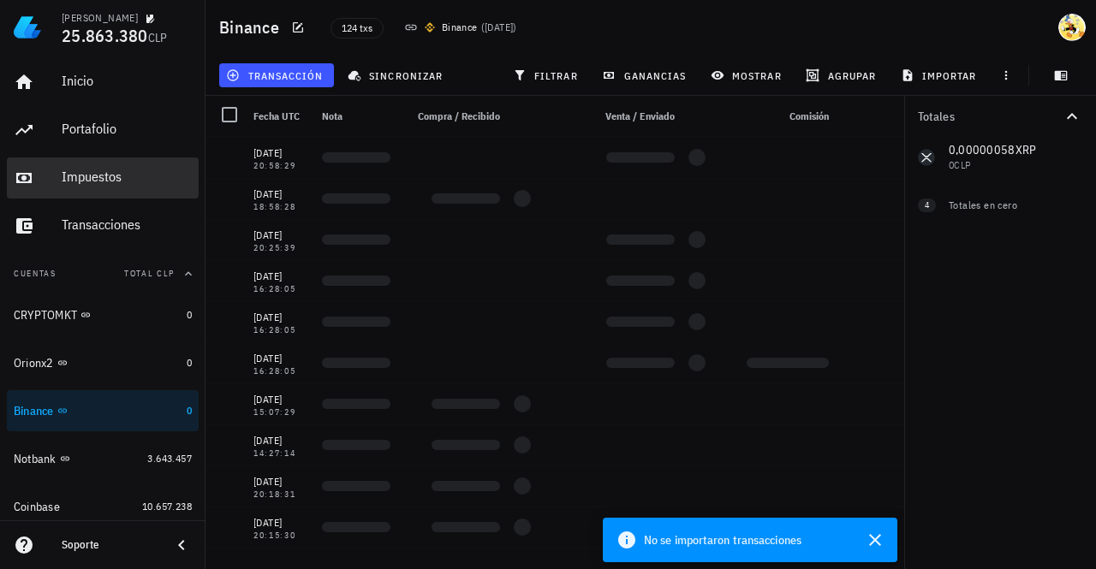
click at [117, 176] on div "Impuestos" at bounding box center [127, 177] width 130 height 16
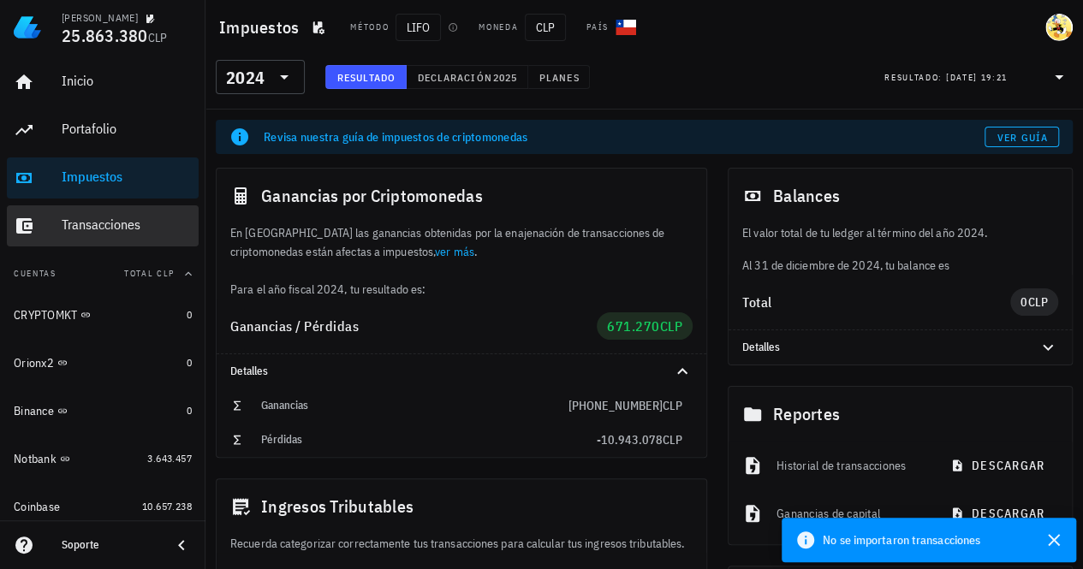
click at [117, 223] on div "Transacciones" at bounding box center [127, 225] width 130 height 16
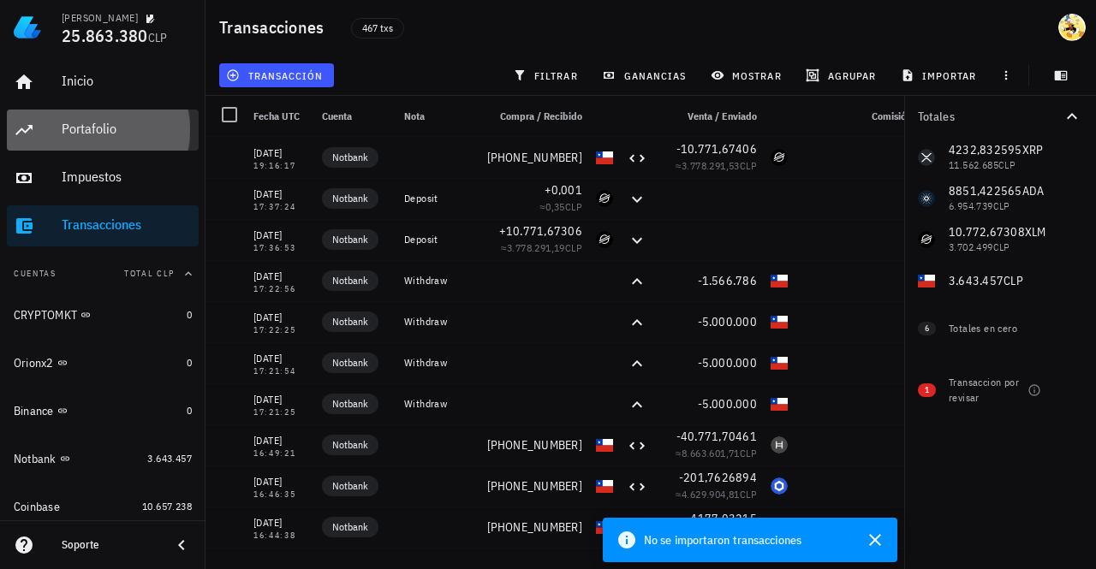
click at [88, 128] on div "Portafolio" at bounding box center [127, 129] width 130 height 16
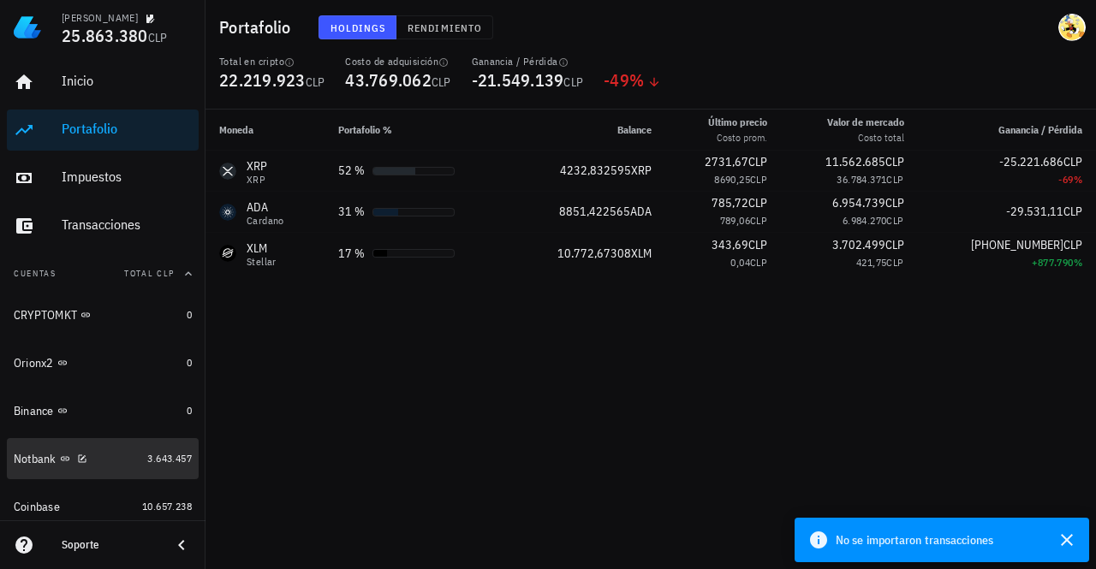
click at [108, 457] on div "Notbank" at bounding box center [77, 459] width 127 height 16
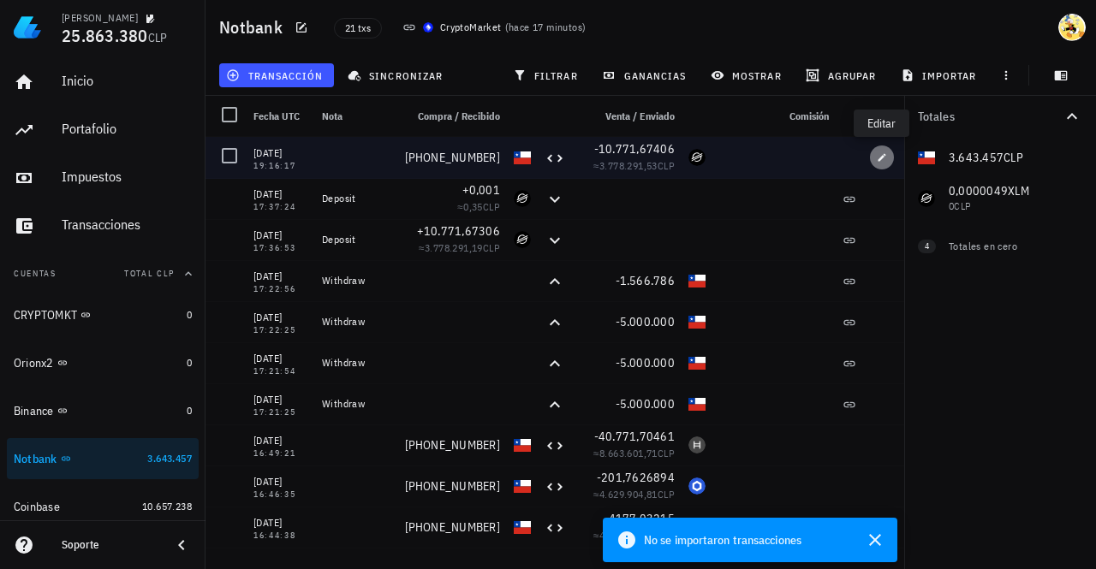
click at [884, 158] on icon "button" at bounding box center [882, 157] width 10 height 10
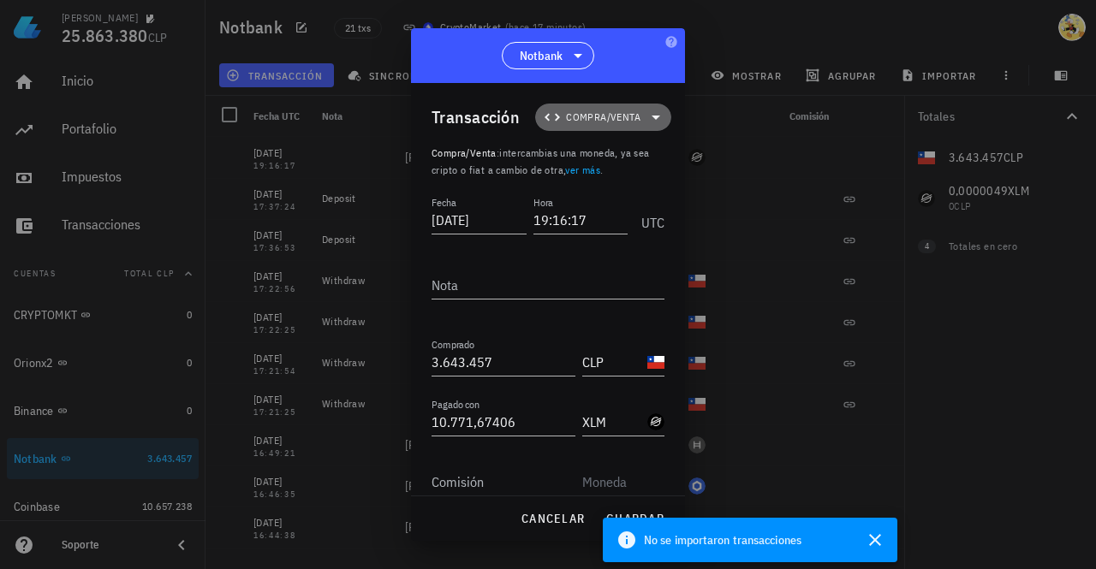
click at [611, 116] on span "Compra/Venta" at bounding box center [603, 117] width 74 height 17
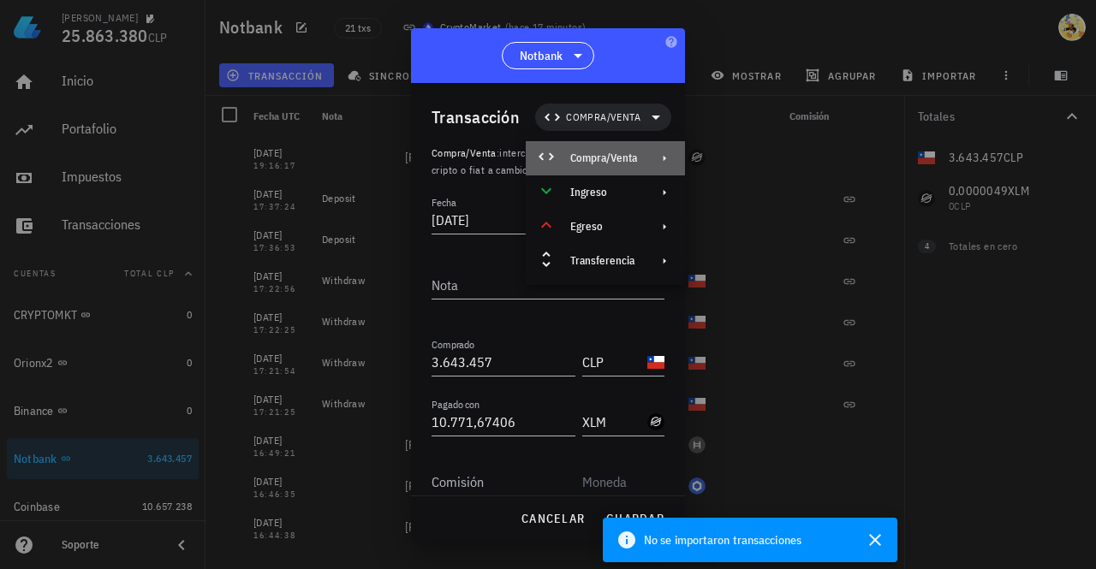
click at [613, 158] on div "Compra/Venta" at bounding box center [603, 159] width 67 height 14
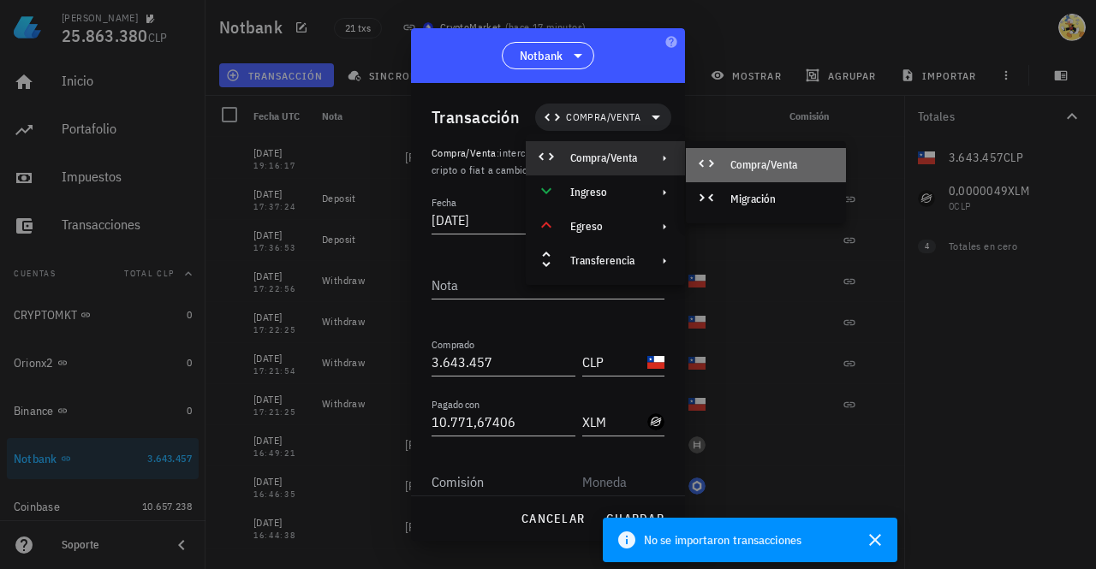
click at [765, 166] on div "Compra/Venta" at bounding box center [781, 165] width 102 height 14
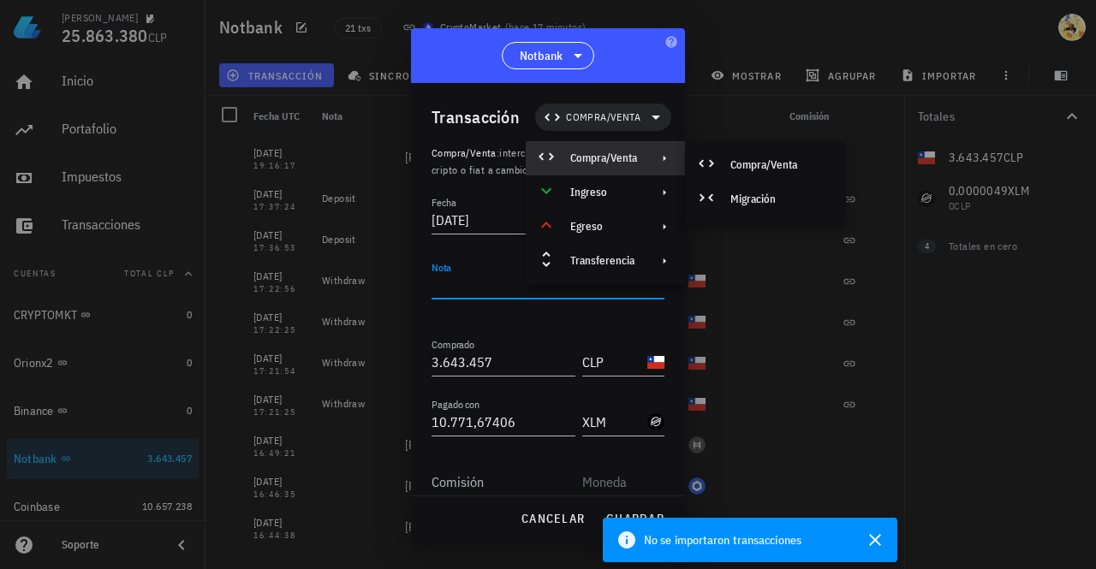
click at [485, 278] on textarea "Nota" at bounding box center [548, 284] width 233 height 27
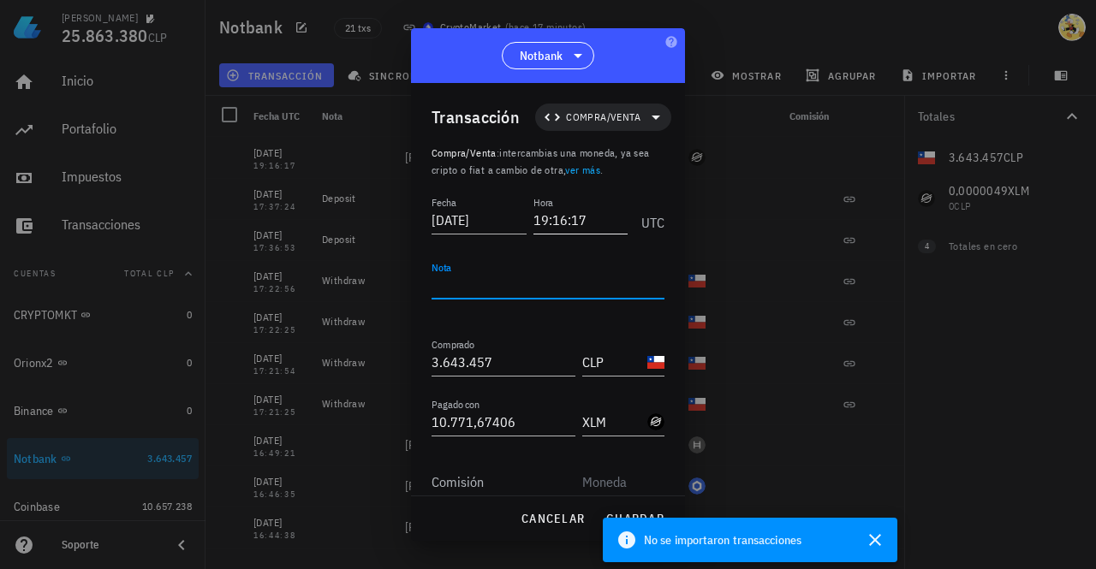
click at [591, 213] on input "19:16:17" at bounding box center [580, 219] width 95 height 27
click at [632, 518] on div "No se importaron transacciones" at bounding box center [731, 540] width 257 height 45
click at [640, 515] on span "guardar" at bounding box center [634, 518] width 59 height 15
type input "19:16:17"
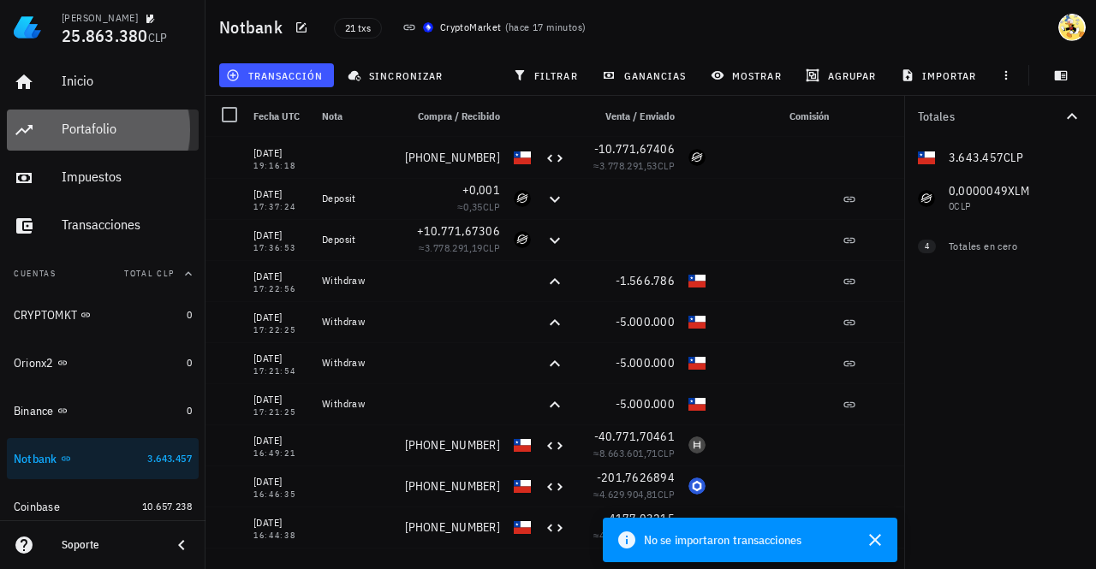
click at [65, 124] on div "Portafolio" at bounding box center [127, 129] width 130 height 16
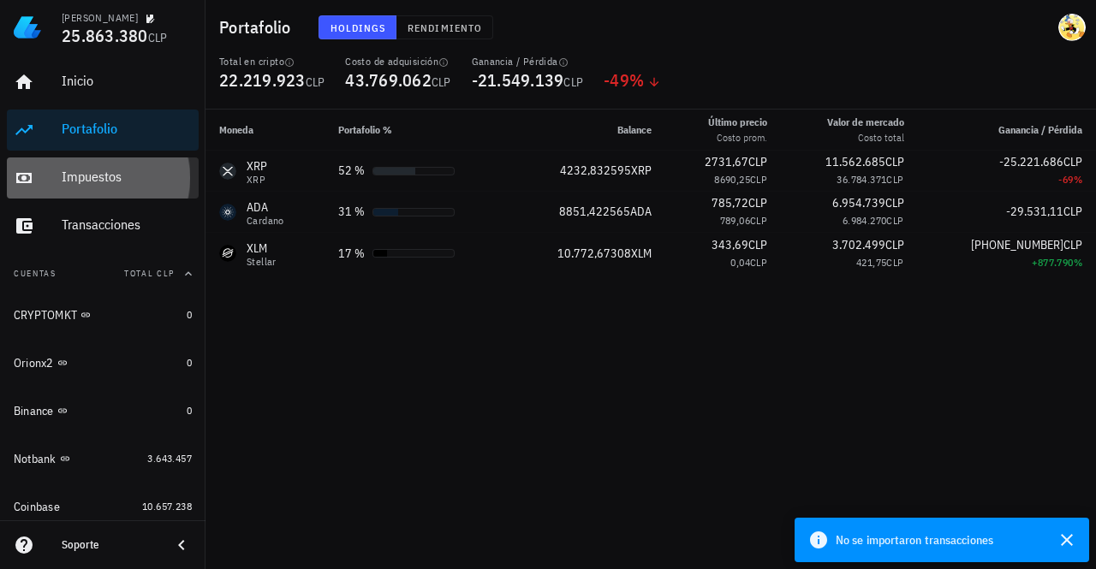
click at [99, 177] on div "Impuestos" at bounding box center [127, 177] width 130 height 16
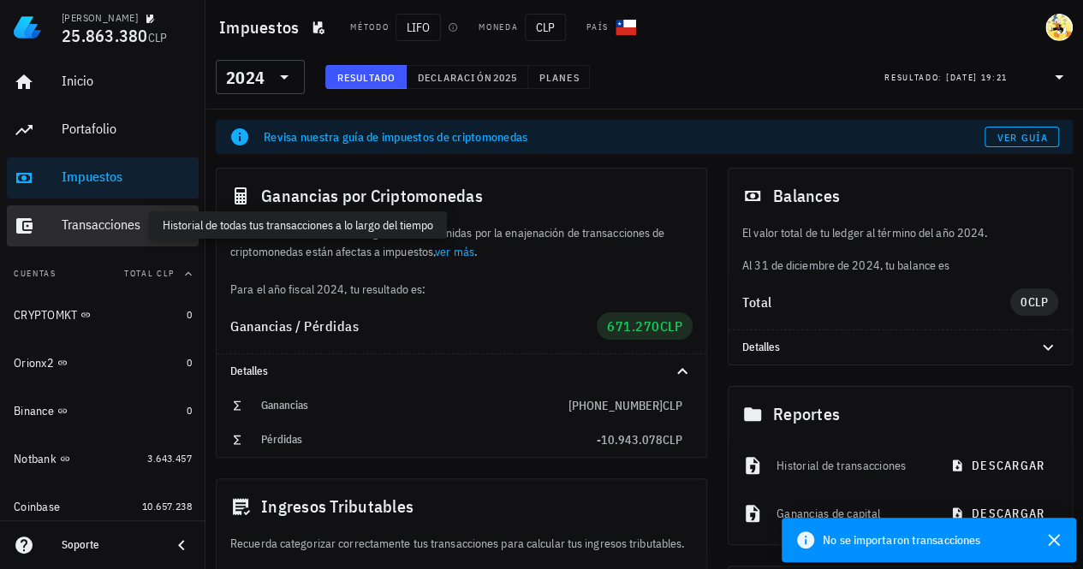
click at [116, 230] on div "Transacciones" at bounding box center [127, 225] width 130 height 16
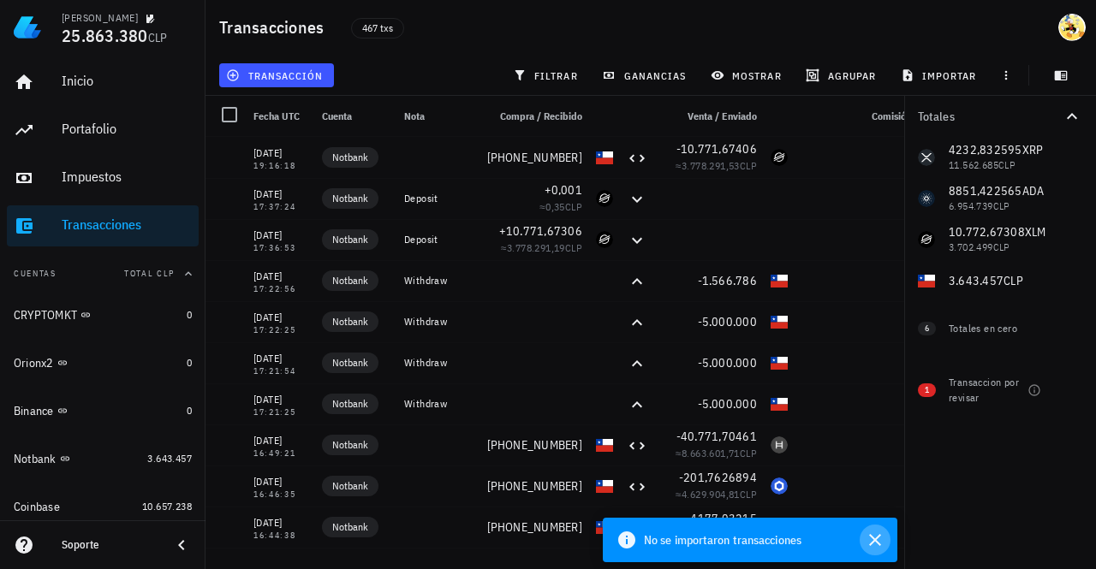
click at [870, 542] on icon "button" at bounding box center [875, 540] width 21 height 21
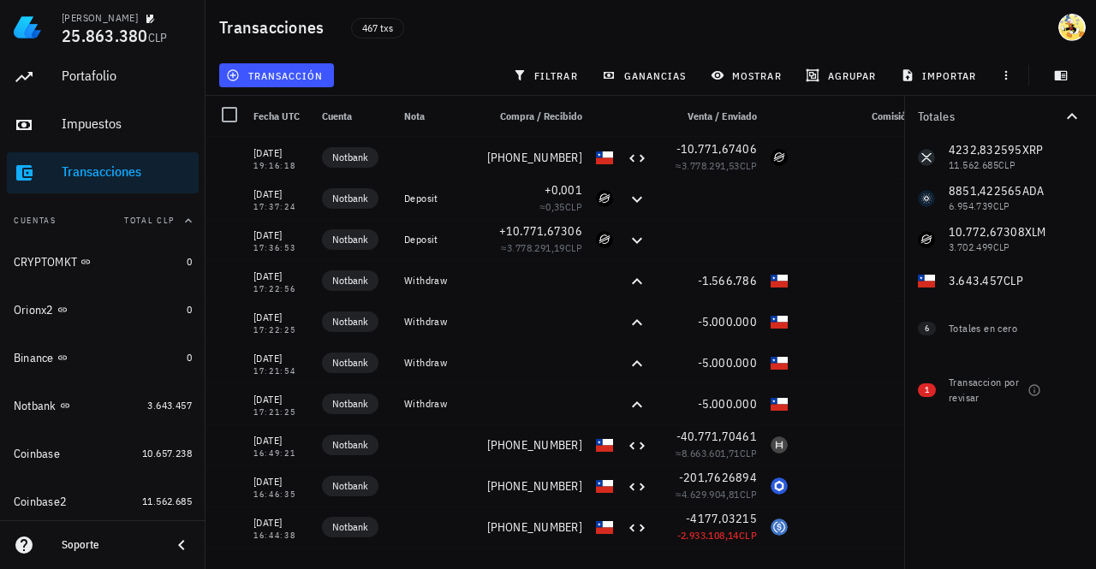
scroll to position [92, 0]
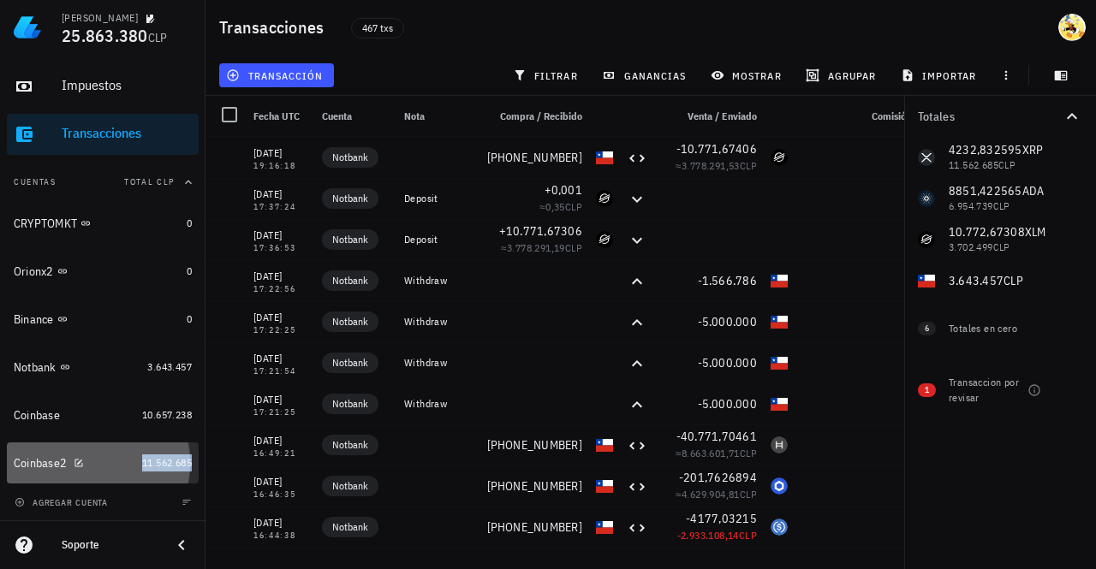
click at [142, 461] on span "11.562.685" at bounding box center [167, 462] width 50 height 13
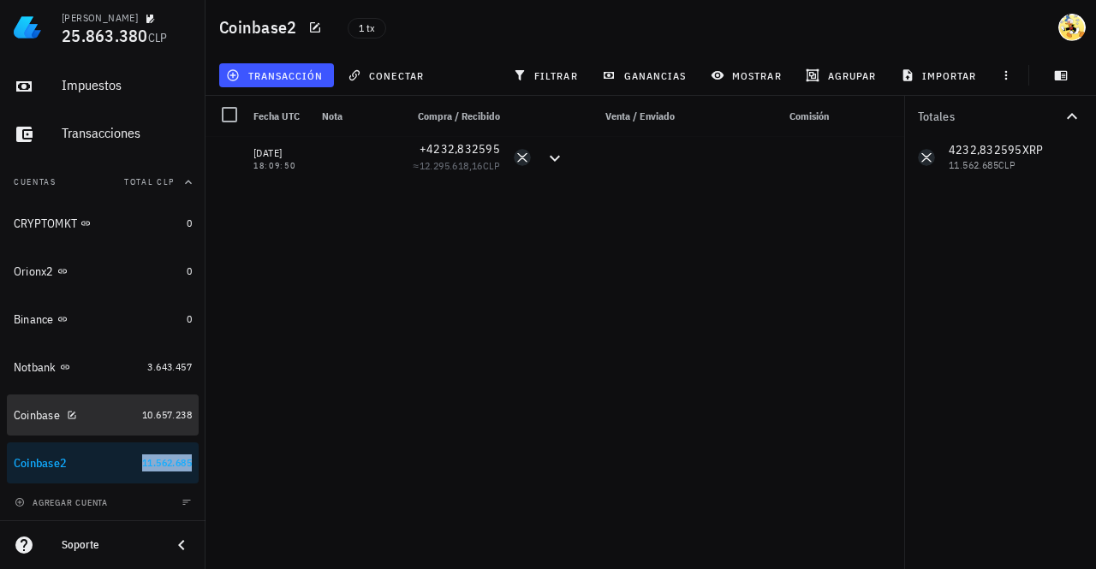
click at [117, 416] on div "Coinbase" at bounding box center [75, 416] width 122 height 16
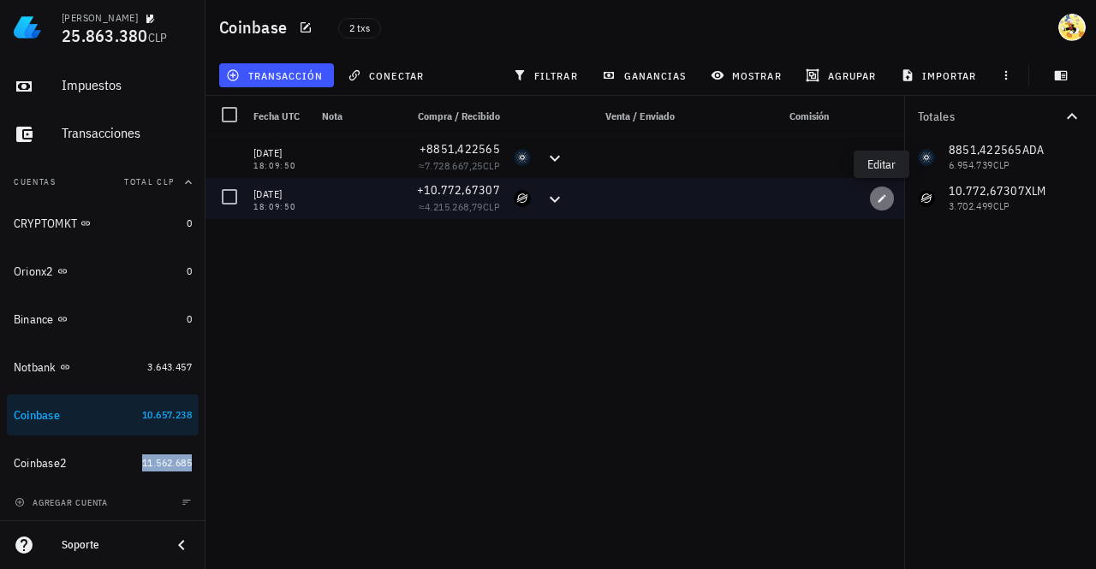
click at [883, 203] on icon "button" at bounding box center [882, 198] width 10 height 10
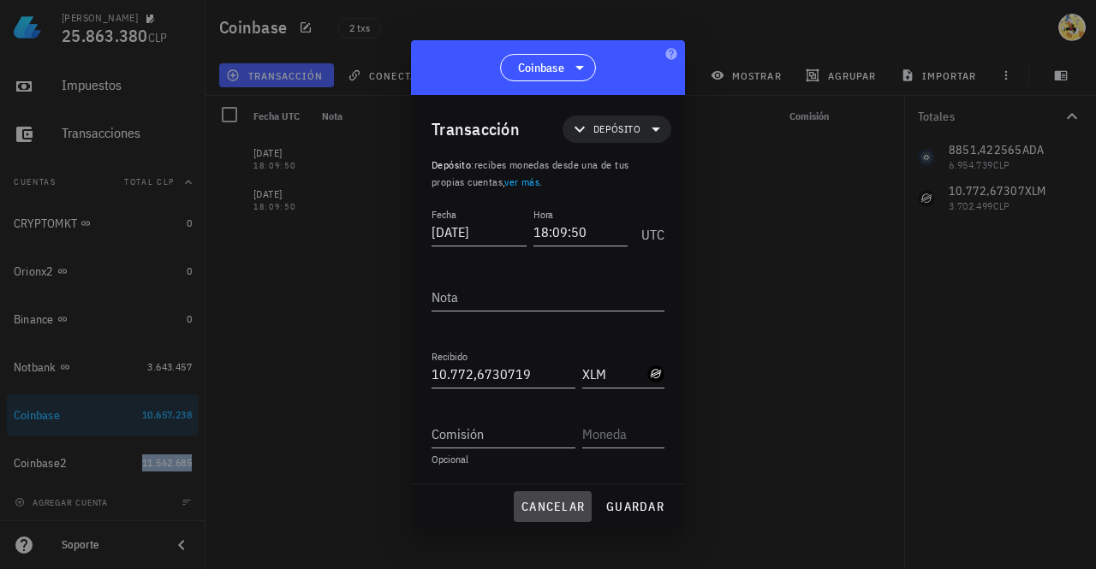
drag, startPoint x: 555, startPoint y: 503, endPoint x: 550, endPoint y: 482, distance: 21.2
click at [555, 503] on span "cancelar" at bounding box center [553, 506] width 64 height 15
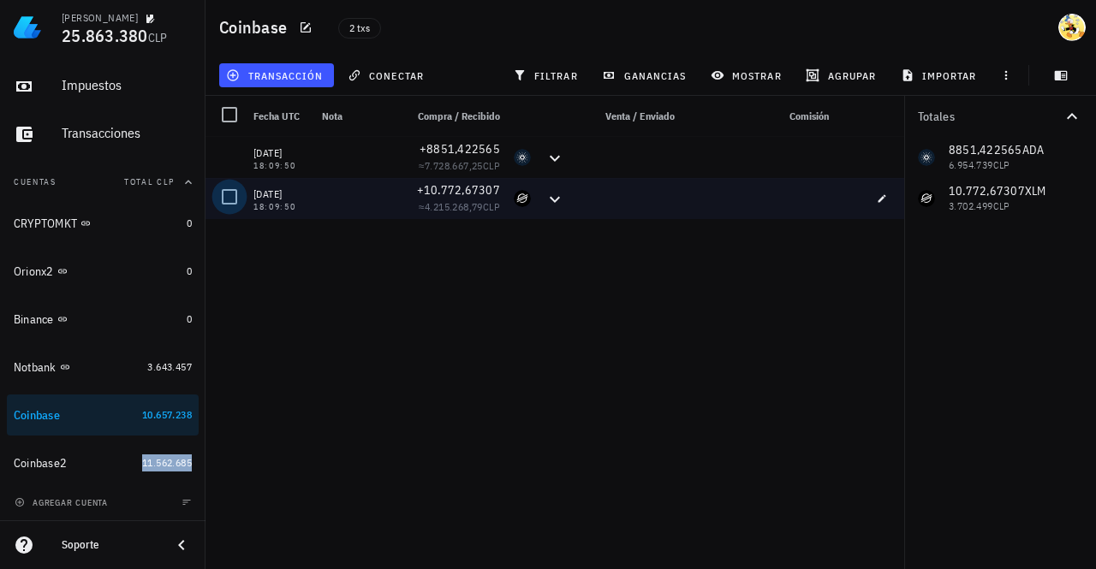
click at [229, 191] on div at bounding box center [229, 196] width 29 height 29
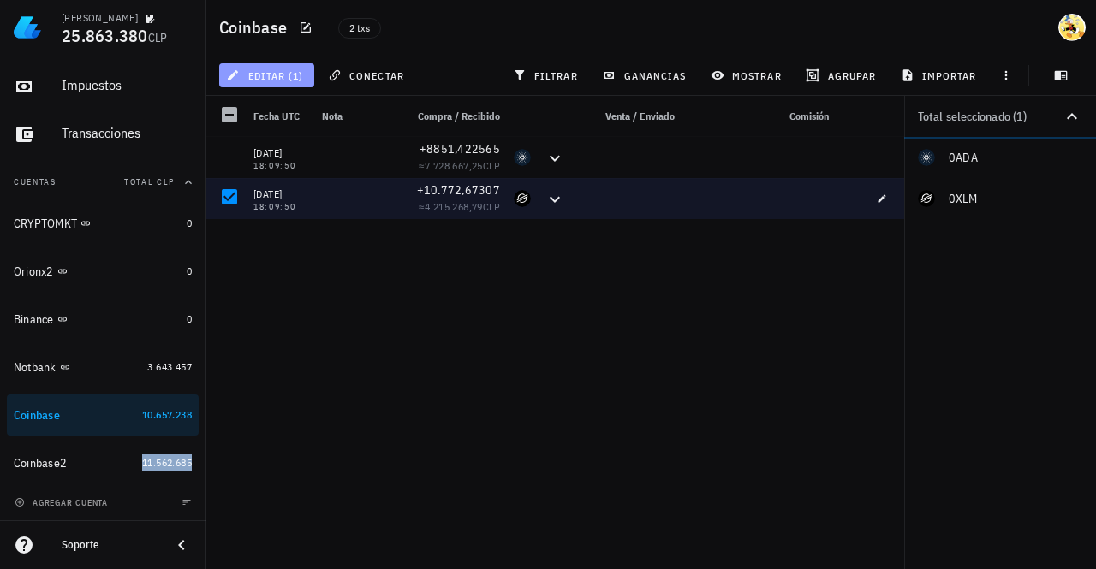
click at [276, 63] on button "editar (1)" at bounding box center [266, 75] width 95 height 24
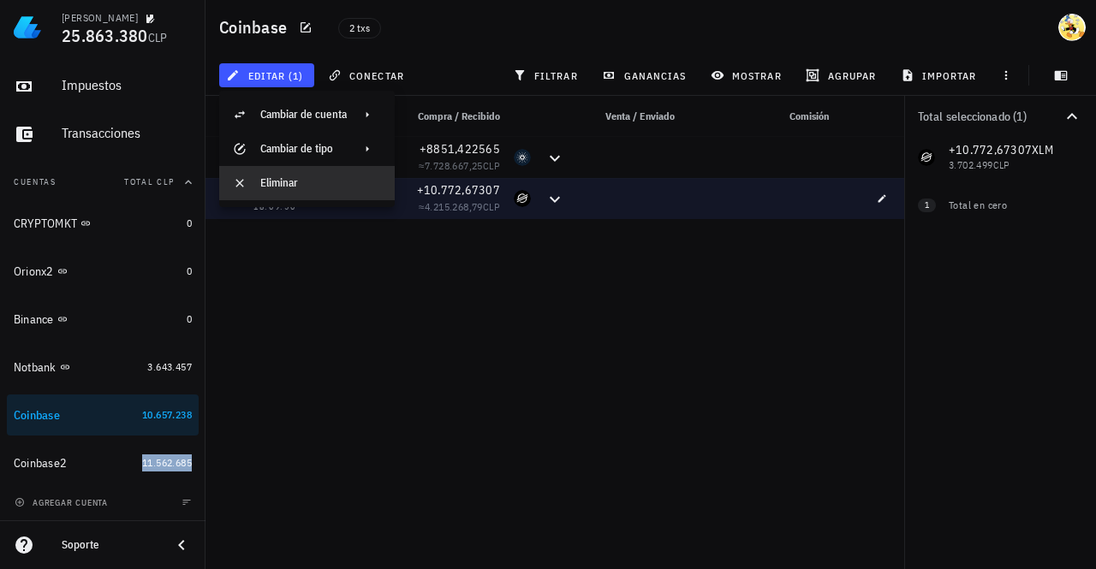
click at [292, 182] on div "Eliminar" at bounding box center [320, 183] width 121 height 14
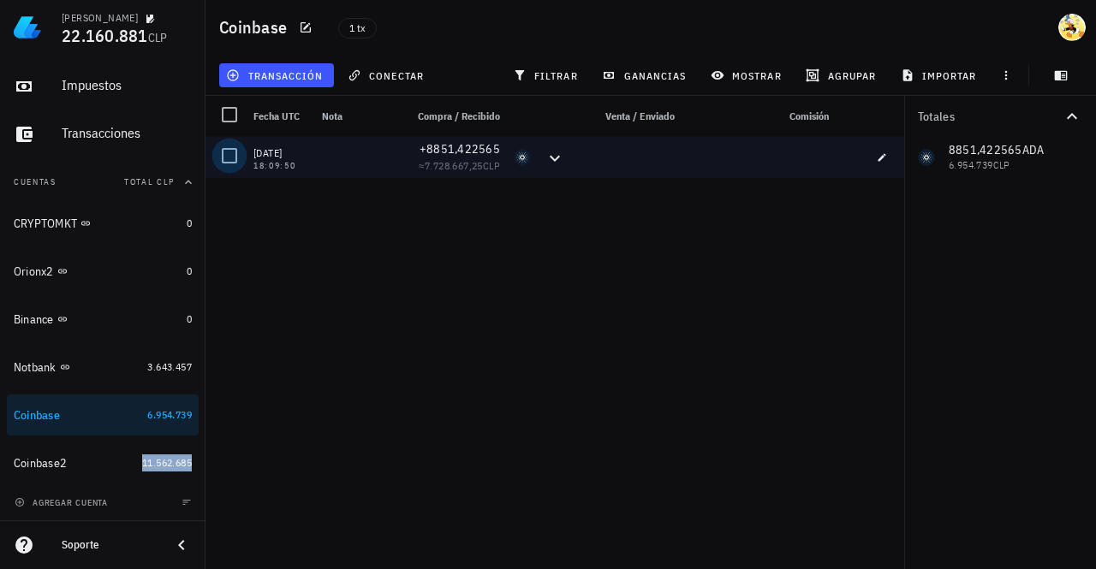
click at [229, 158] on div at bounding box center [229, 155] width 29 height 29
click at [291, 76] on span "editar (1)" at bounding box center [266, 75] width 74 height 14
click at [282, 116] on div "Eliminar" at bounding box center [280, 115] width 40 height 14
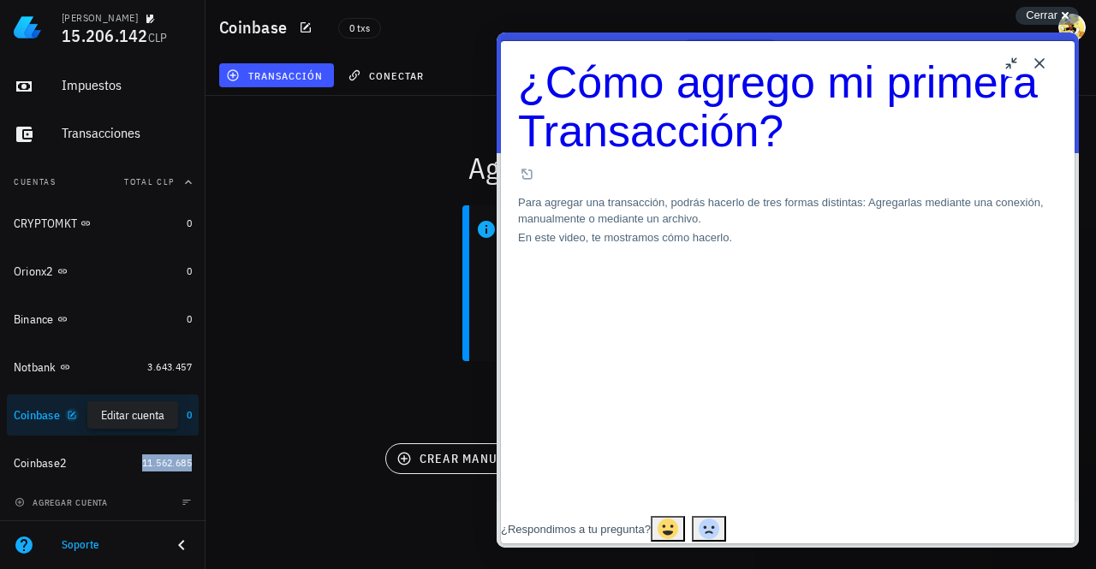
click at [74, 415] on icon "button" at bounding box center [72, 415] width 8 height 8
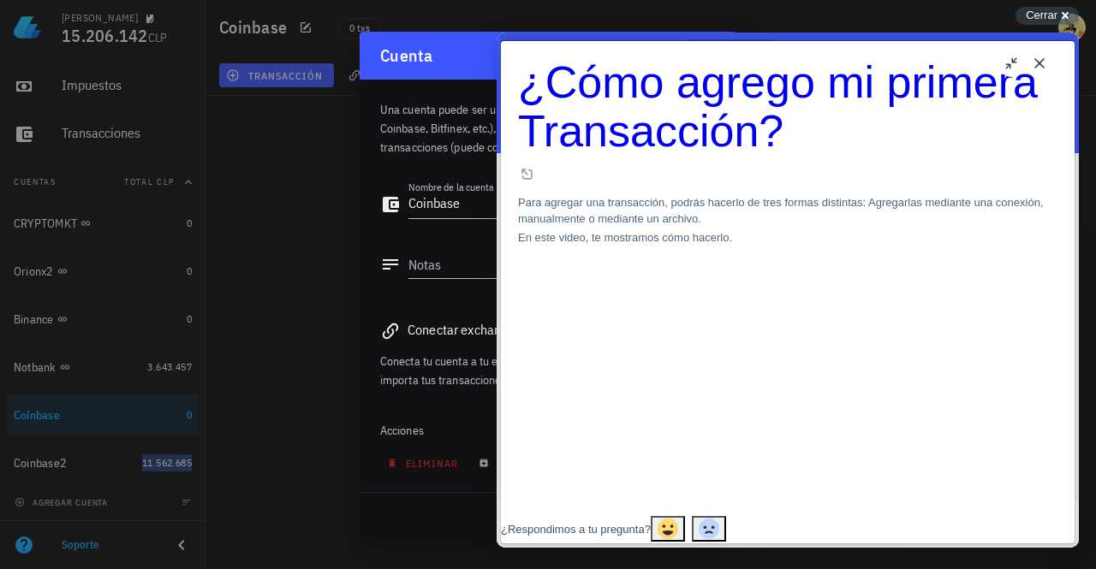
click at [1041, 69] on button "Close" at bounding box center [1039, 63] width 27 height 27
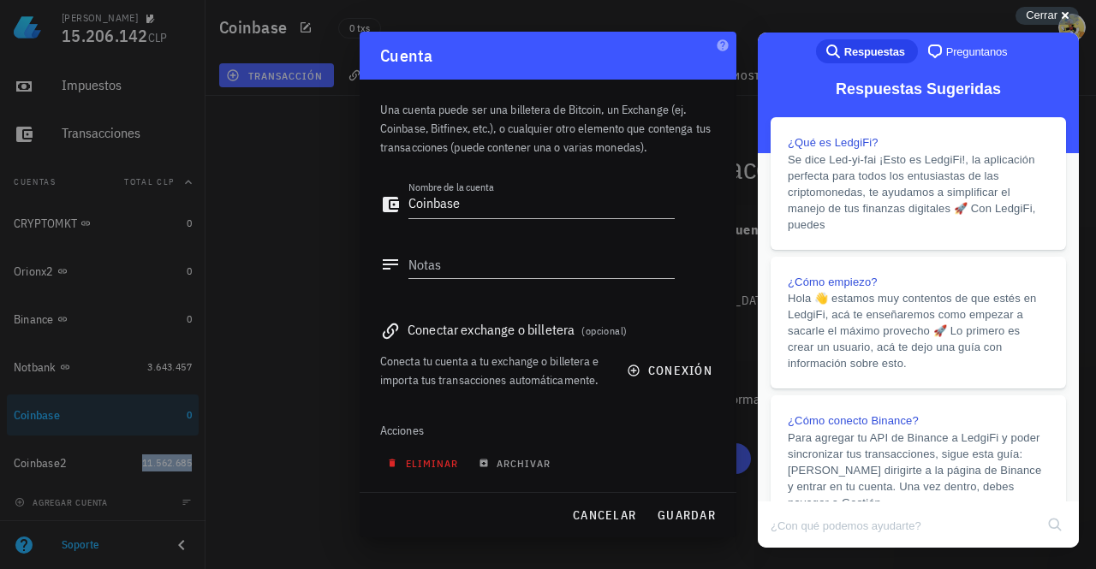
click at [421, 471] on button "eliminar" at bounding box center [424, 463] width 89 height 24
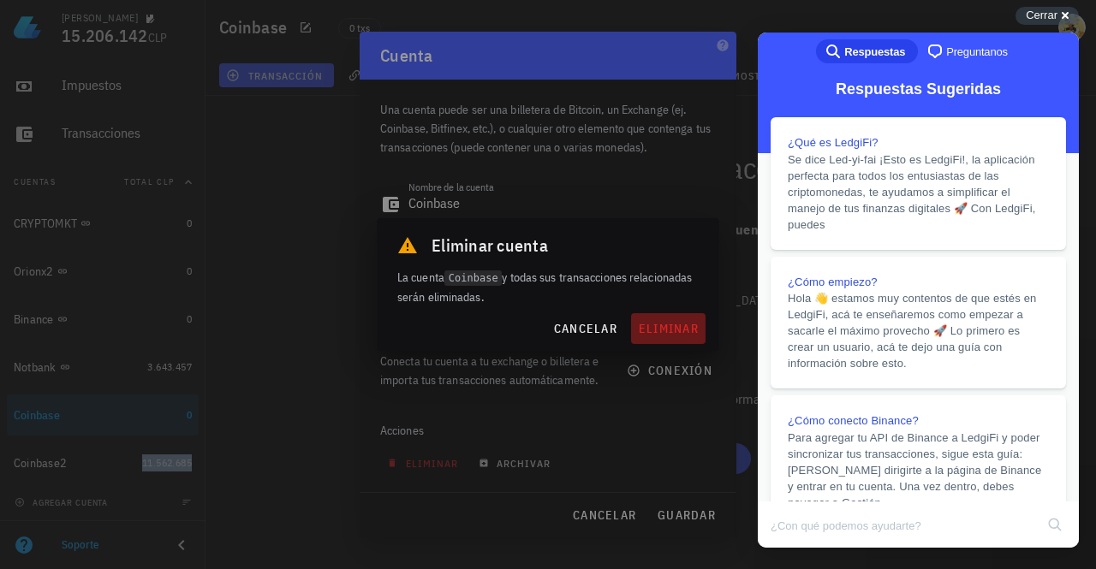
click at [680, 331] on span "eliminar" at bounding box center [668, 328] width 61 height 15
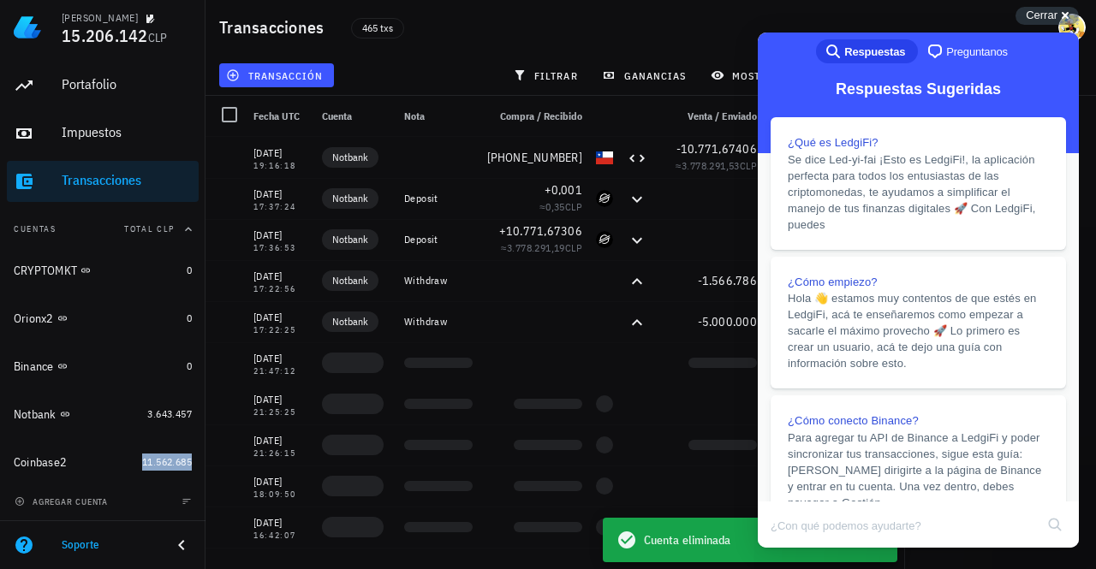
scroll to position [44, 0]
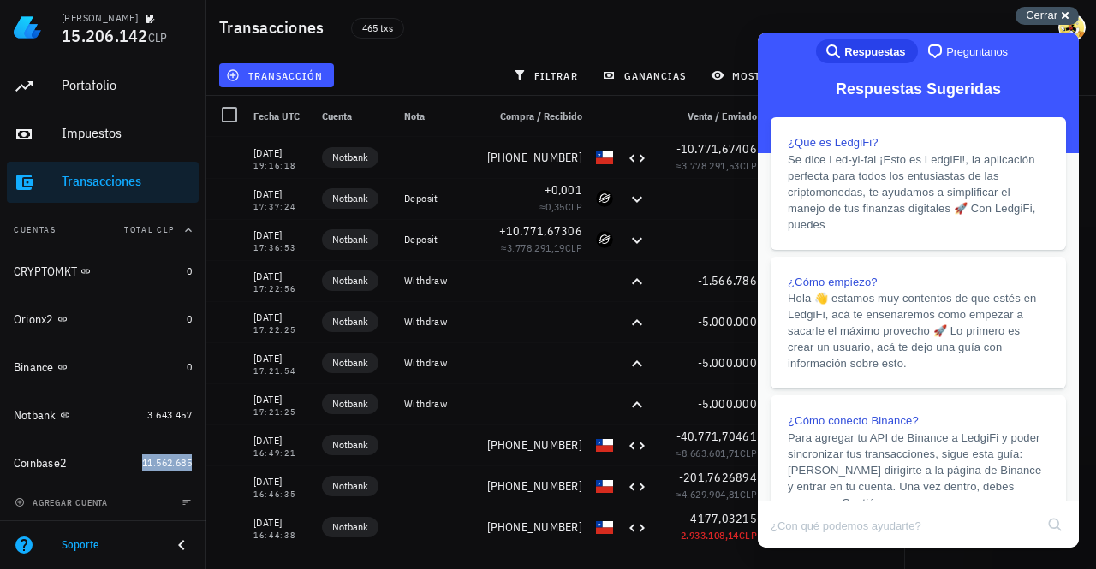
click at [1042, 10] on span "Cerrar" at bounding box center [1042, 15] width 32 height 13
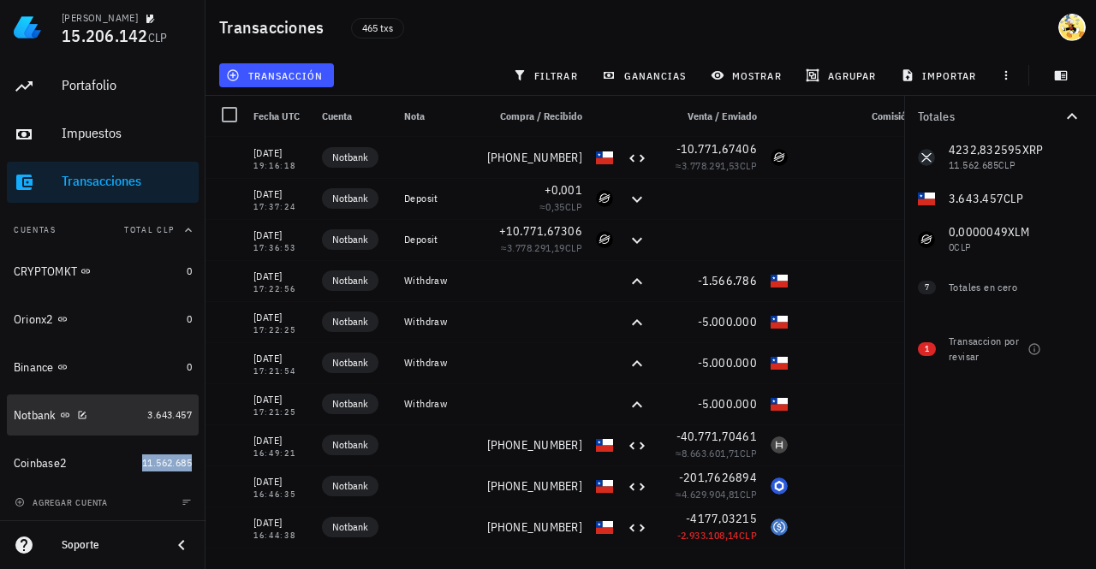
click at [118, 416] on div "Notbank" at bounding box center [77, 416] width 127 height 16
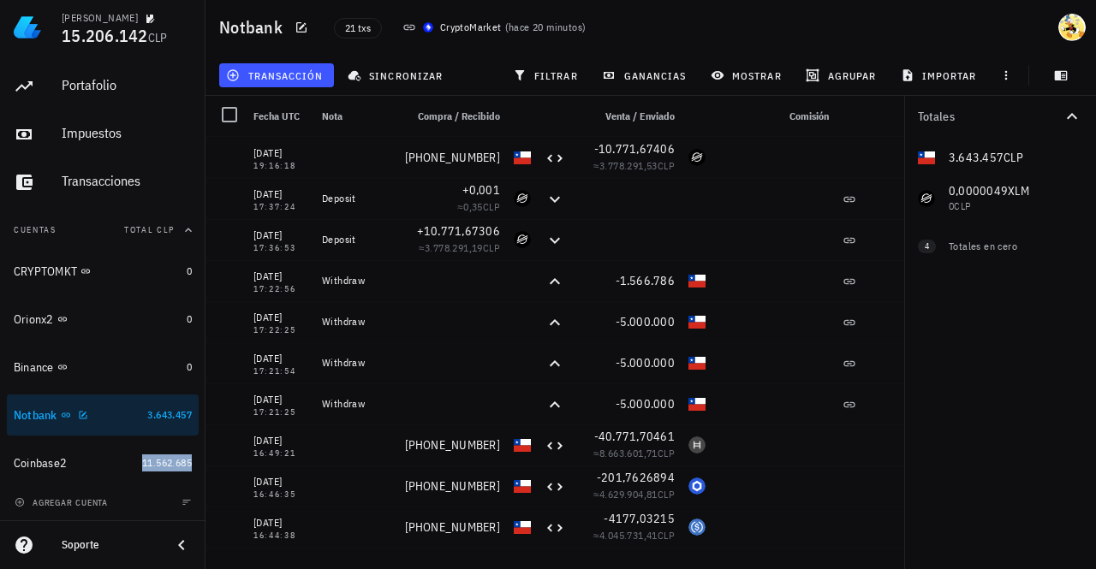
click at [116, 410] on div "Notbank" at bounding box center [77, 416] width 127 height 16
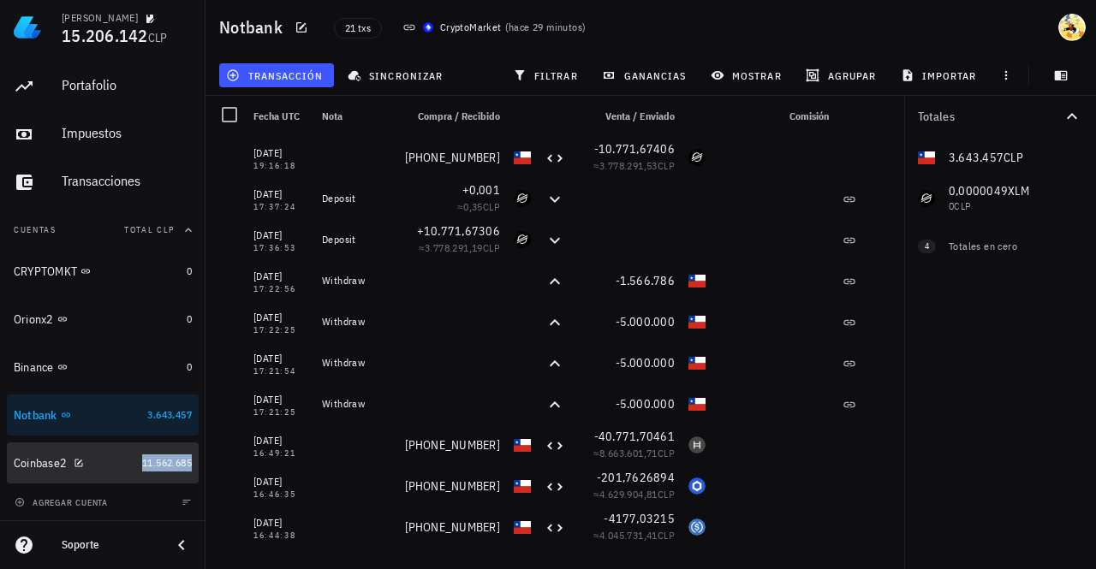
click at [116, 460] on div "Coinbase2" at bounding box center [75, 463] width 122 height 16
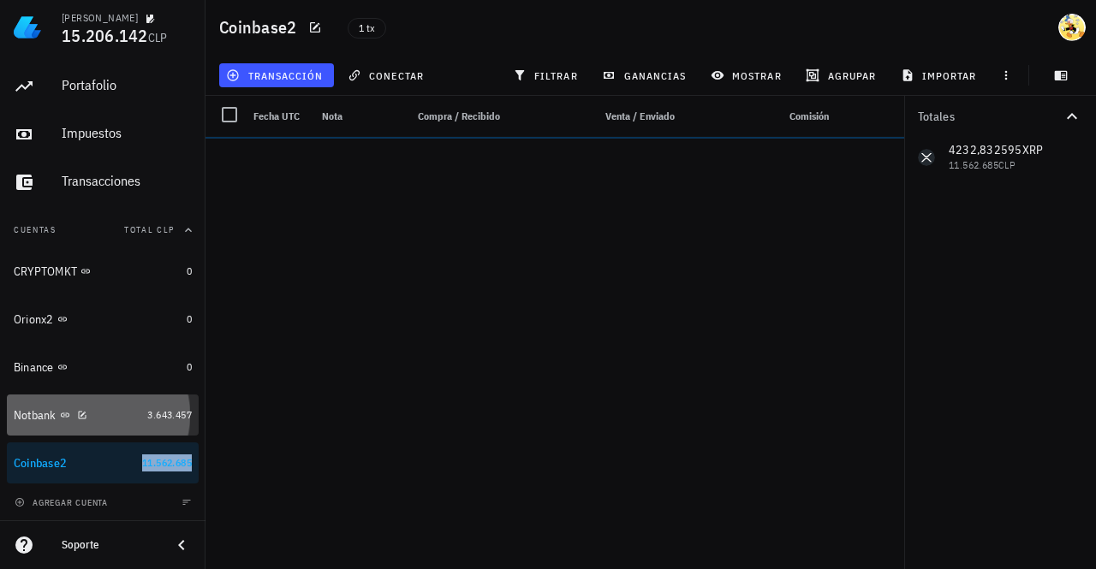
click at [118, 415] on div "Notbank" at bounding box center [77, 416] width 127 height 16
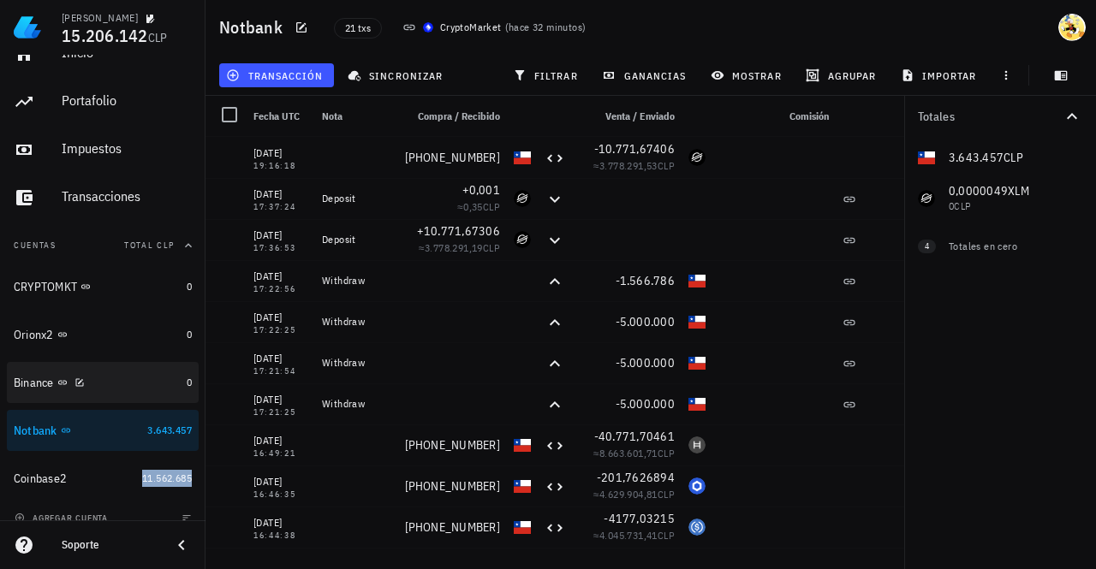
scroll to position [44, 0]
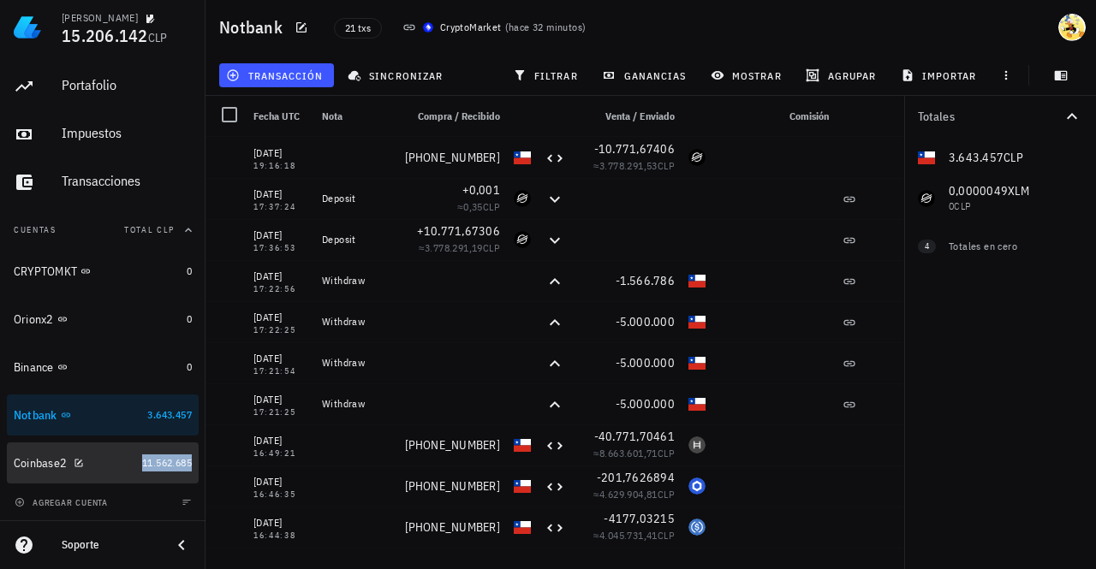
click at [106, 467] on div "Coinbase2" at bounding box center [75, 463] width 122 height 16
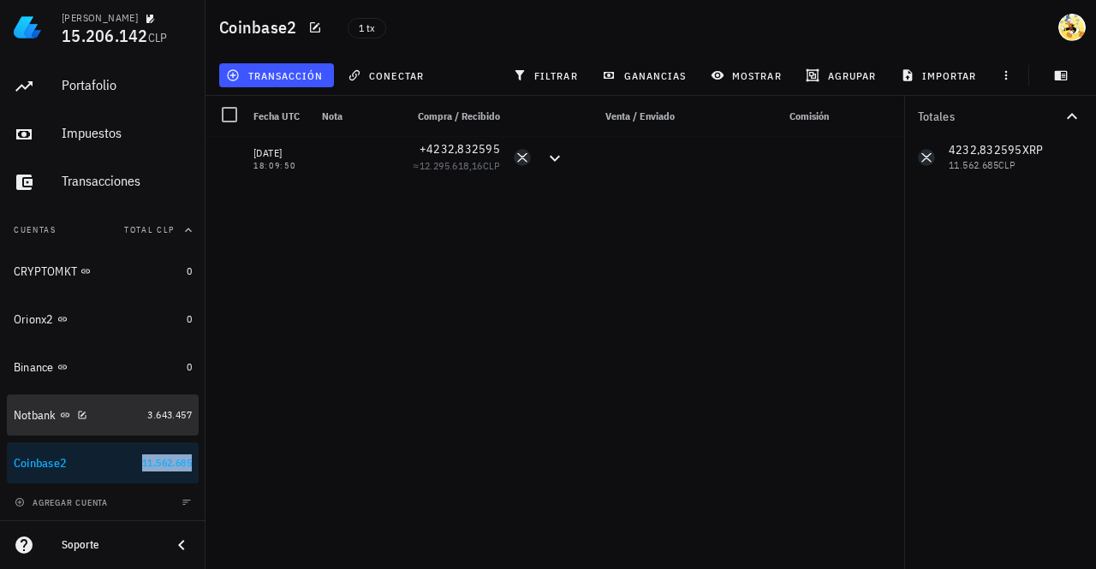
click at [115, 417] on div "Notbank" at bounding box center [77, 416] width 127 height 16
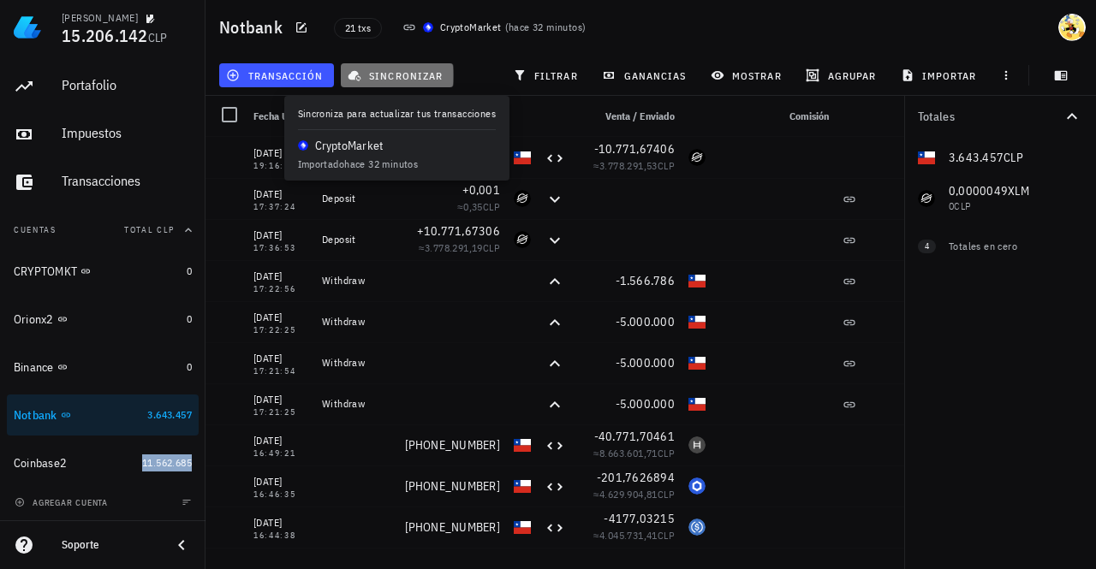
click at [418, 80] on span "sincronizar" at bounding box center [397, 75] width 92 height 14
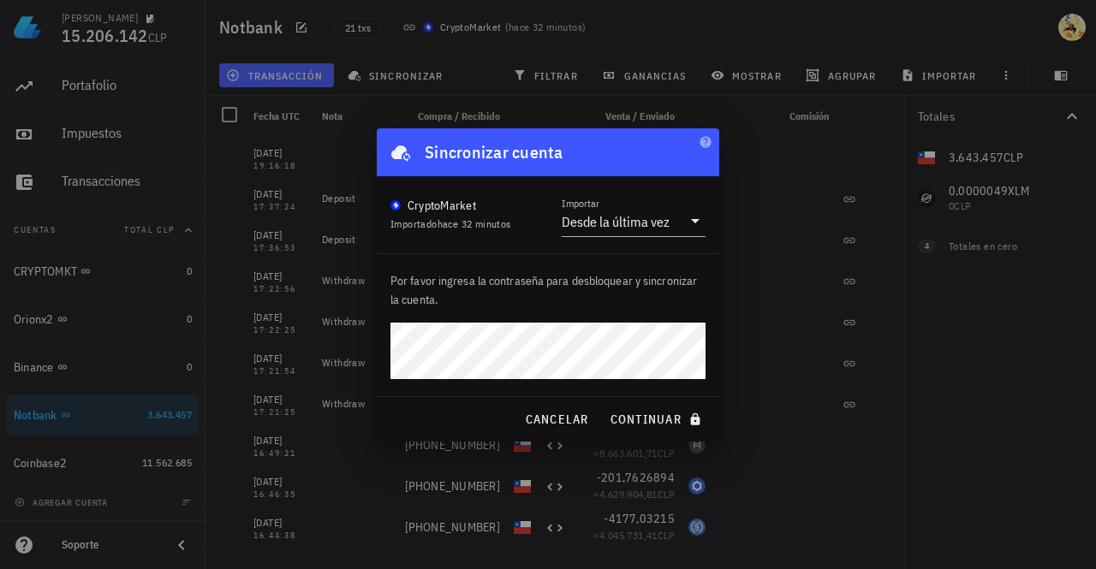
click at [603, 404] on button "continuar" at bounding box center [658, 419] width 110 height 31
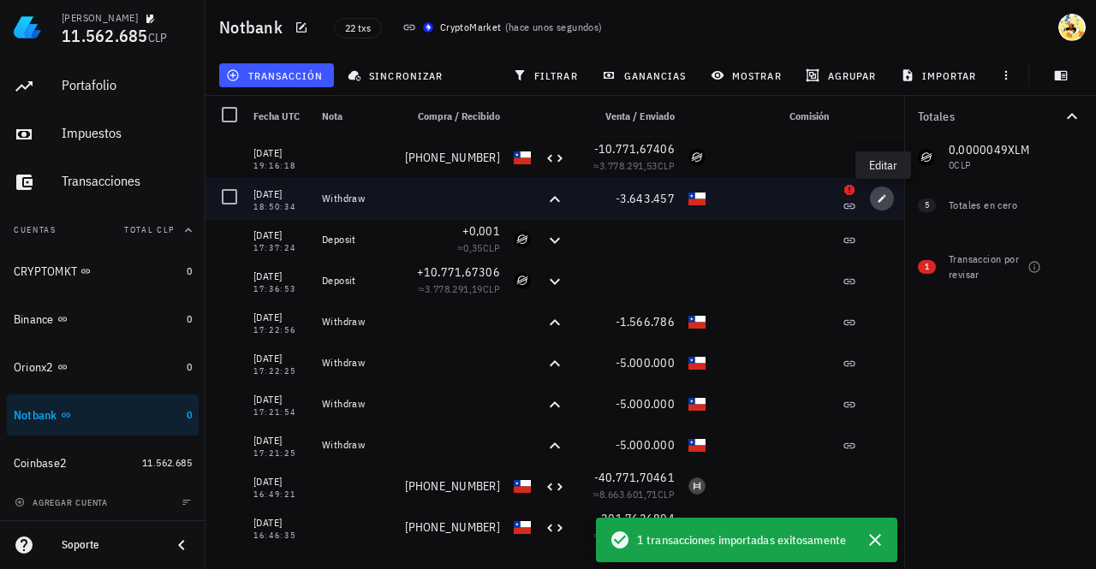
click at [880, 201] on icon "button" at bounding box center [882, 198] width 8 height 8
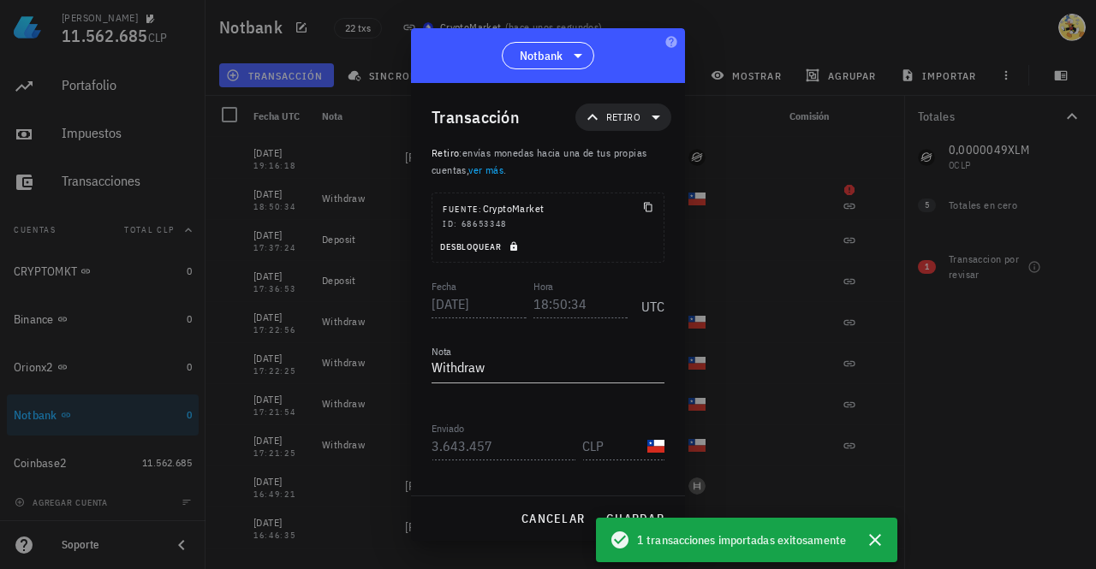
click at [514, 246] on icon "button" at bounding box center [513, 246] width 7 height 9
click at [541, 304] on input "18:50:34" at bounding box center [579, 303] width 98 height 27
click at [644, 513] on span "guardar" at bounding box center [634, 518] width 59 height 15
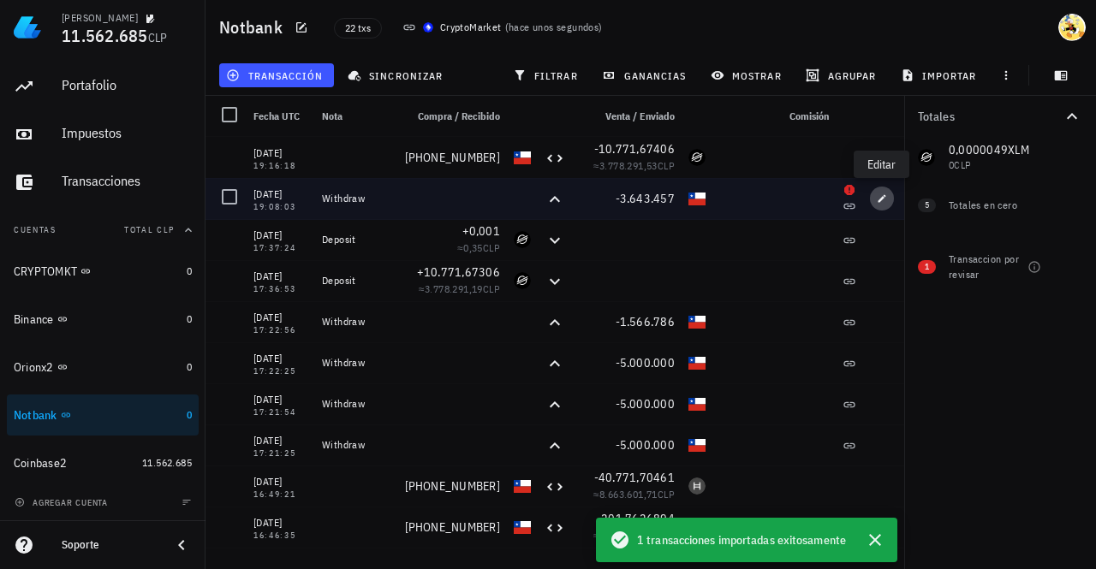
click at [883, 200] on icon "button" at bounding box center [882, 198] width 10 height 10
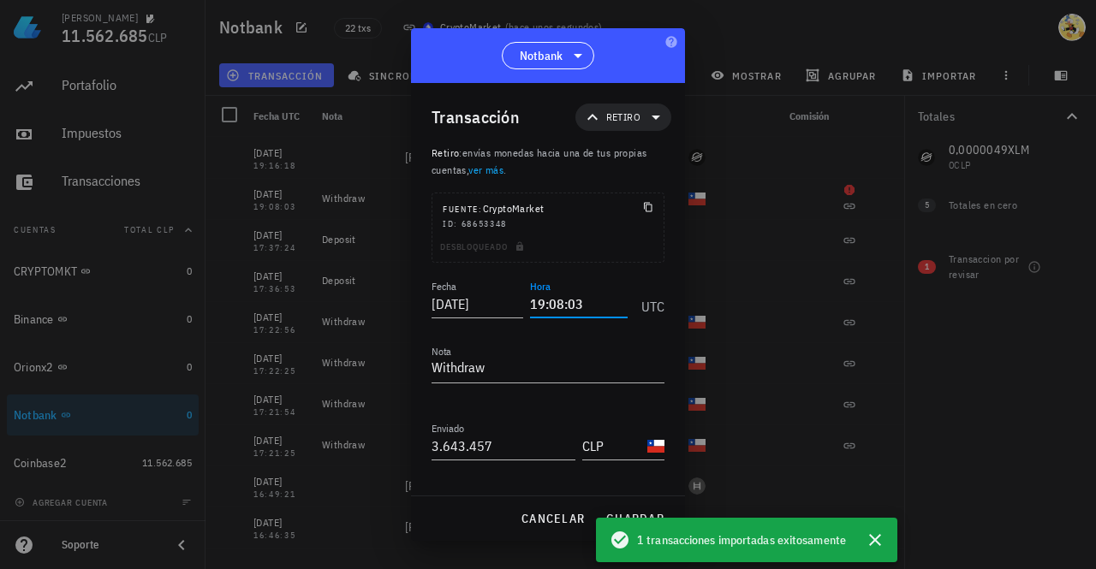
click at [558, 304] on input "19:08:03" at bounding box center [579, 303] width 98 height 27
click at [640, 511] on span "guardar" at bounding box center [634, 518] width 59 height 15
type input "19:08:03"
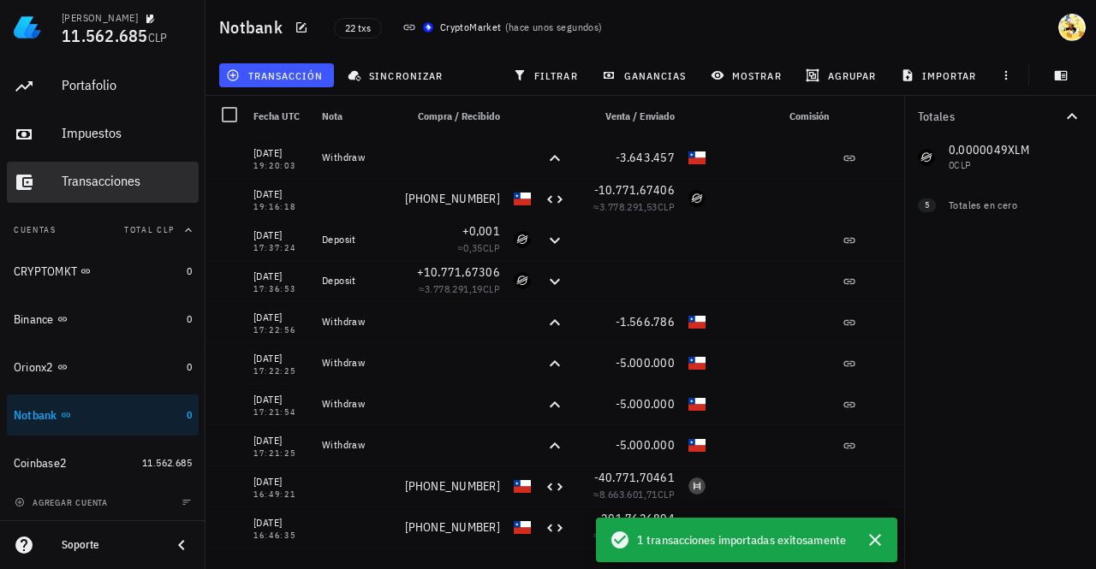
click at [101, 179] on div "Transacciones" at bounding box center [127, 181] width 130 height 16
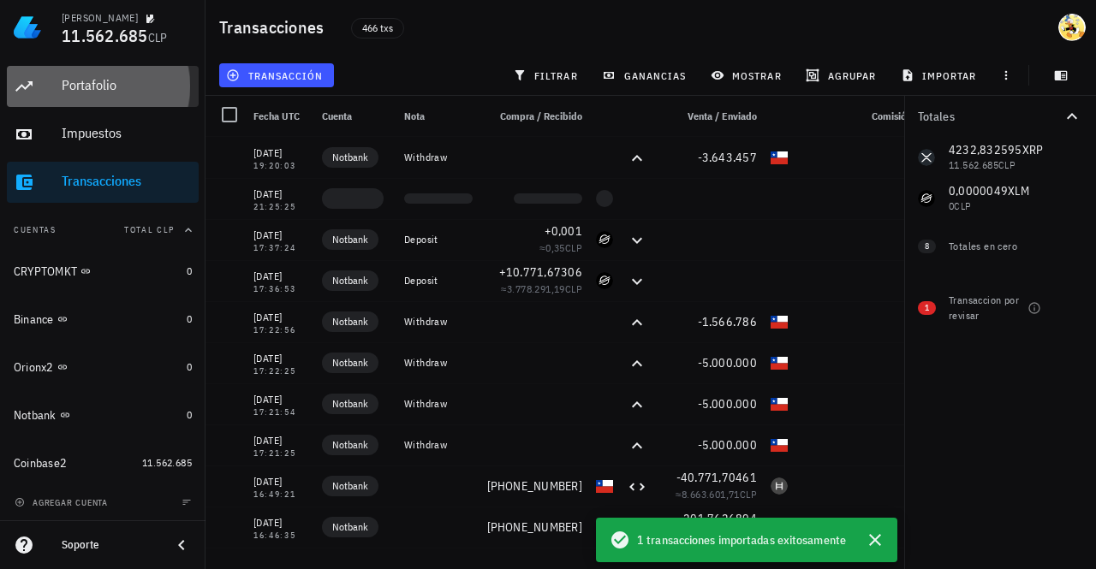
click at [104, 90] on div "Portafolio" at bounding box center [127, 85] width 130 height 16
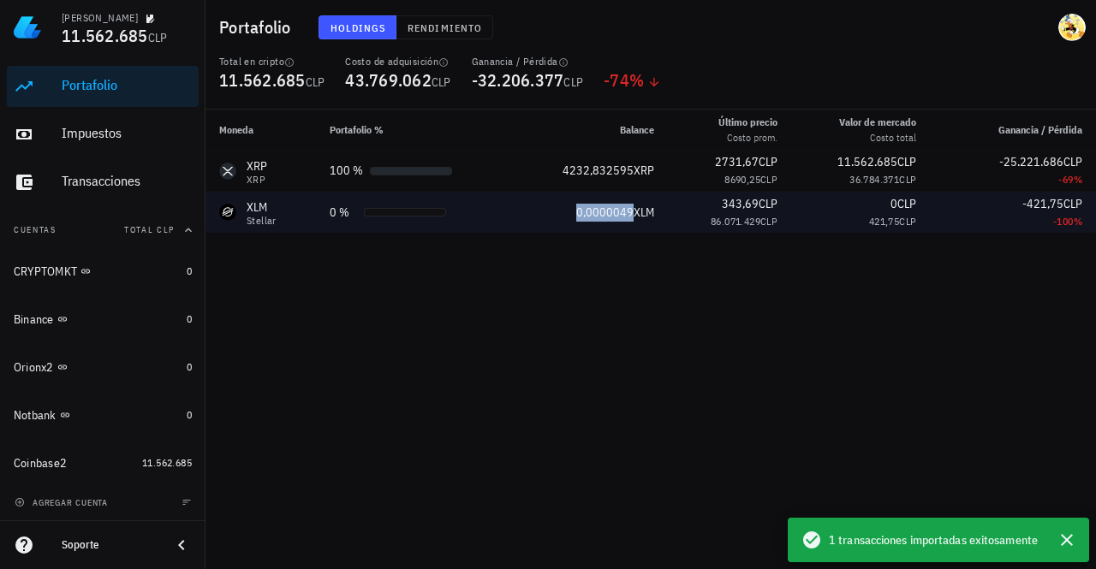
drag, startPoint x: 623, startPoint y: 215, endPoint x: 563, endPoint y: 213, distance: 60.0
click at [563, 213] on div "0,0000049 XLM" at bounding box center [590, 213] width 128 height 18
copy span "0,0000049"
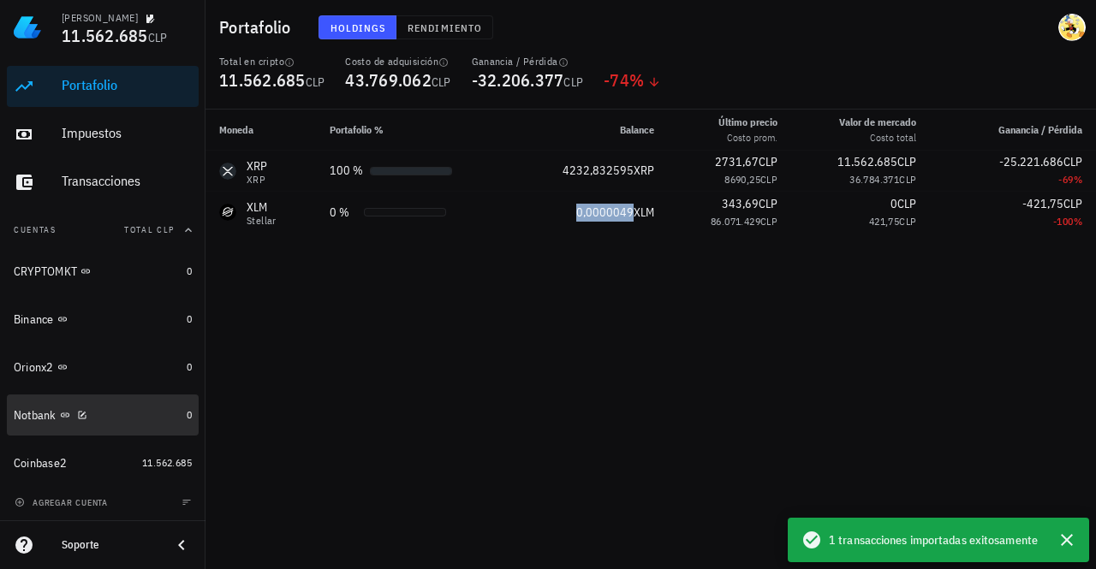
click at [140, 417] on div "Notbank" at bounding box center [97, 416] width 166 height 16
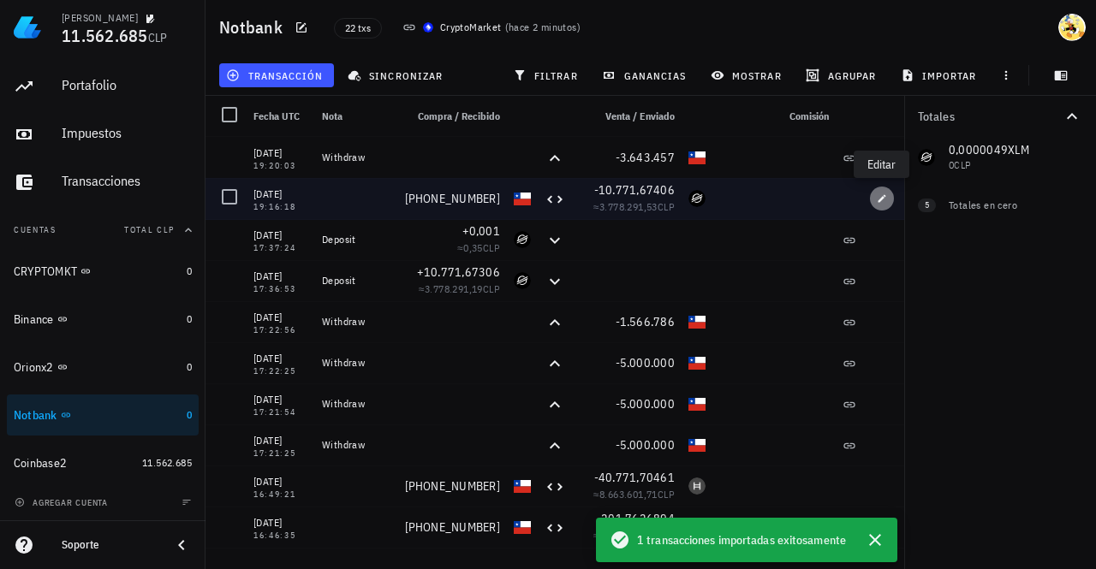
click at [881, 199] on icon "button" at bounding box center [882, 198] width 8 height 8
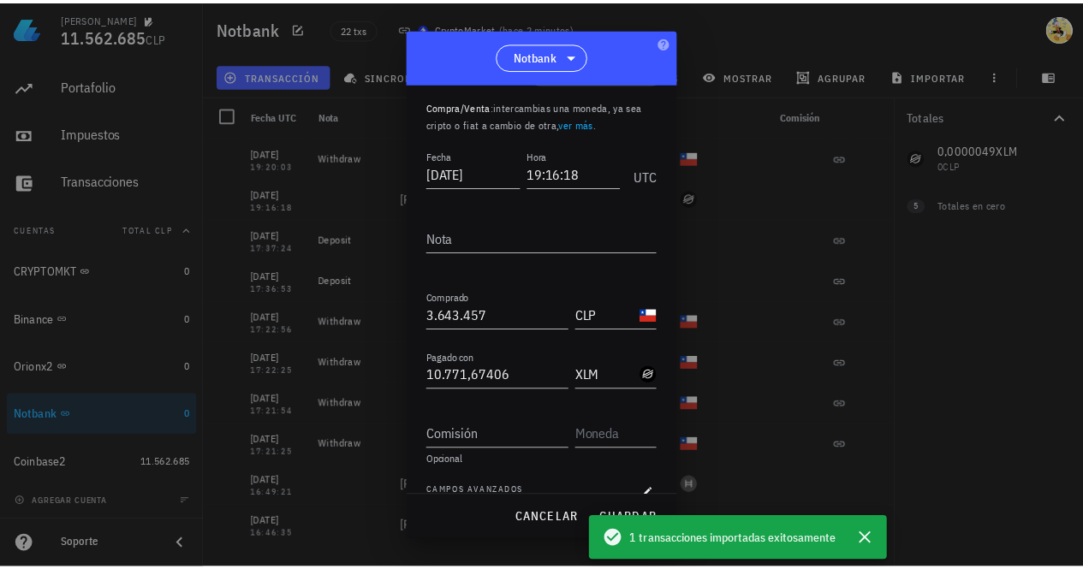
scroll to position [70, 0]
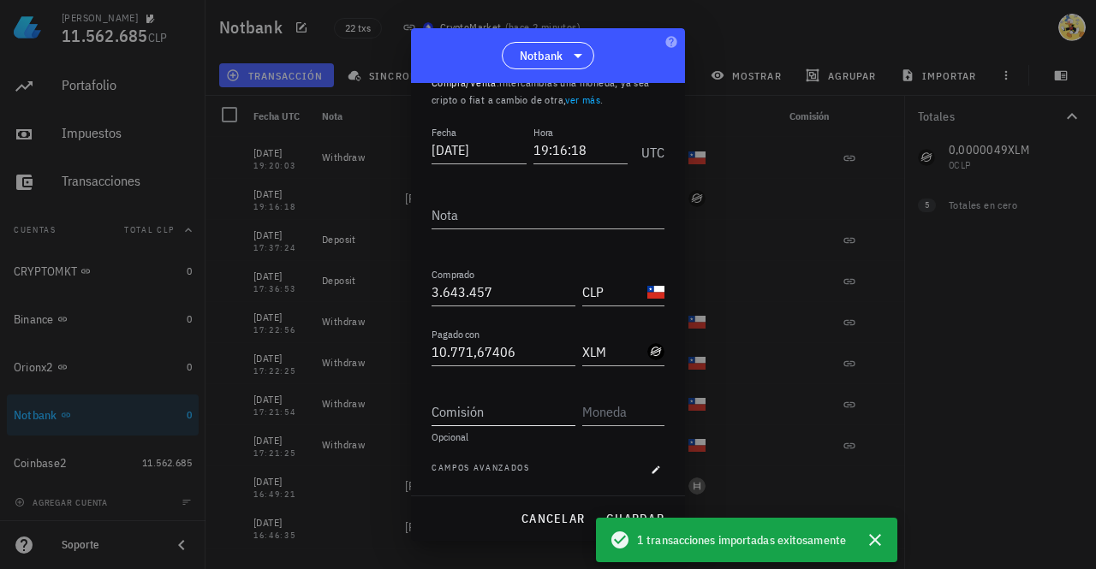
click at [485, 417] on input "Comisión" at bounding box center [504, 411] width 144 height 27
paste input "0,0000049"
type input "0,0000049"
click at [628, 408] on input "text" at bounding box center [621, 411] width 79 height 27
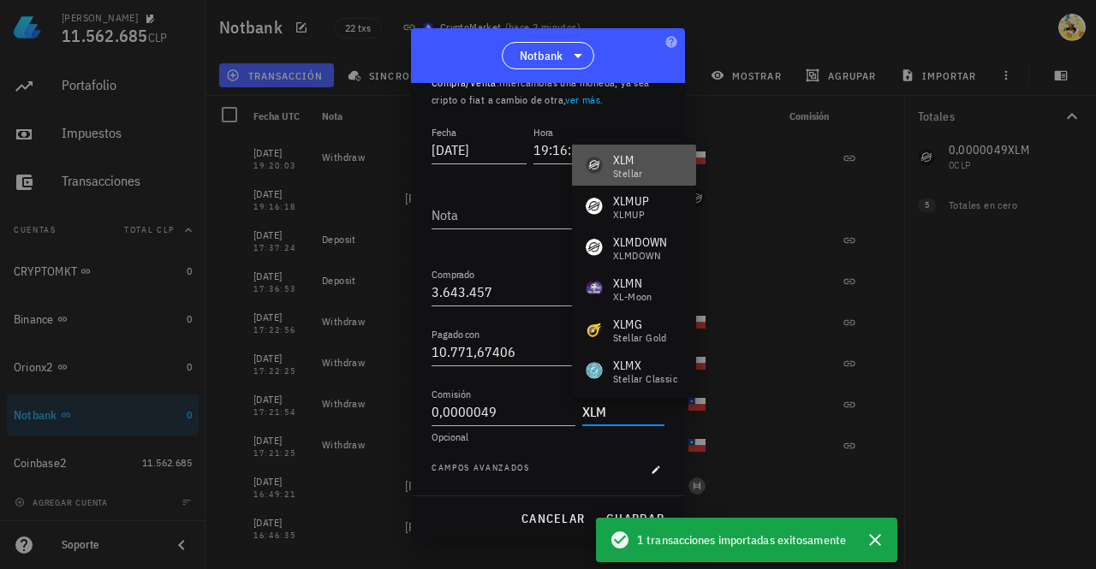
click at [646, 162] on div "XLM Stellar" at bounding box center [634, 165] width 124 height 41
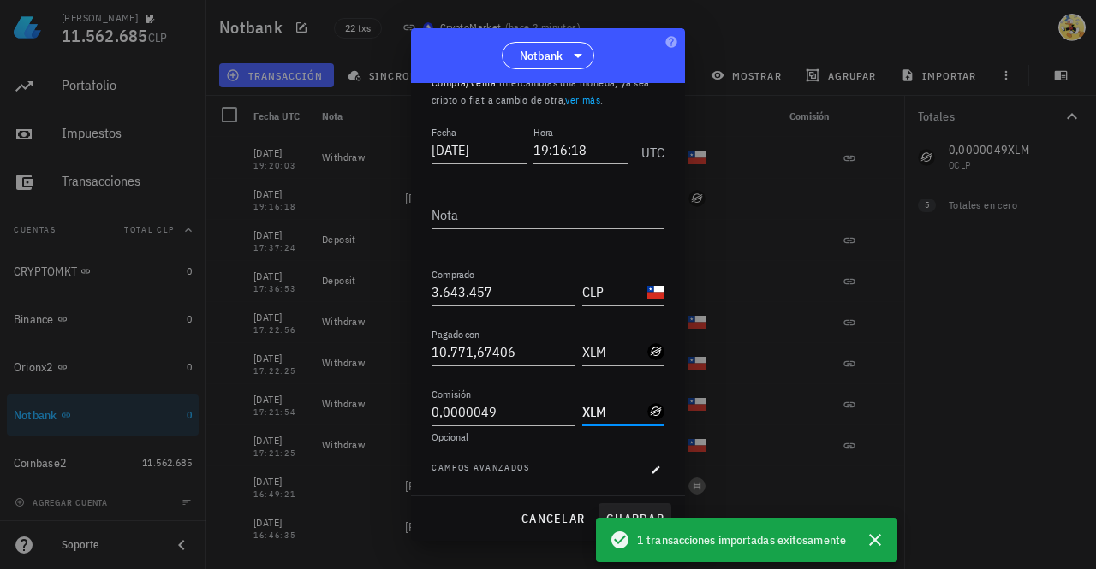
type input "XLM"
click at [645, 511] on span "guardar" at bounding box center [634, 518] width 59 height 15
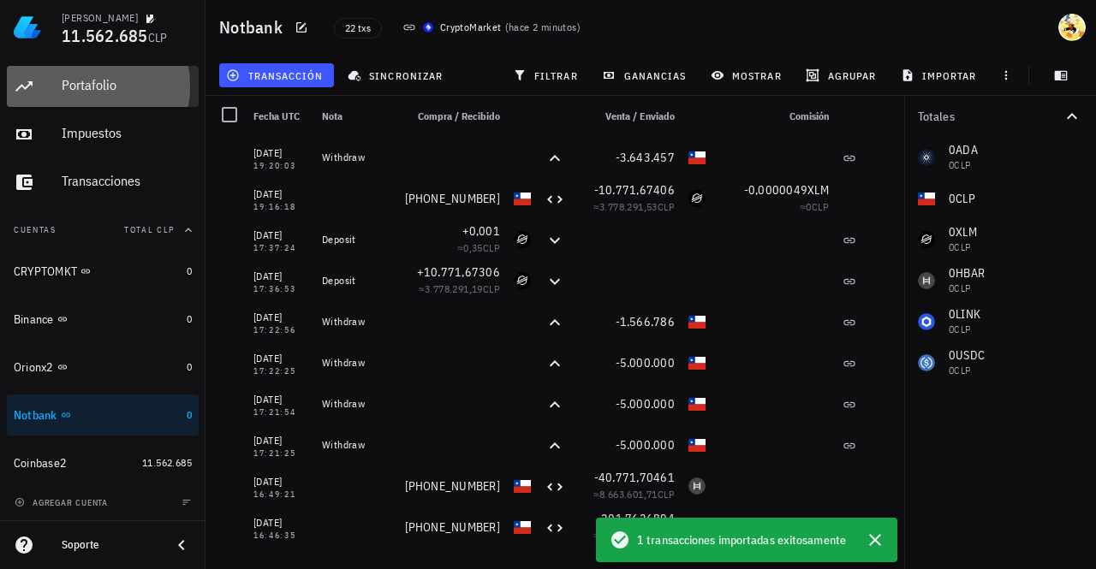
click at [106, 88] on div "Portafolio" at bounding box center [127, 85] width 130 height 16
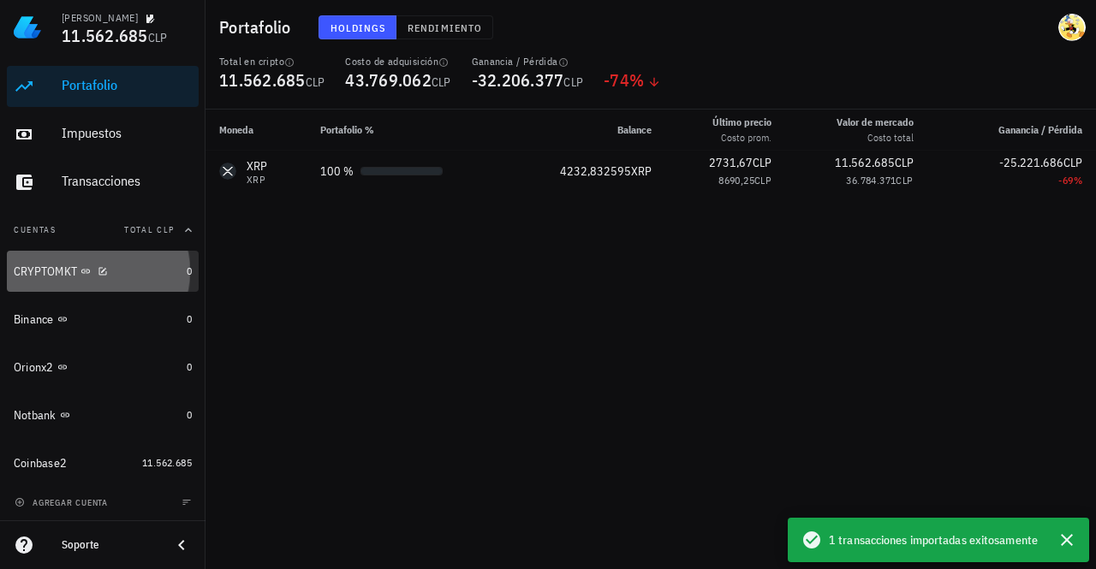
click at [144, 278] on div "CRYPTOMKT" at bounding box center [97, 272] width 166 height 16
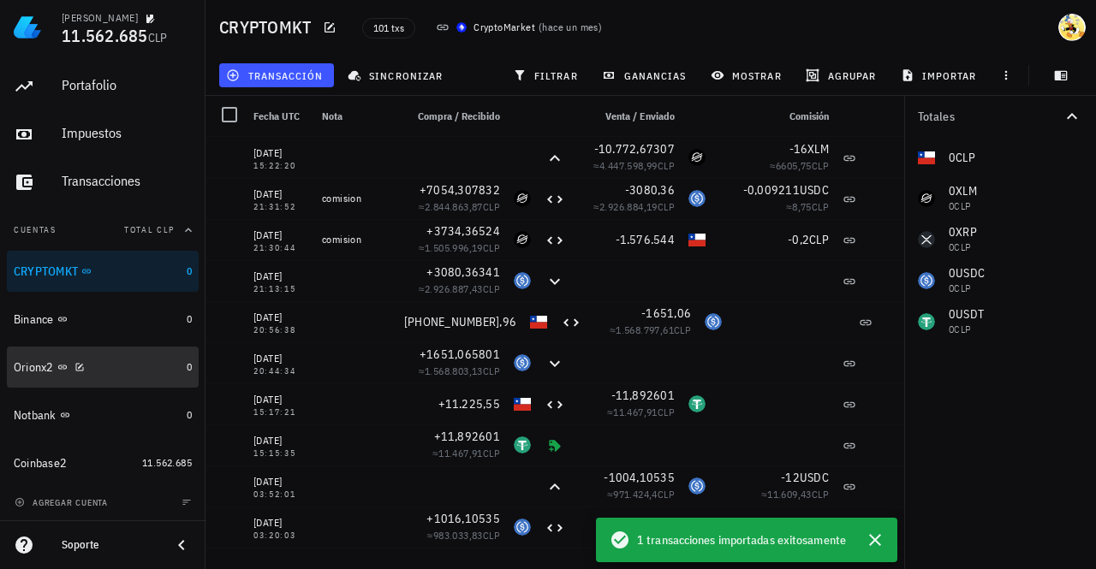
click at [127, 375] on div "Orionx2" at bounding box center [97, 367] width 166 height 37
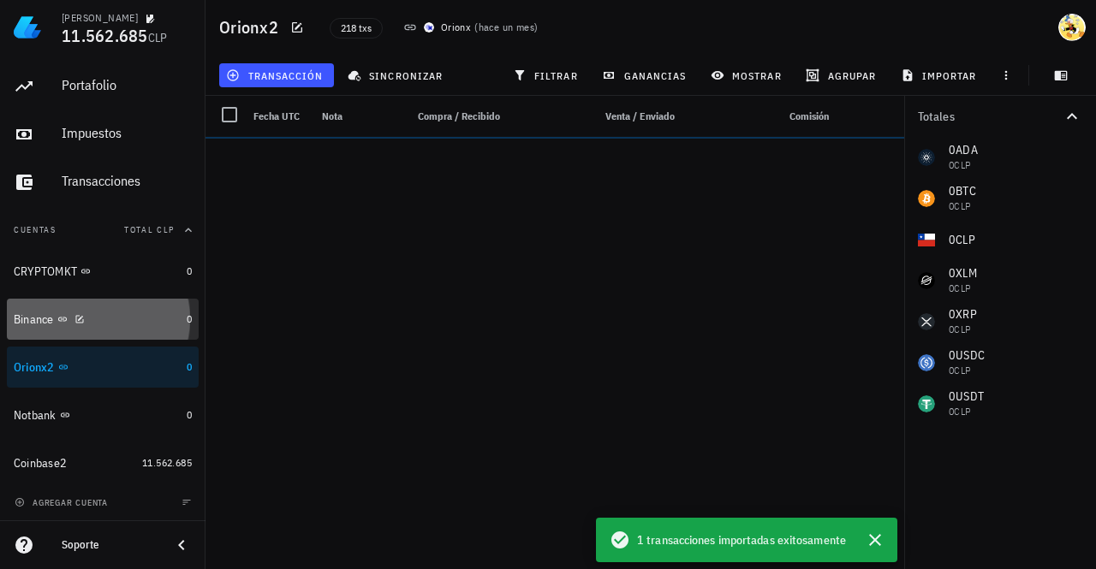
click at [127, 325] on div "Binance" at bounding box center [97, 320] width 166 height 16
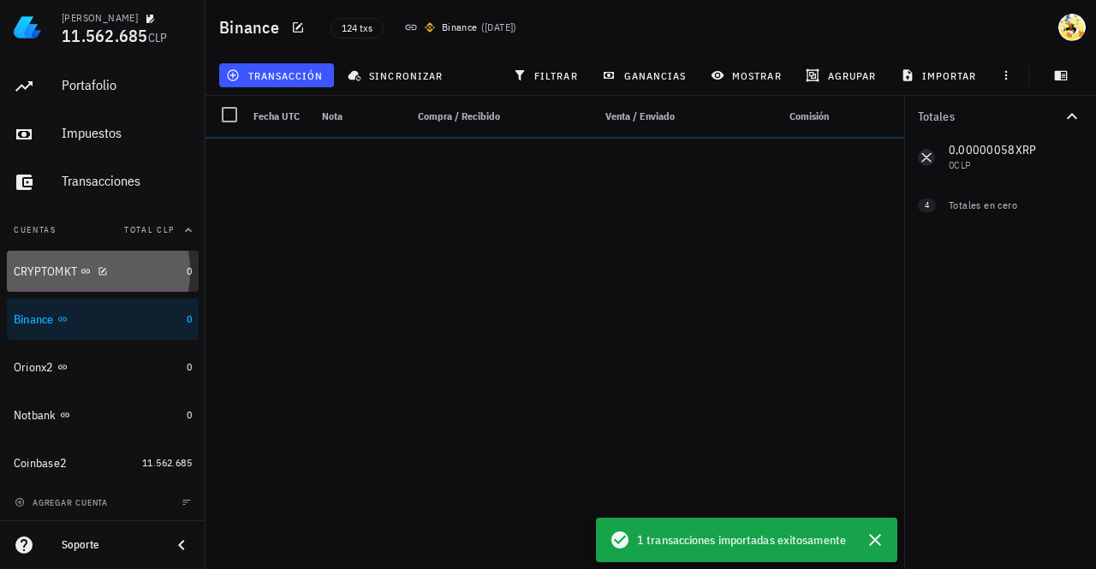
click at [129, 274] on div "CRYPTOMKT" at bounding box center [97, 272] width 166 height 16
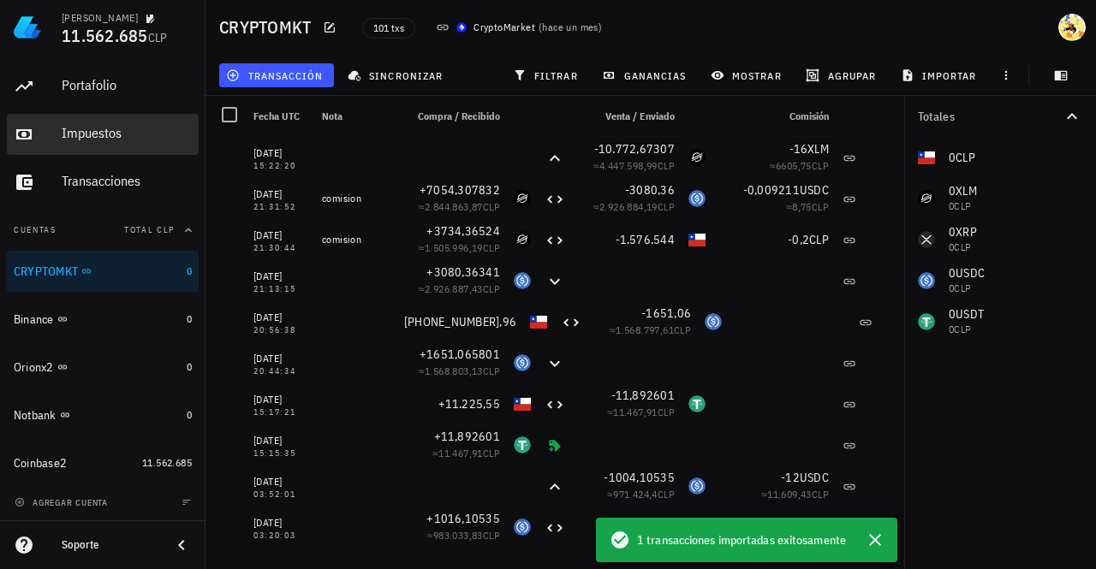
click at [126, 129] on div "Impuestos" at bounding box center [127, 133] width 130 height 16
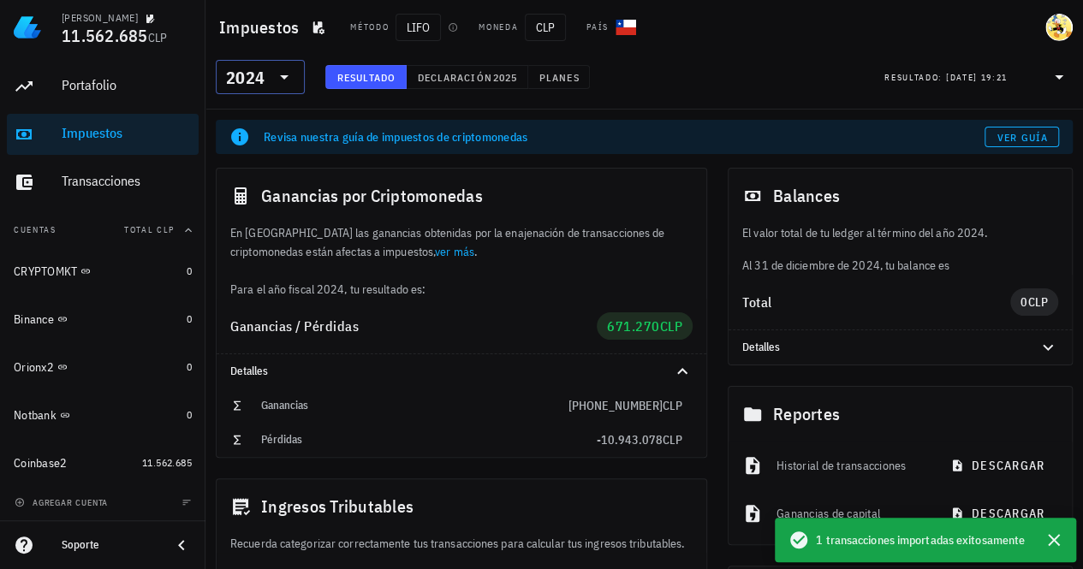
click at [256, 83] on div "2024" at bounding box center [245, 77] width 39 height 17
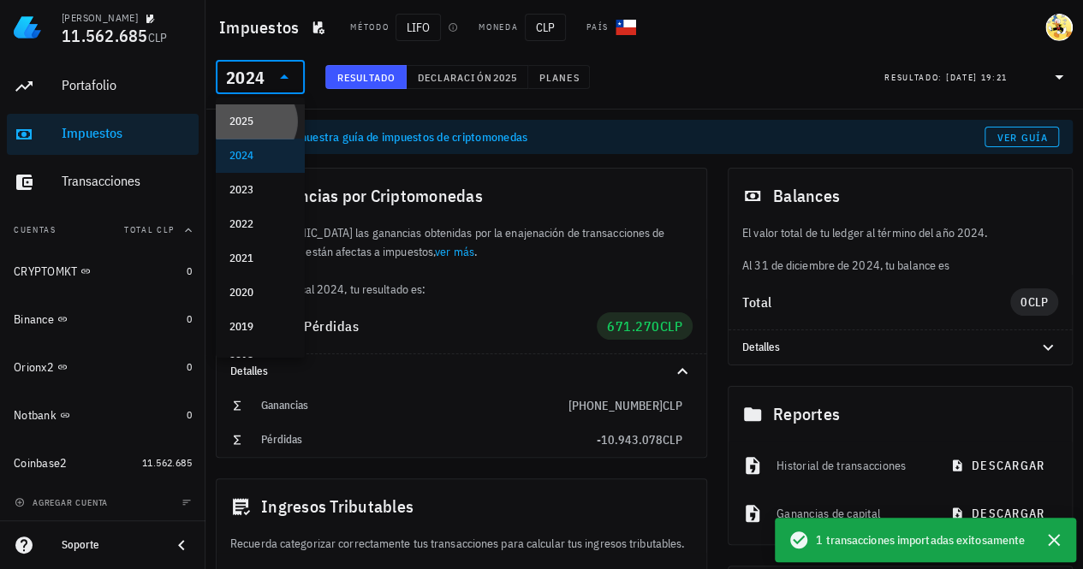
click at [259, 122] on div "2025" at bounding box center [260, 122] width 62 height 14
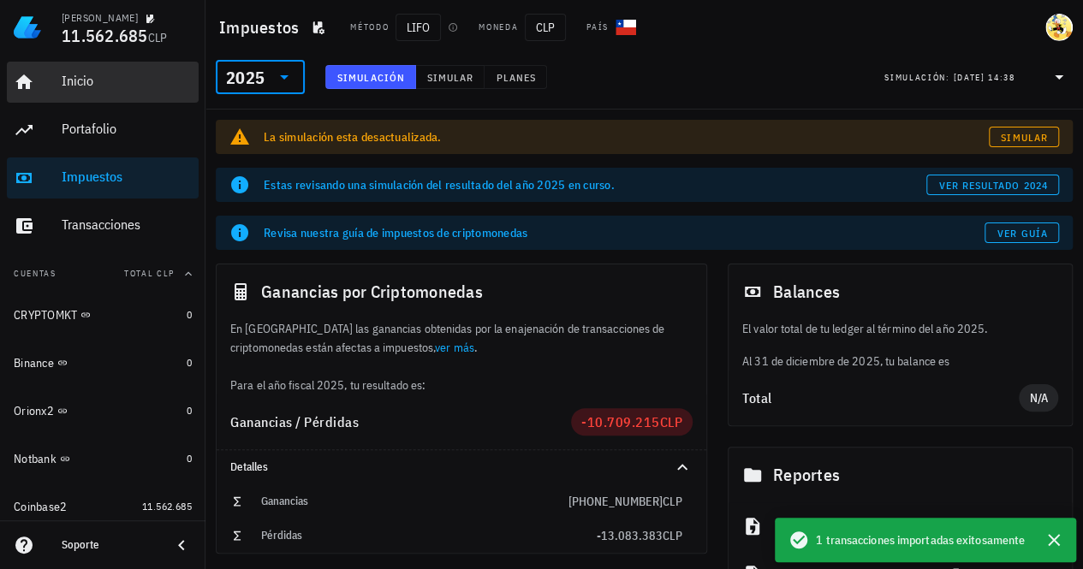
click at [80, 81] on div "Inicio" at bounding box center [127, 81] width 130 height 16
